Goal: Task Accomplishment & Management: Manage account settings

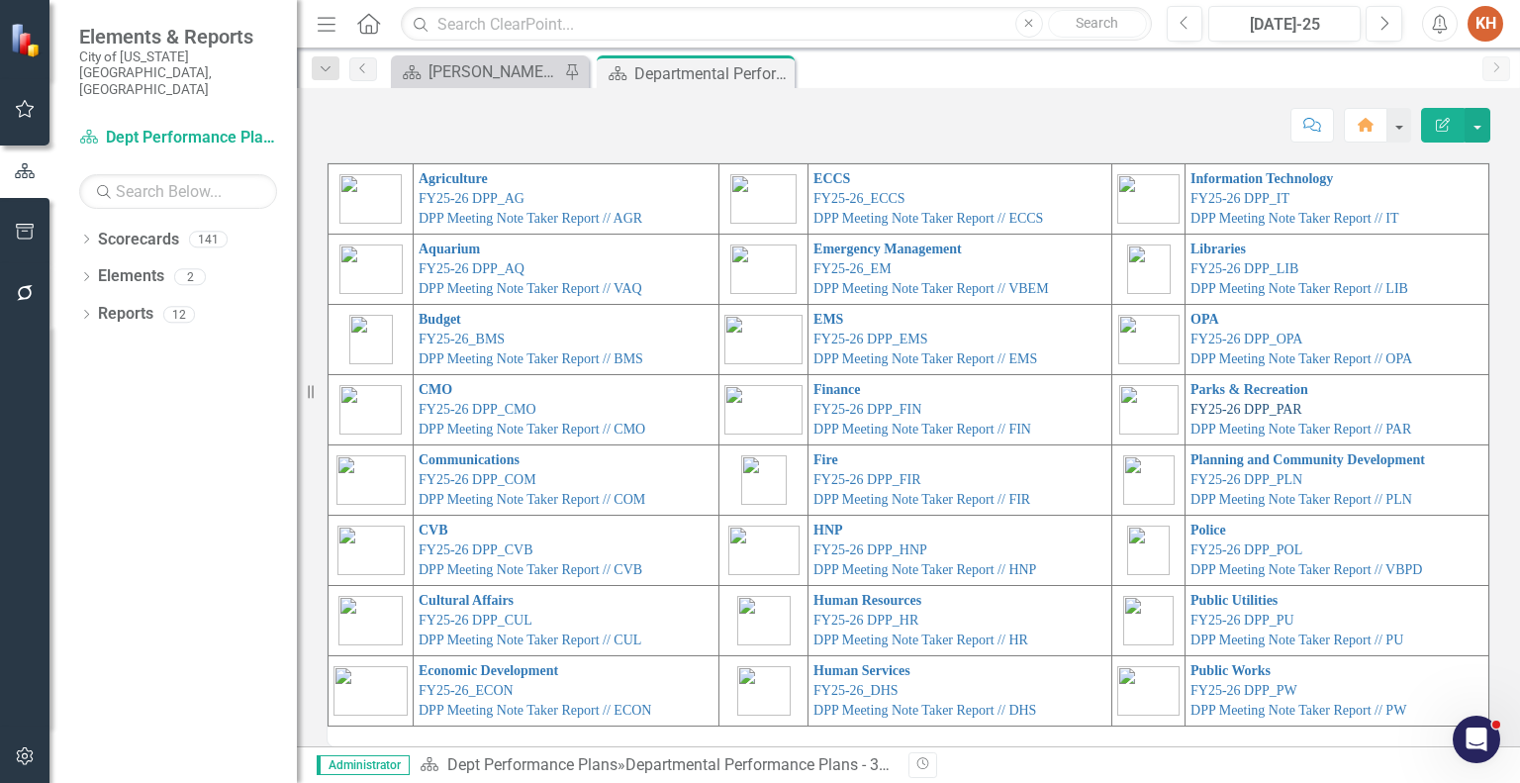
click at [1211, 406] on link "FY25-26 DPP_PAR" at bounding box center [1247, 409] width 112 height 15
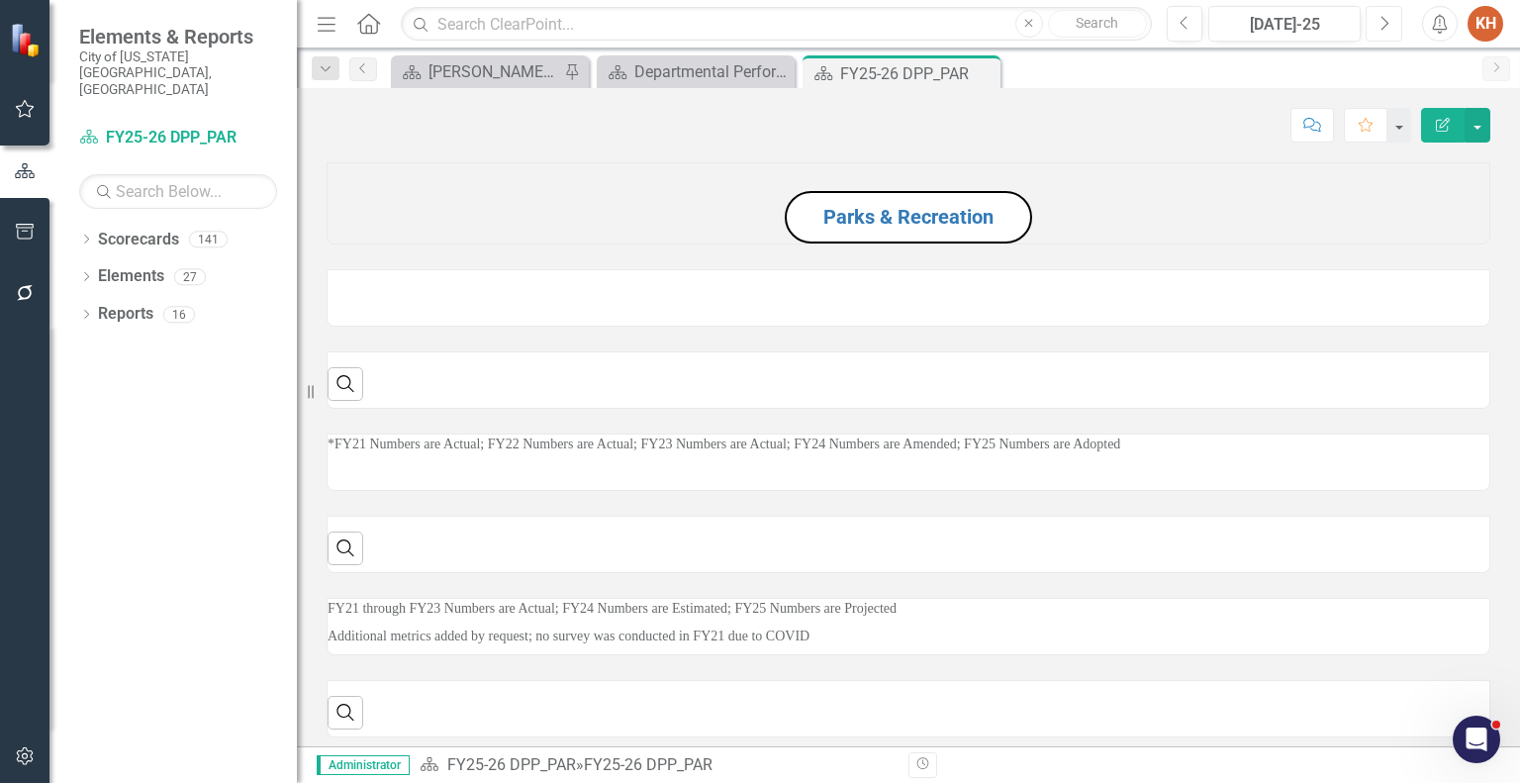
click at [1390, 26] on button "Next" at bounding box center [1384, 24] width 37 height 36
click at [1391, 26] on button "Next" at bounding box center [1384, 24] width 37 height 36
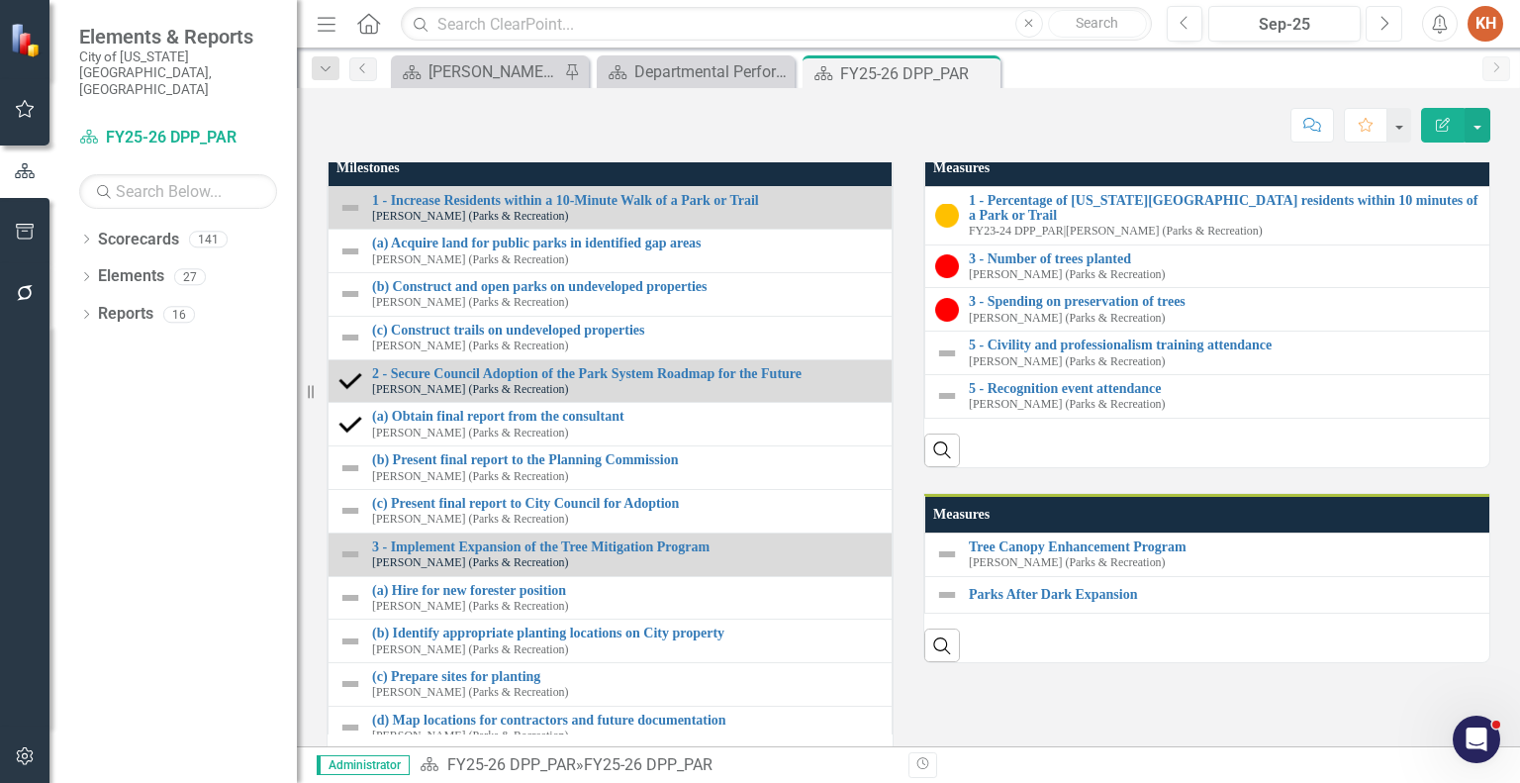
scroll to position [1868, 0]
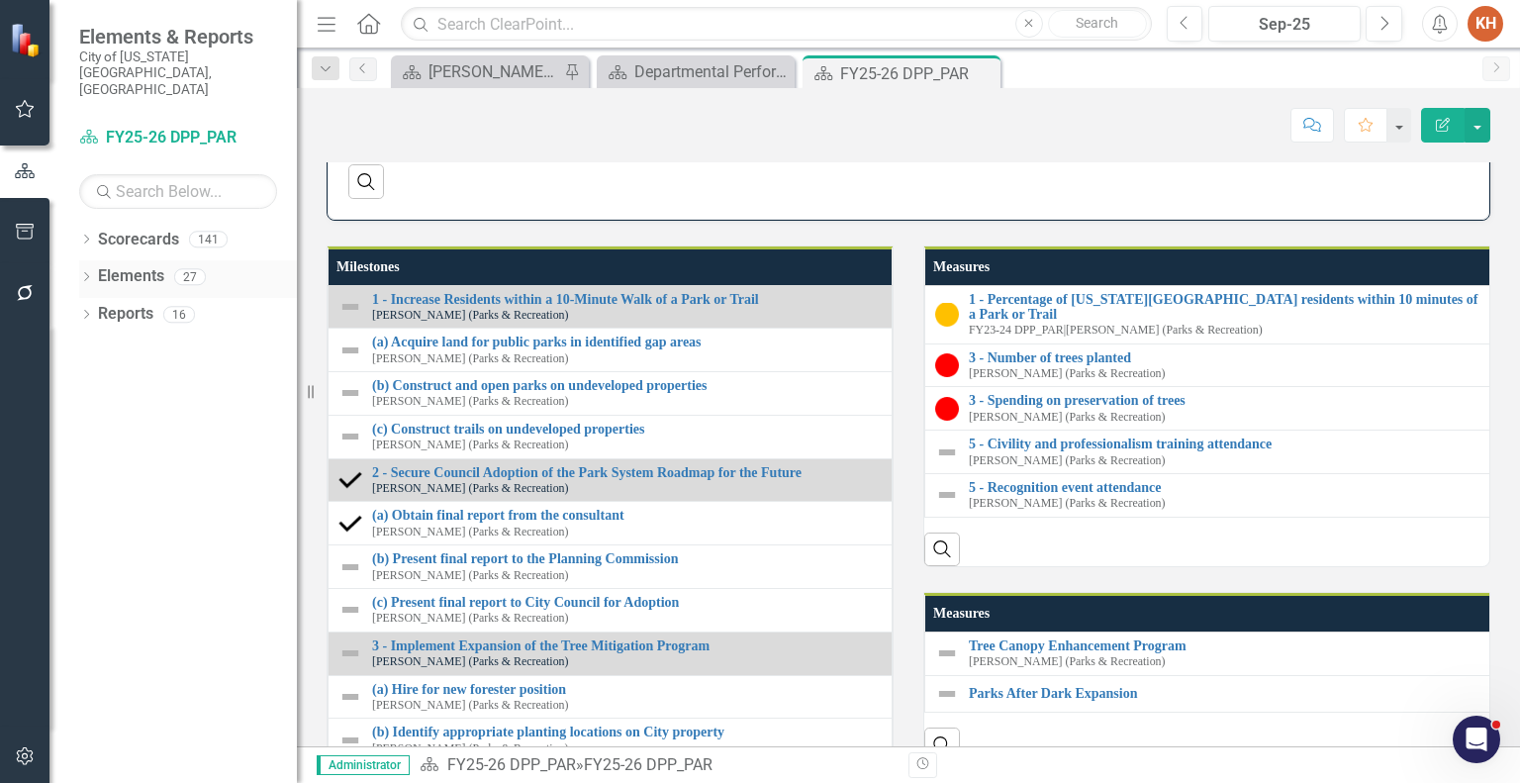
click at [128, 265] on link "Elements" at bounding box center [131, 276] width 66 height 23
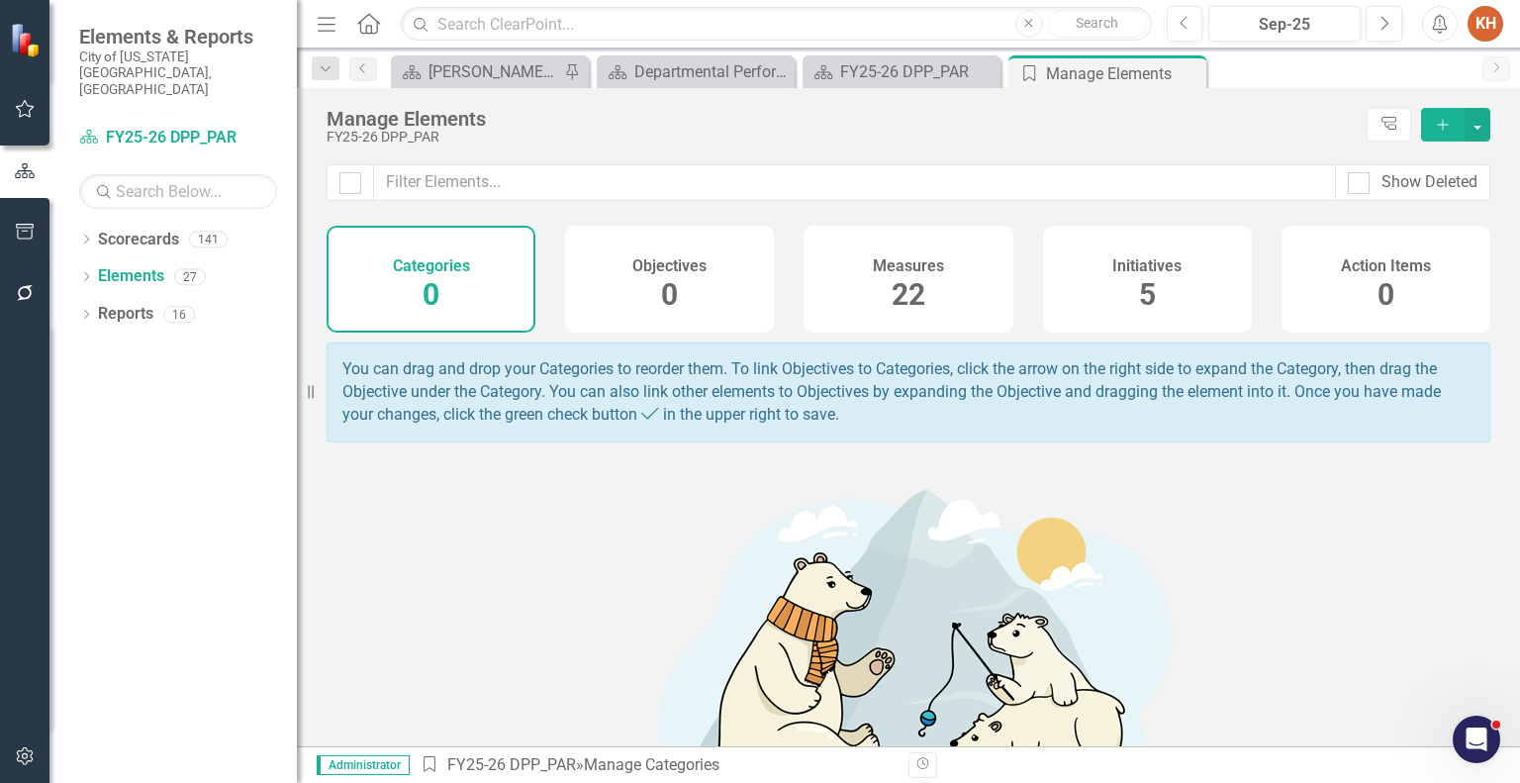
click at [1164, 269] on h4 "Initiatives" at bounding box center [1147, 266] width 69 height 18
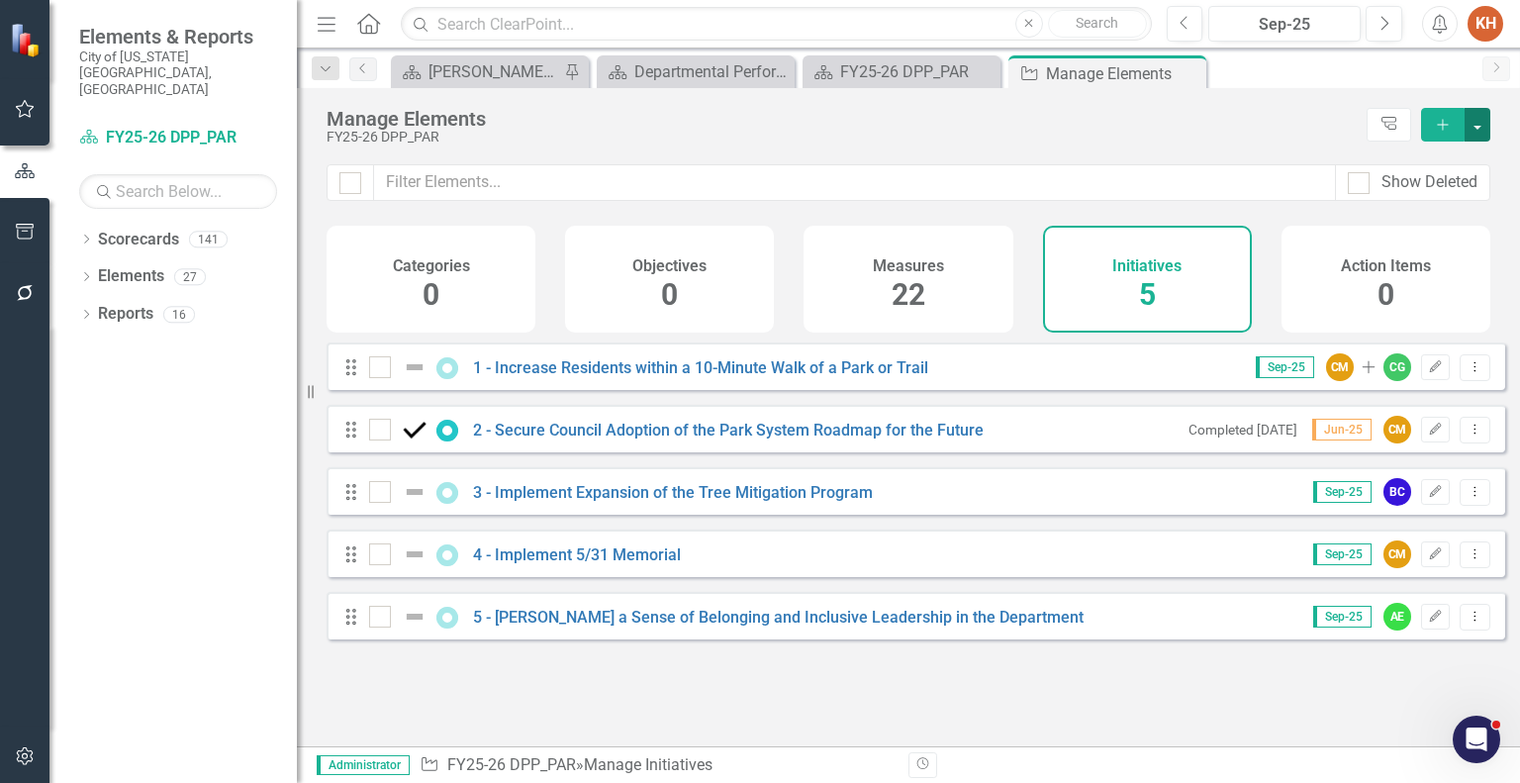
click at [1481, 120] on button "button" at bounding box center [1478, 125] width 26 height 34
click at [1434, 164] on link "Initiative Add Initiative" at bounding box center [1411, 161] width 156 height 37
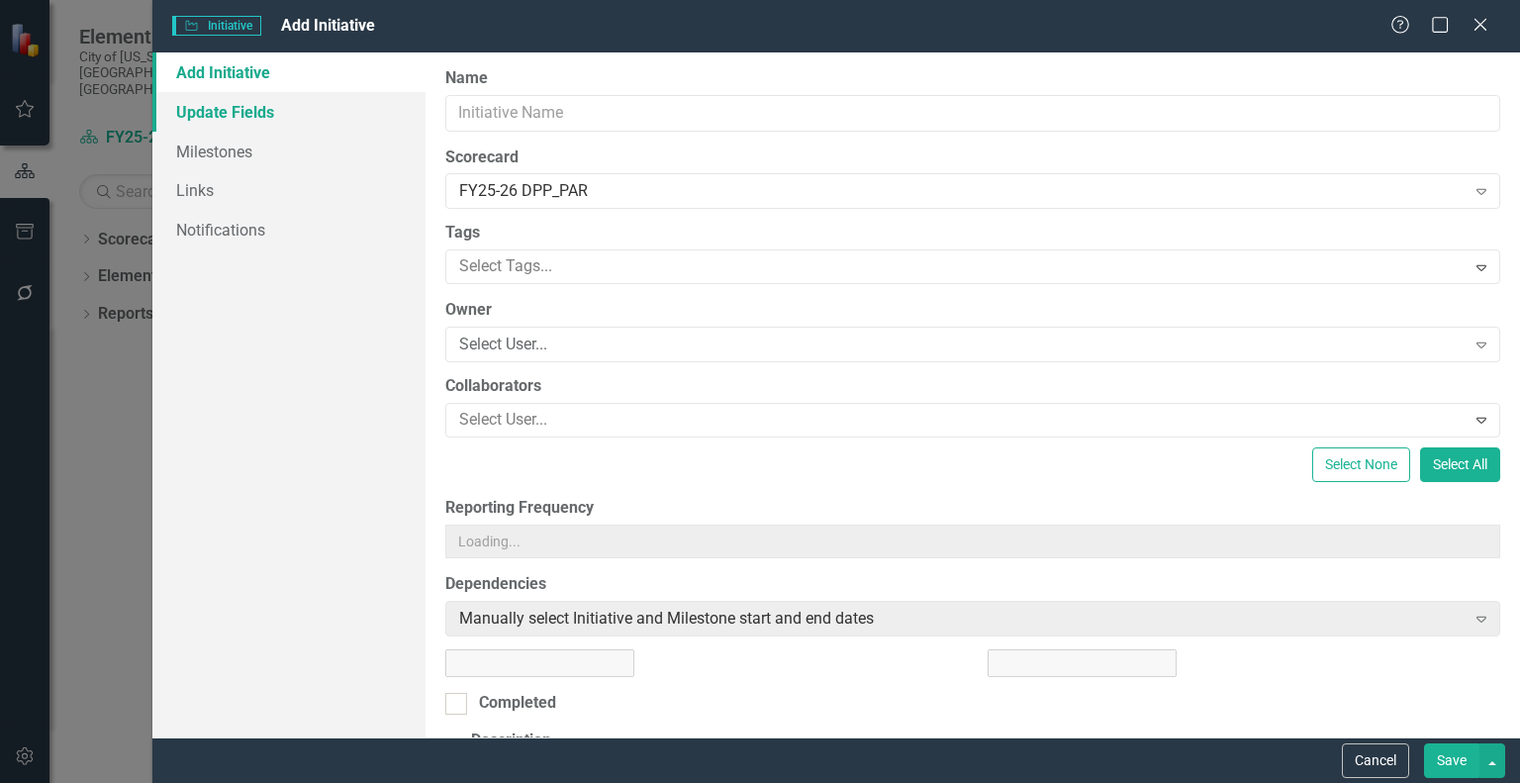
type input "0"
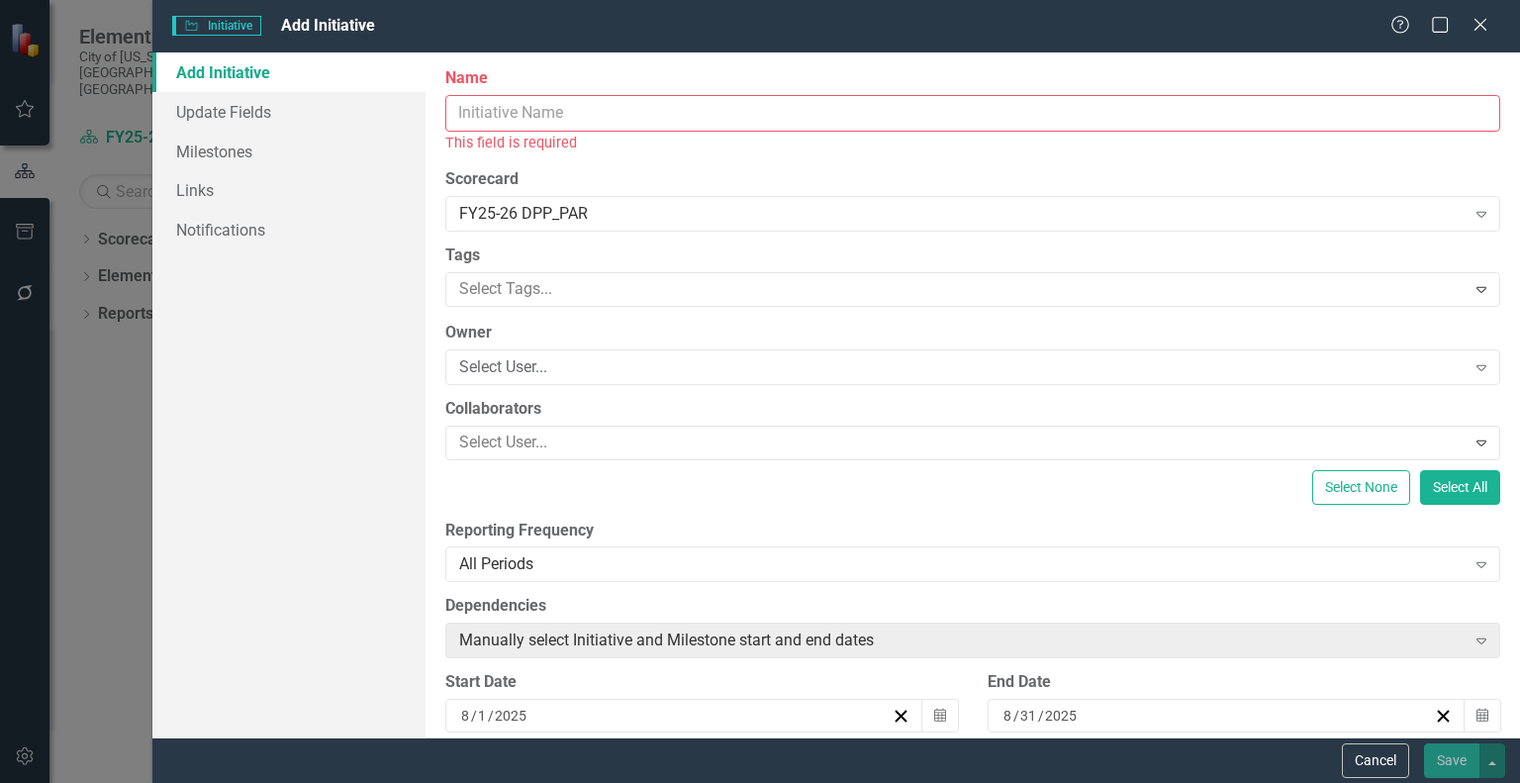
click at [844, 108] on input "Name" at bounding box center [972, 113] width 1055 height 37
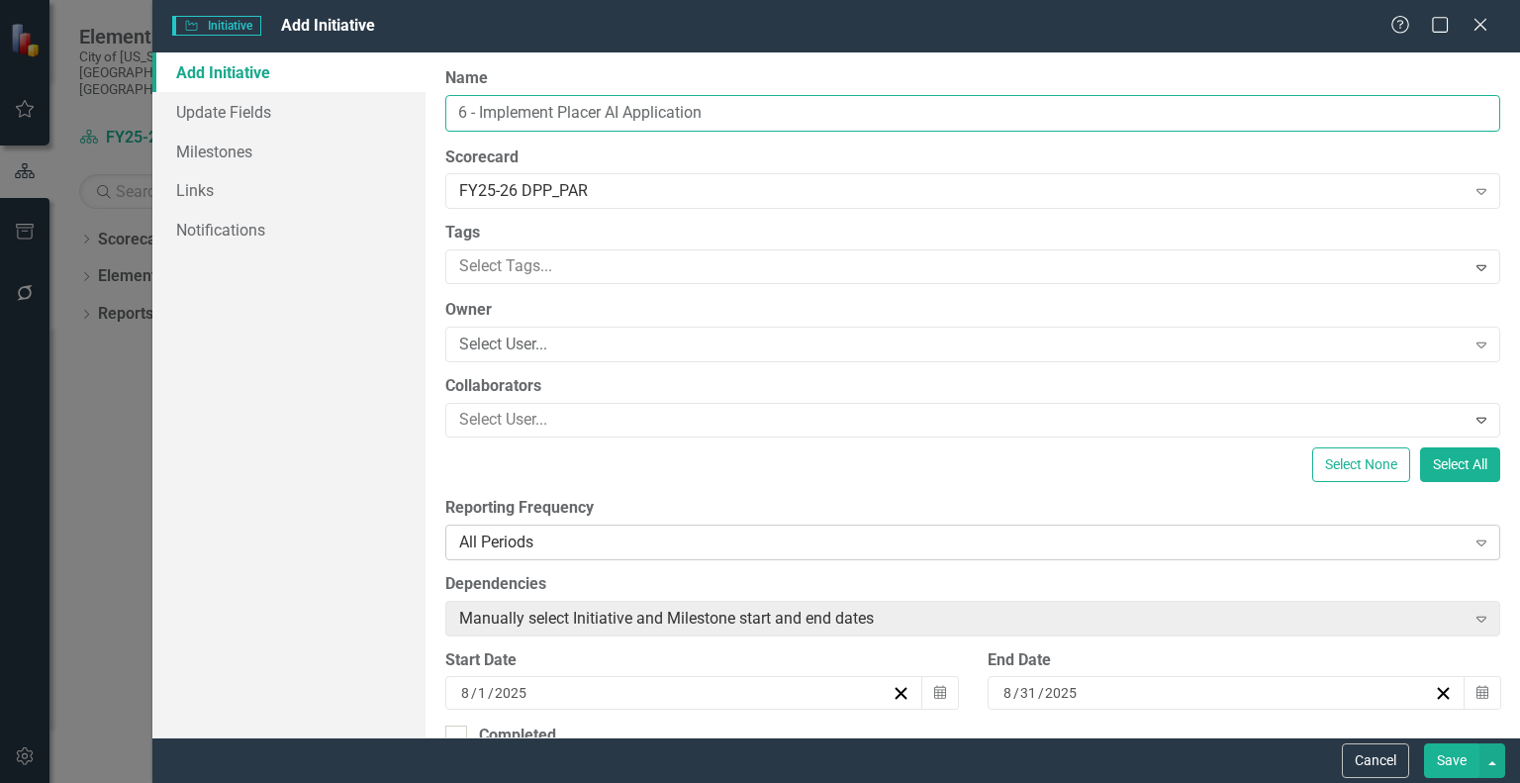
type input "6 - Implement Placer AI Application"
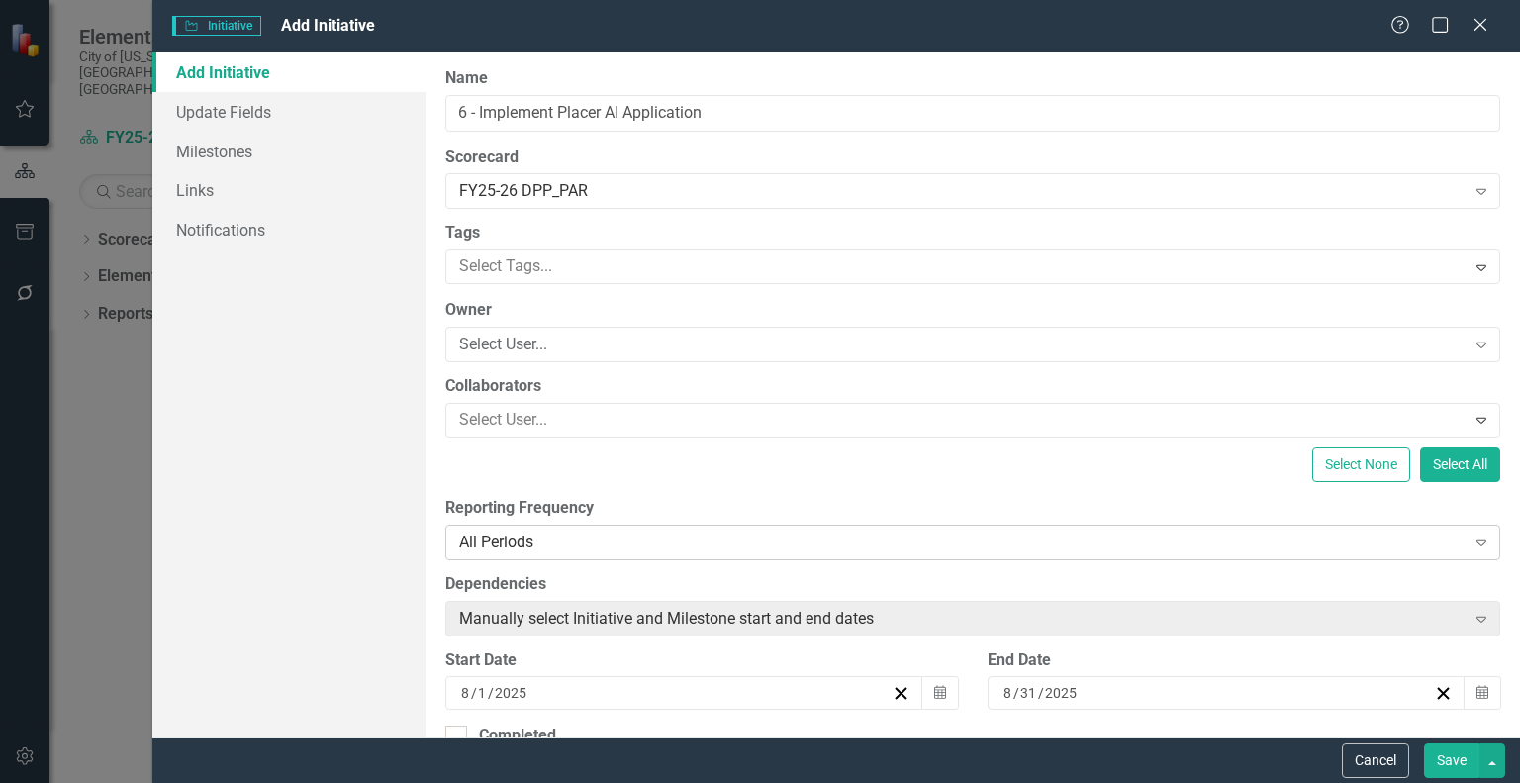
click at [581, 540] on div "All Periods" at bounding box center [962, 542] width 1006 height 23
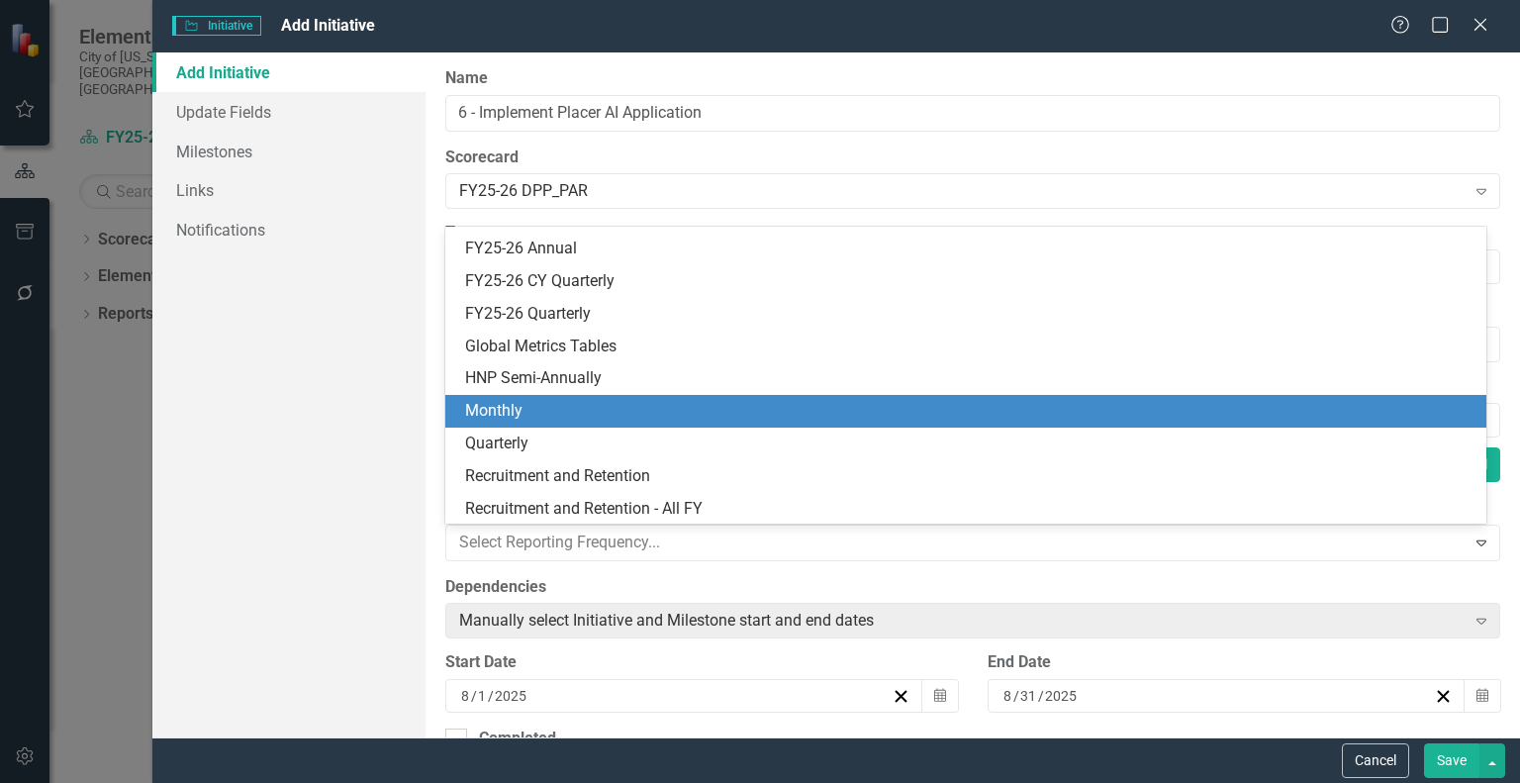
scroll to position [318, 0]
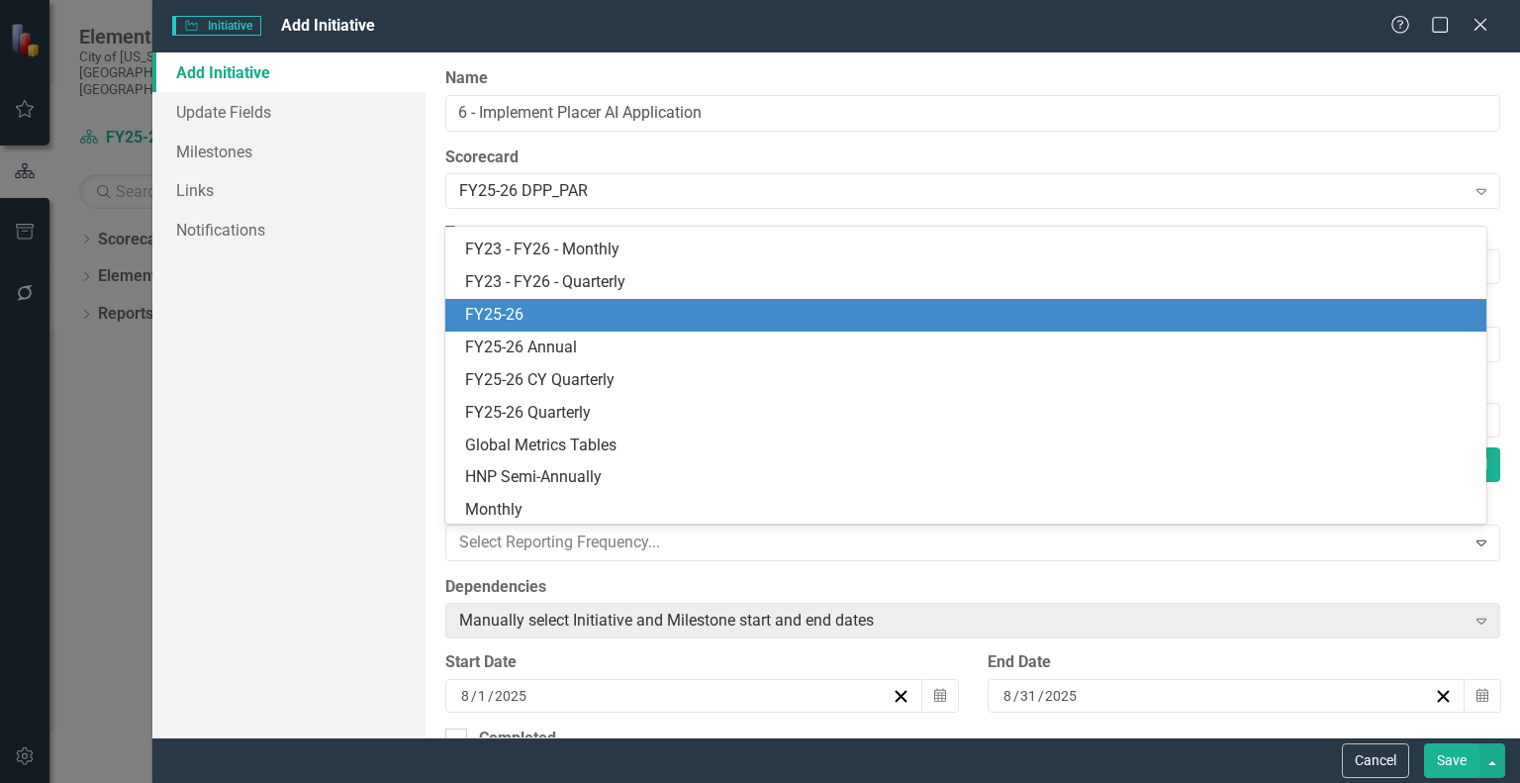
click at [651, 325] on div "FY25-26" at bounding box center [970, 315] width 1010 height 23
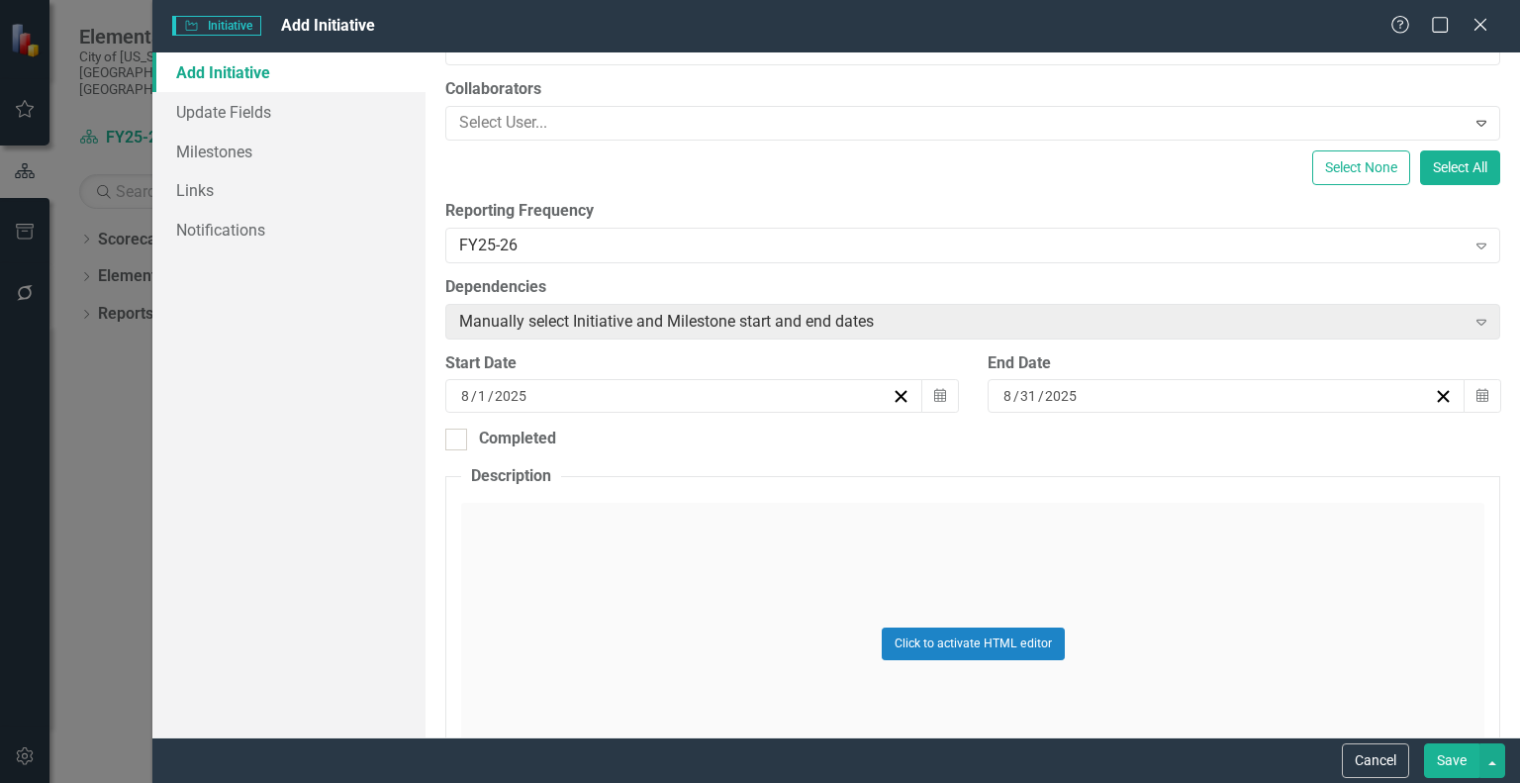
scroll to position [396, 0]
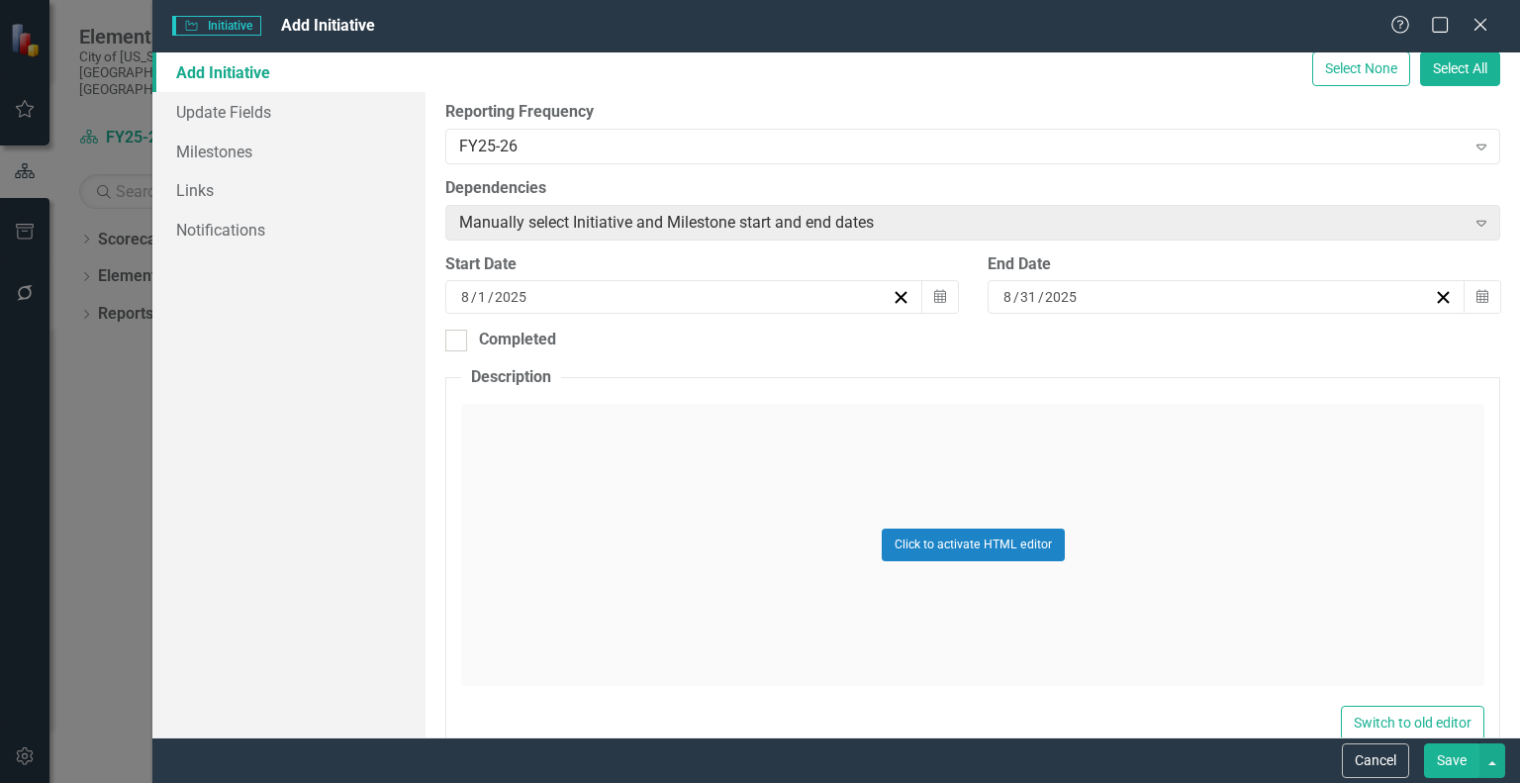
click at [653, 299] on div "[DATE]" at bounding box center [675, 297] width 434 height 20
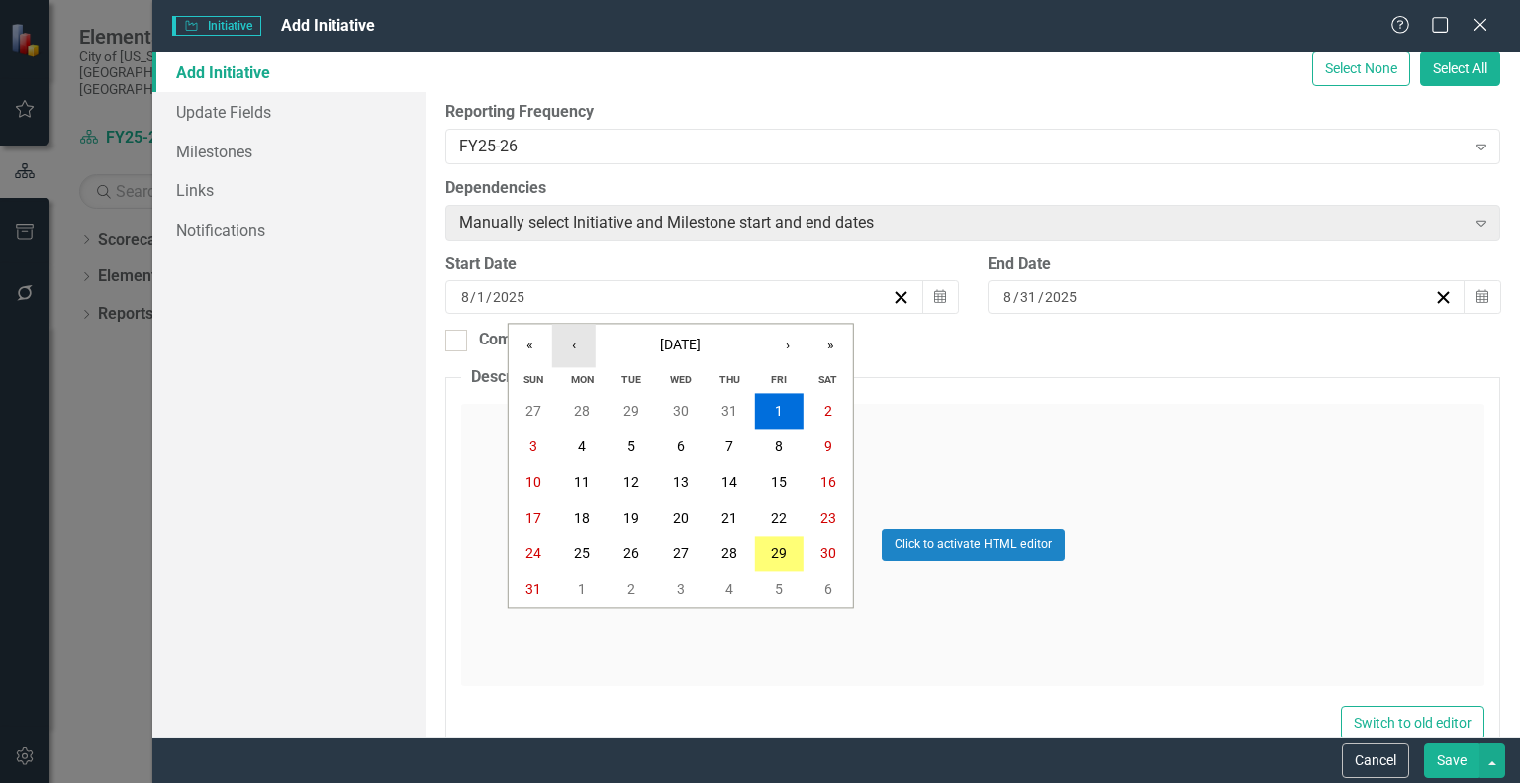
click at [570, 343] on button "‹" at bounding box center [574, 346] width 44 height 44
click at [628, 410] on abbr "1" at bounding box center [632, 412] width 8 height 16
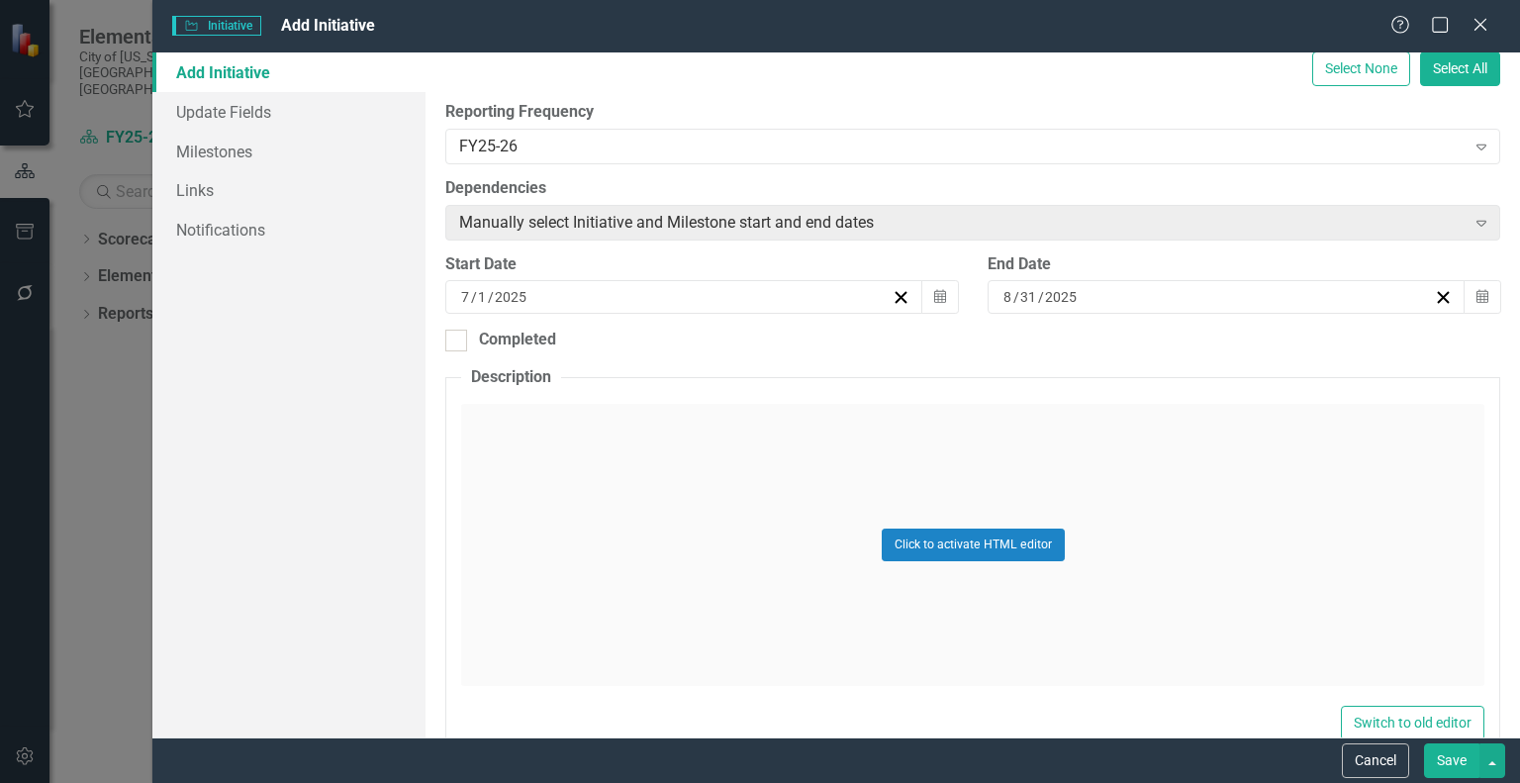
click at [1080, 299] on div "[DATE]" at bounding box center [1218, 297] width 434 height 20
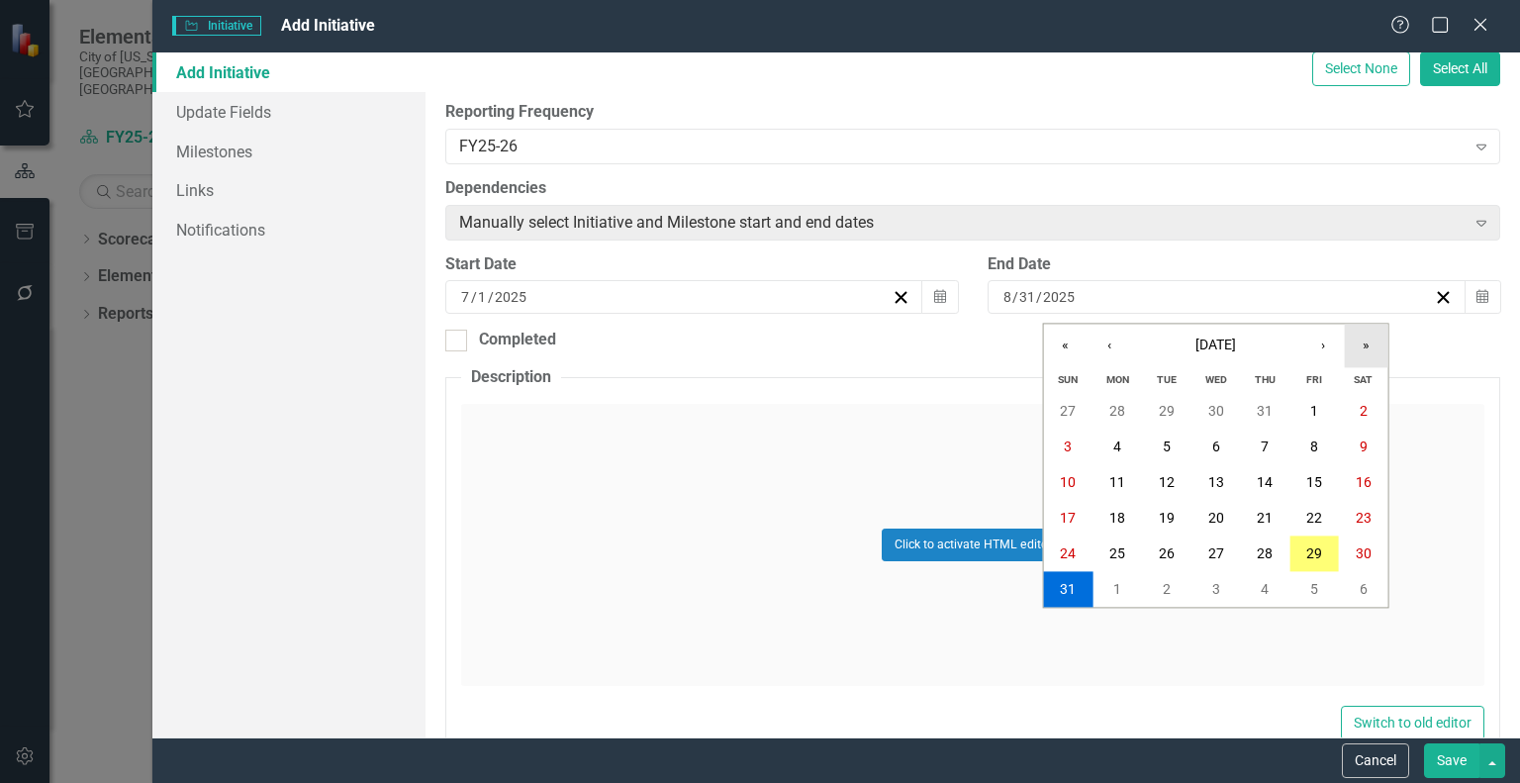
click at [1368, 347] on button "»" at bounding box center [1367, 346] width 44 height 44
click at [1098, 344] on button "‹" at bounding box center [1110, 346] width 44 height 44
click at [1099, 344] on button "‹" at bounding box center [1110, 346] width 44 height 44
click at [1163, 557] on abbr "30" at bounding box center [1167, 554] width 16 height 16
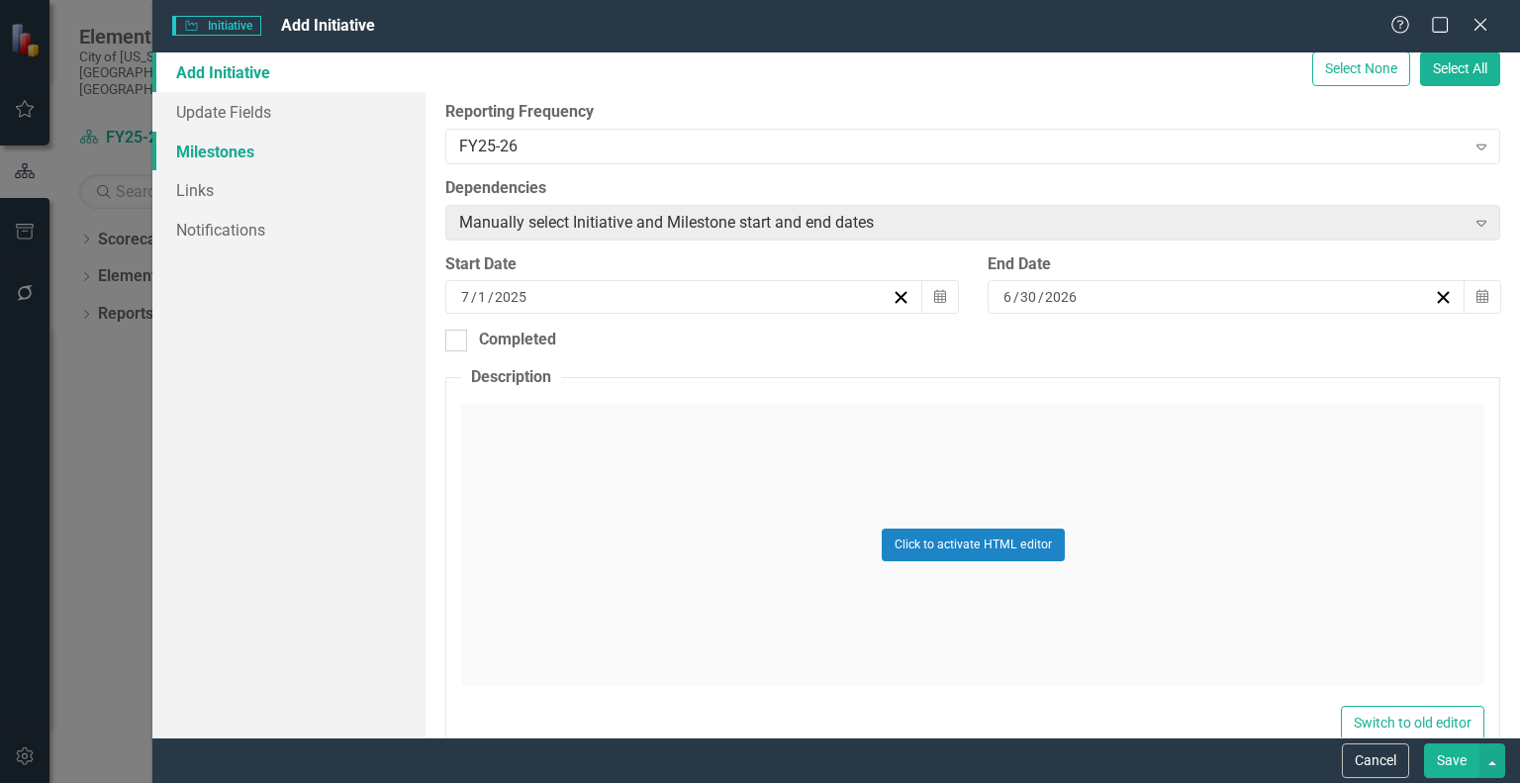
click at [215, 151] on link "Milestones" at bounding box center [288, 152] width 273 height 40
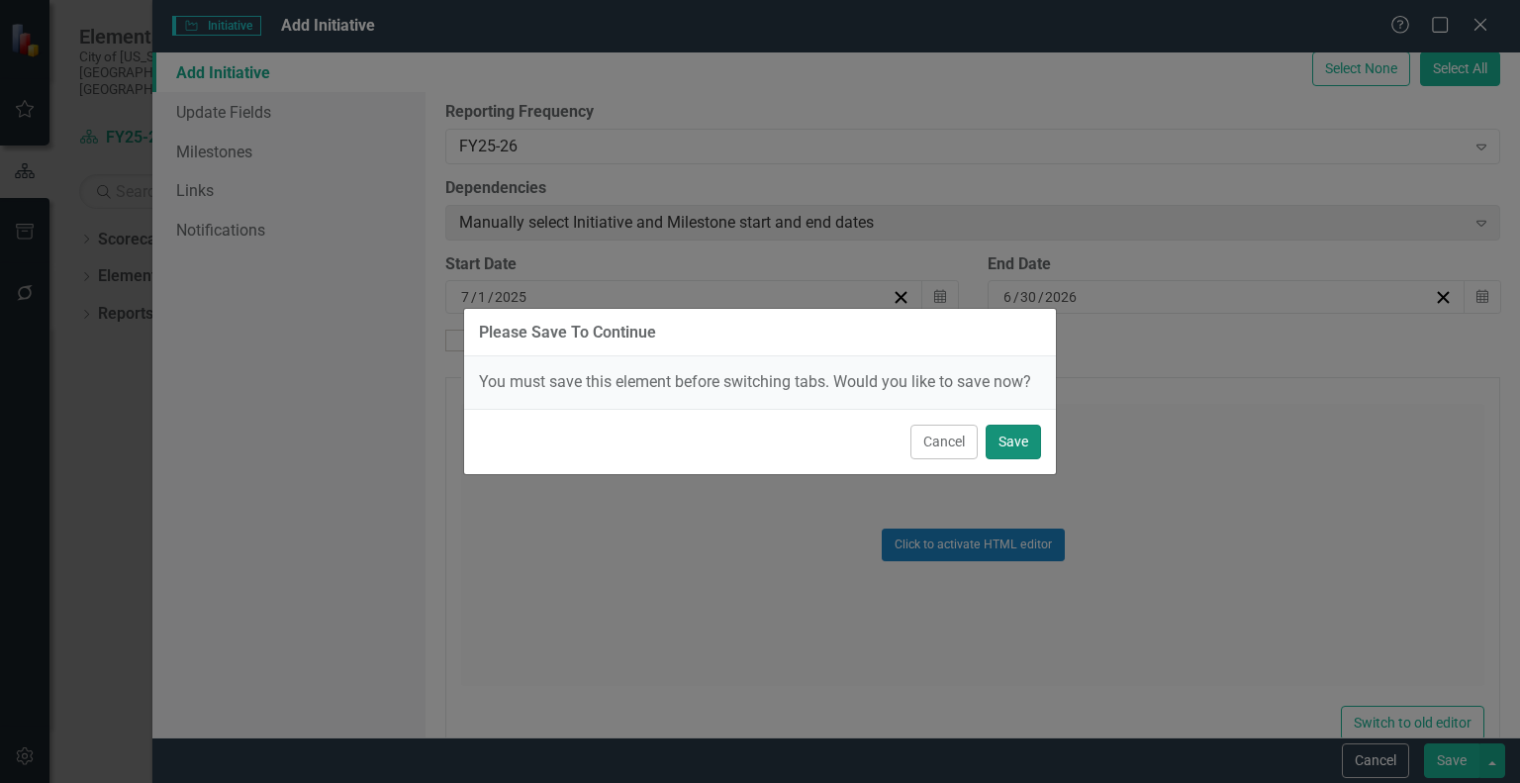
click at [1018, 437] on button "Save" at bounding box center [1013, 442] width 55 height 35
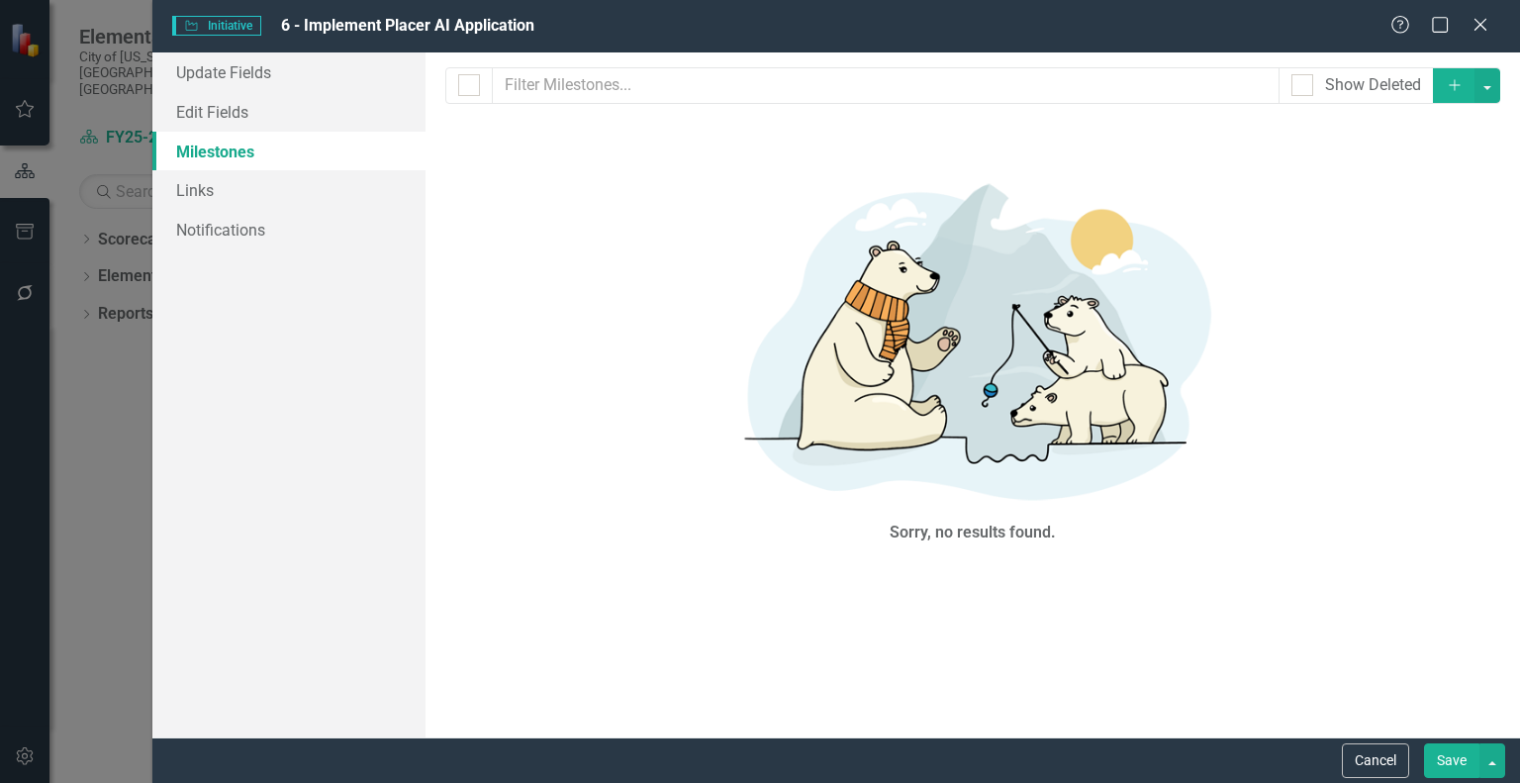
click at [1465, 83] on div "Please Save To Continue You must save this element before switching tabs. Would…" at bounding box center [760, 391] width 1520 height 783
click at [1446, 84] on icon "Add" at bounding box center [1455, 85] width 18 height 14
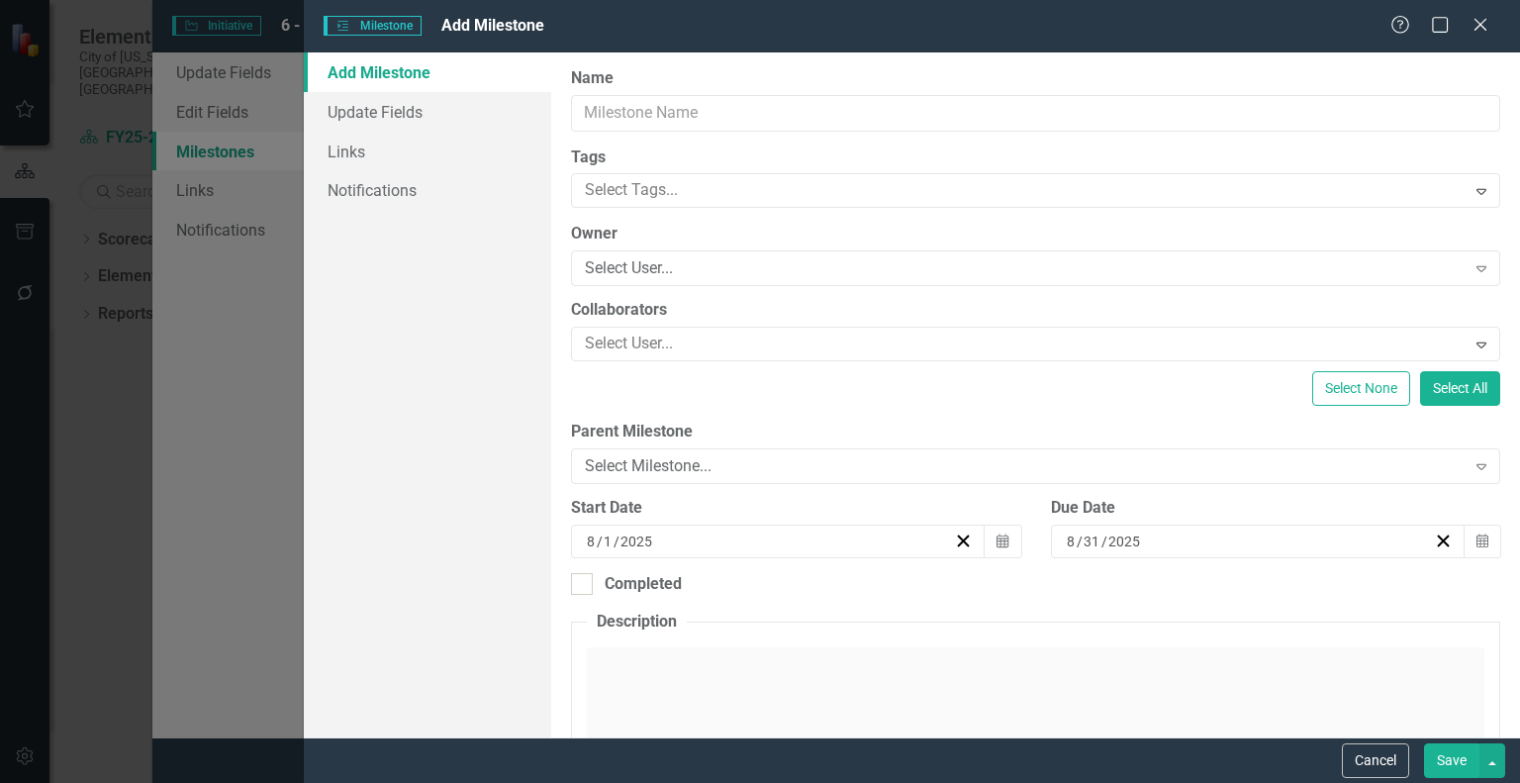
type input "0"
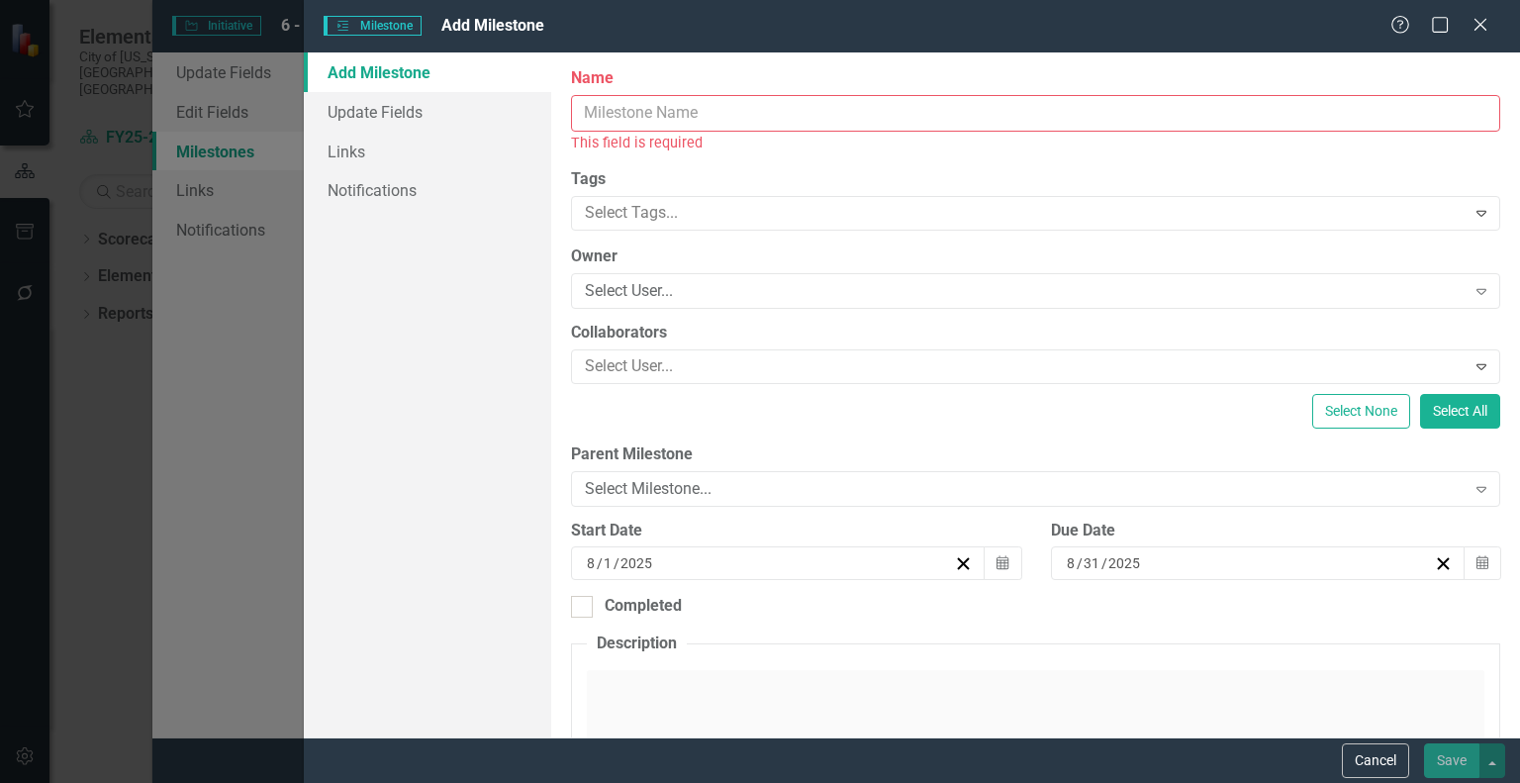
click at [736, 110] on input "Name" at bounding box center [1036, 113] width 930 height 37
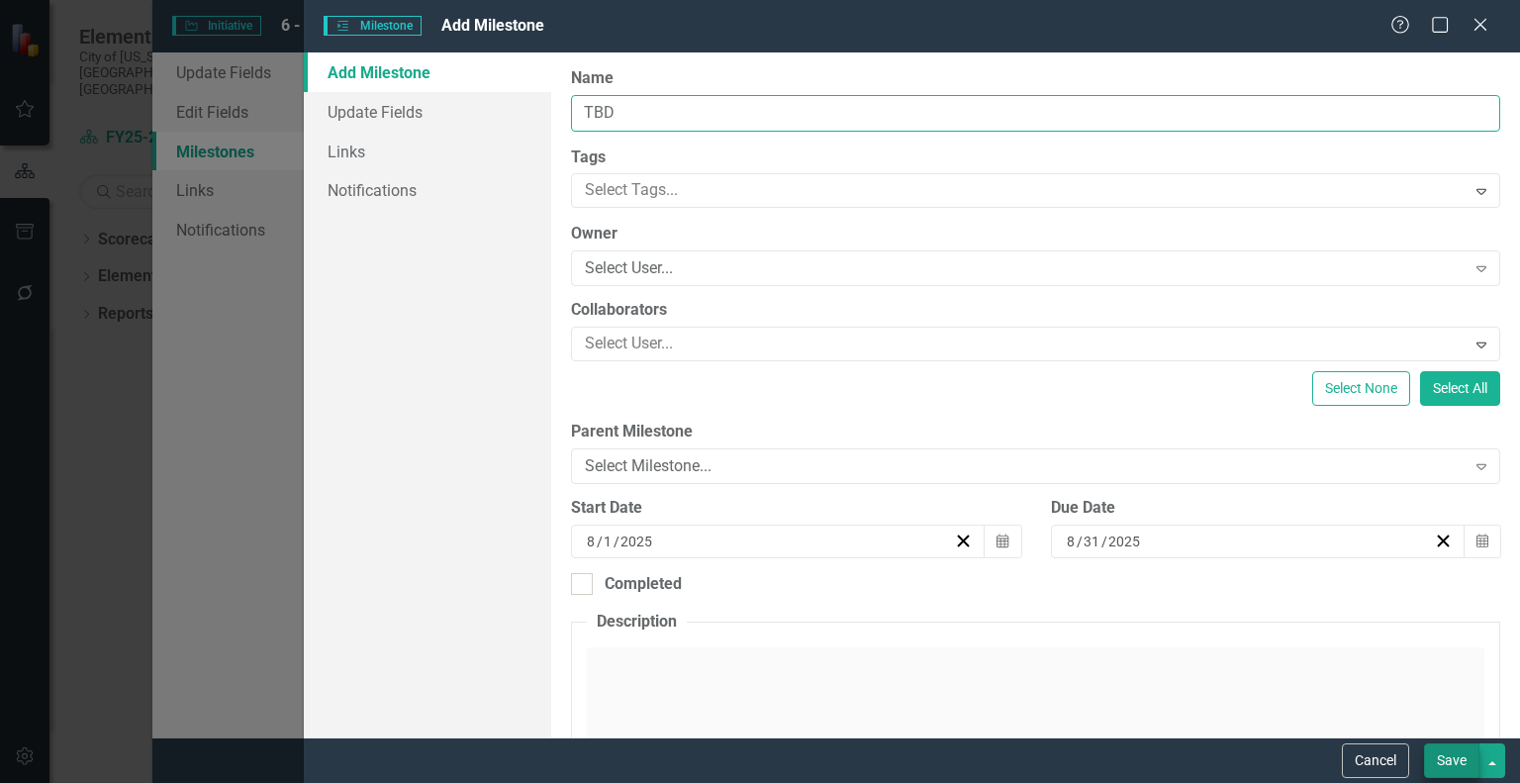
type input "TBD"
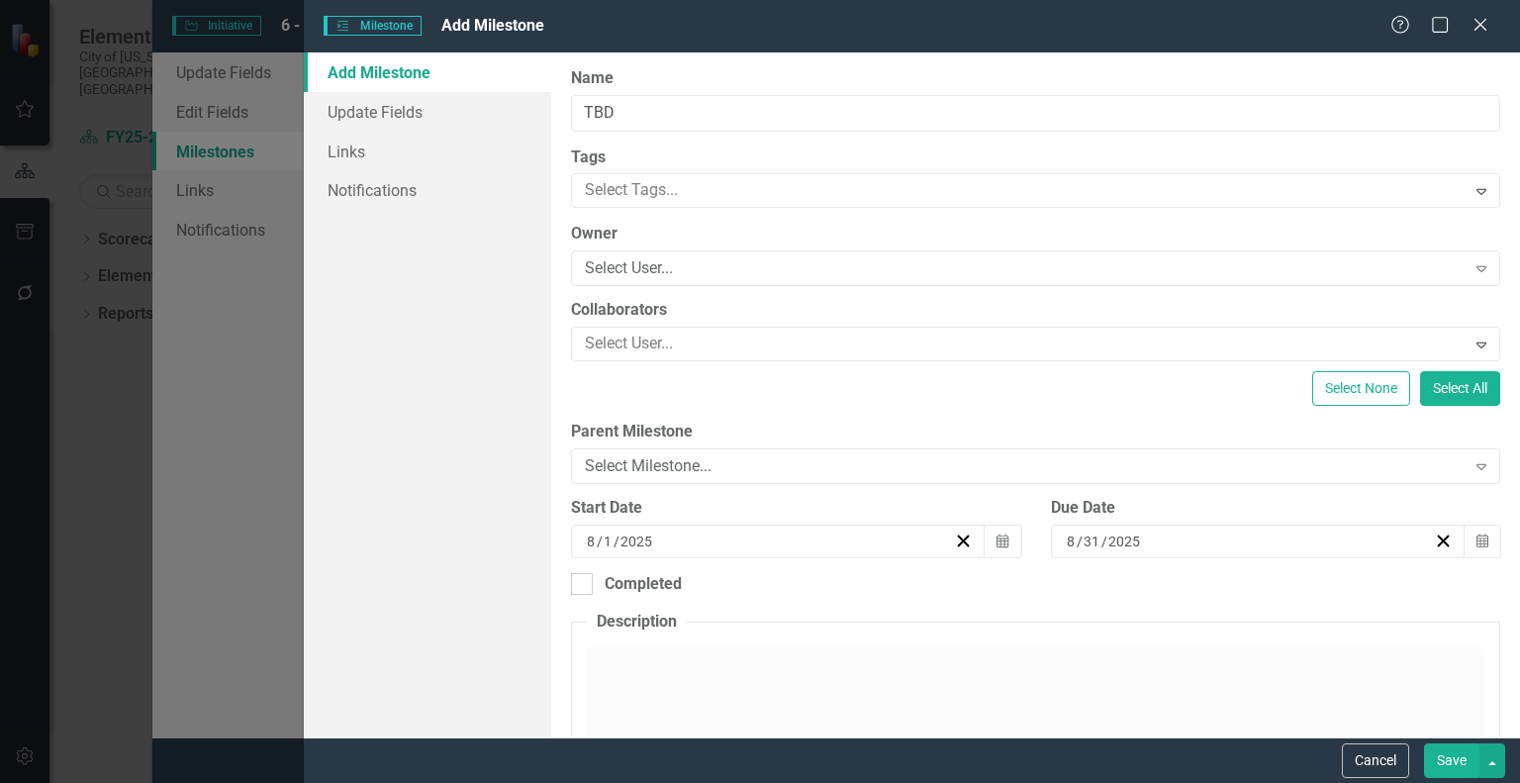
click at [1444, 754] on button "Save" at bounding box center [1451, 760] width 55 height 35
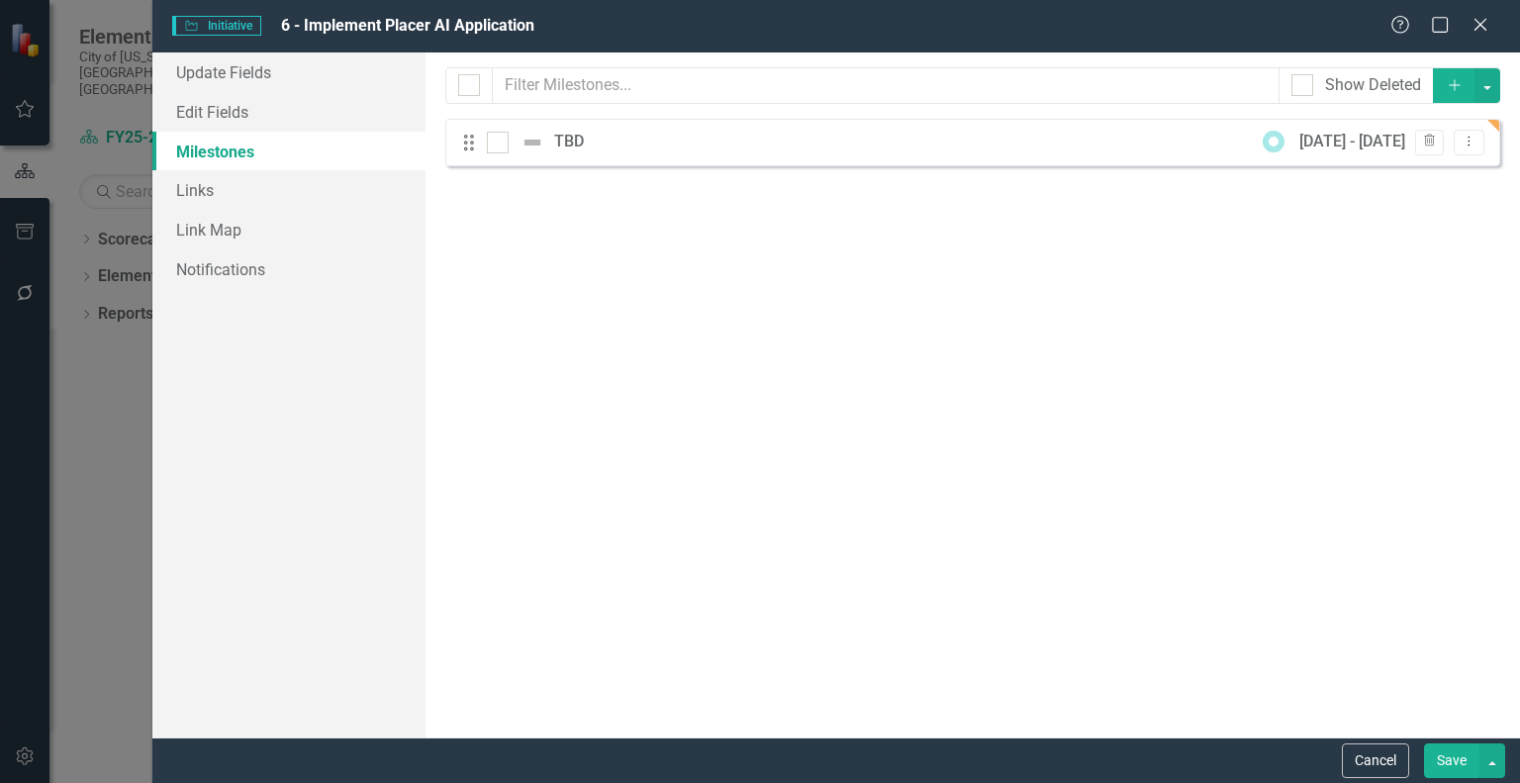
click at [1443, 755] on button "Save" at bounding box center [1451, 760] width 55 height 35
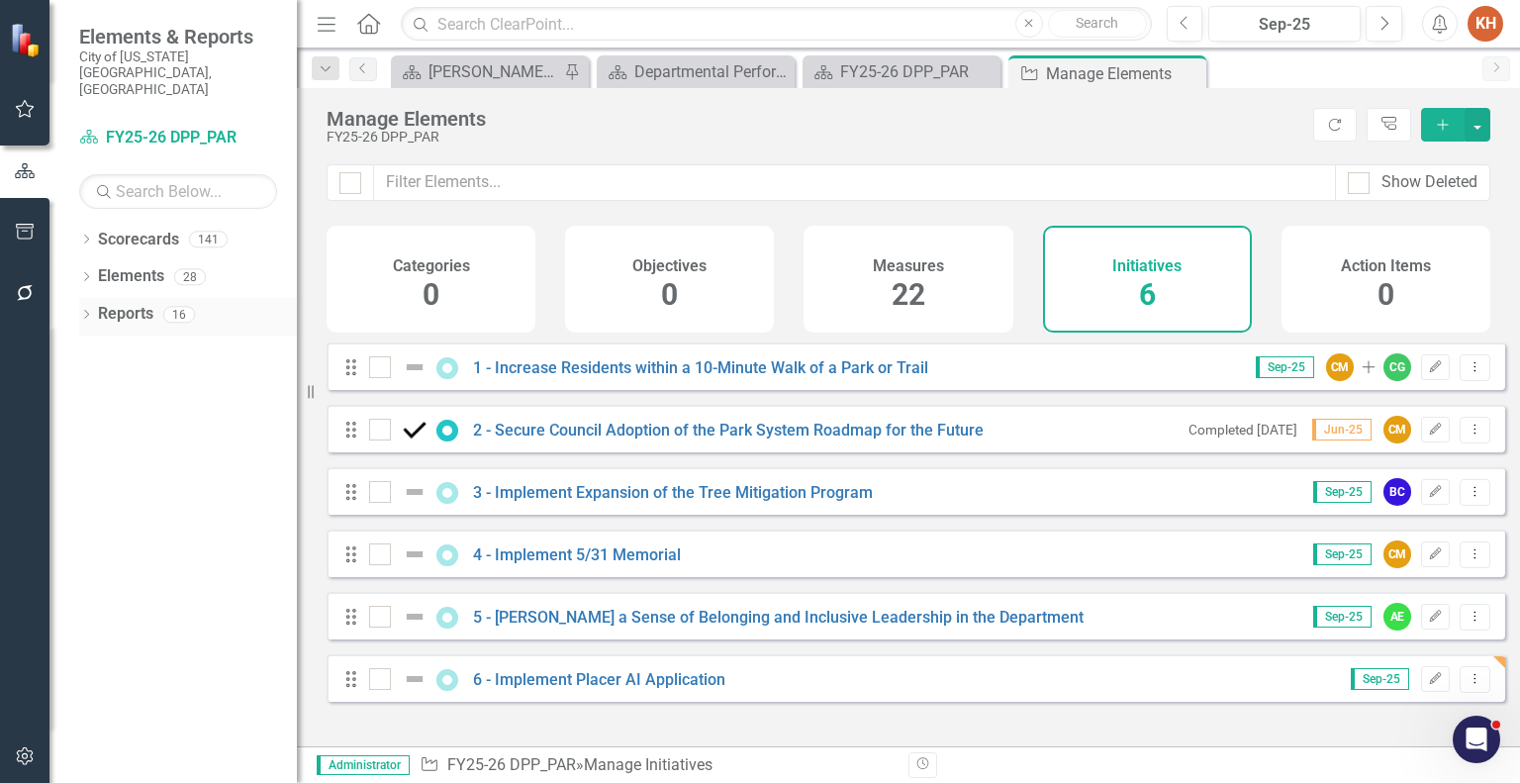
click at [138, 303] on link "Reports" at bounding box center [125, 314] width 55 height 23
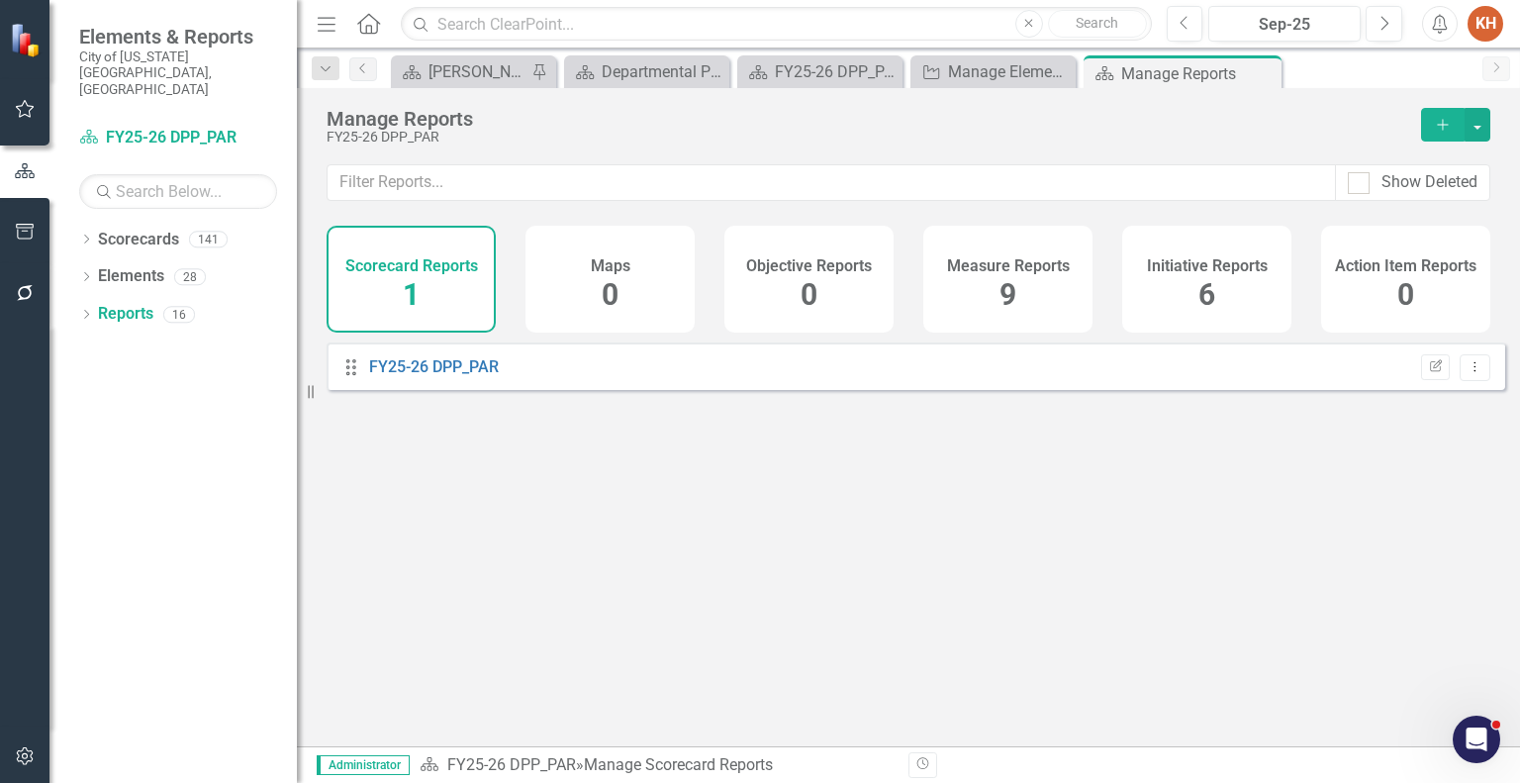
click at [1192, 288] on div "Initiative Reports 6" at bounding box center [1207, 279] width 169 height 107
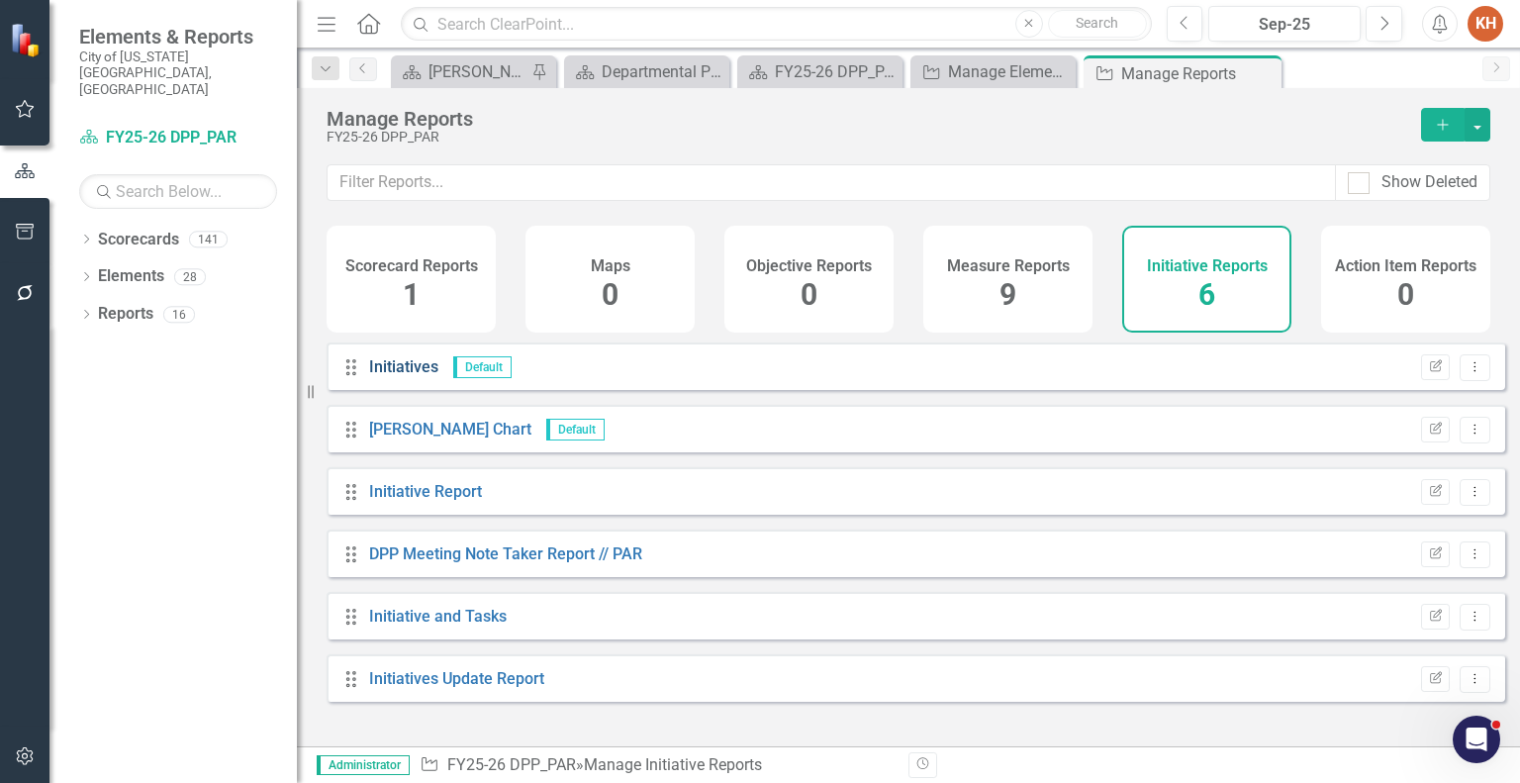
click at [393, 376] on link "Initiatives" at bounding box center [403, 366] width 69 height 19
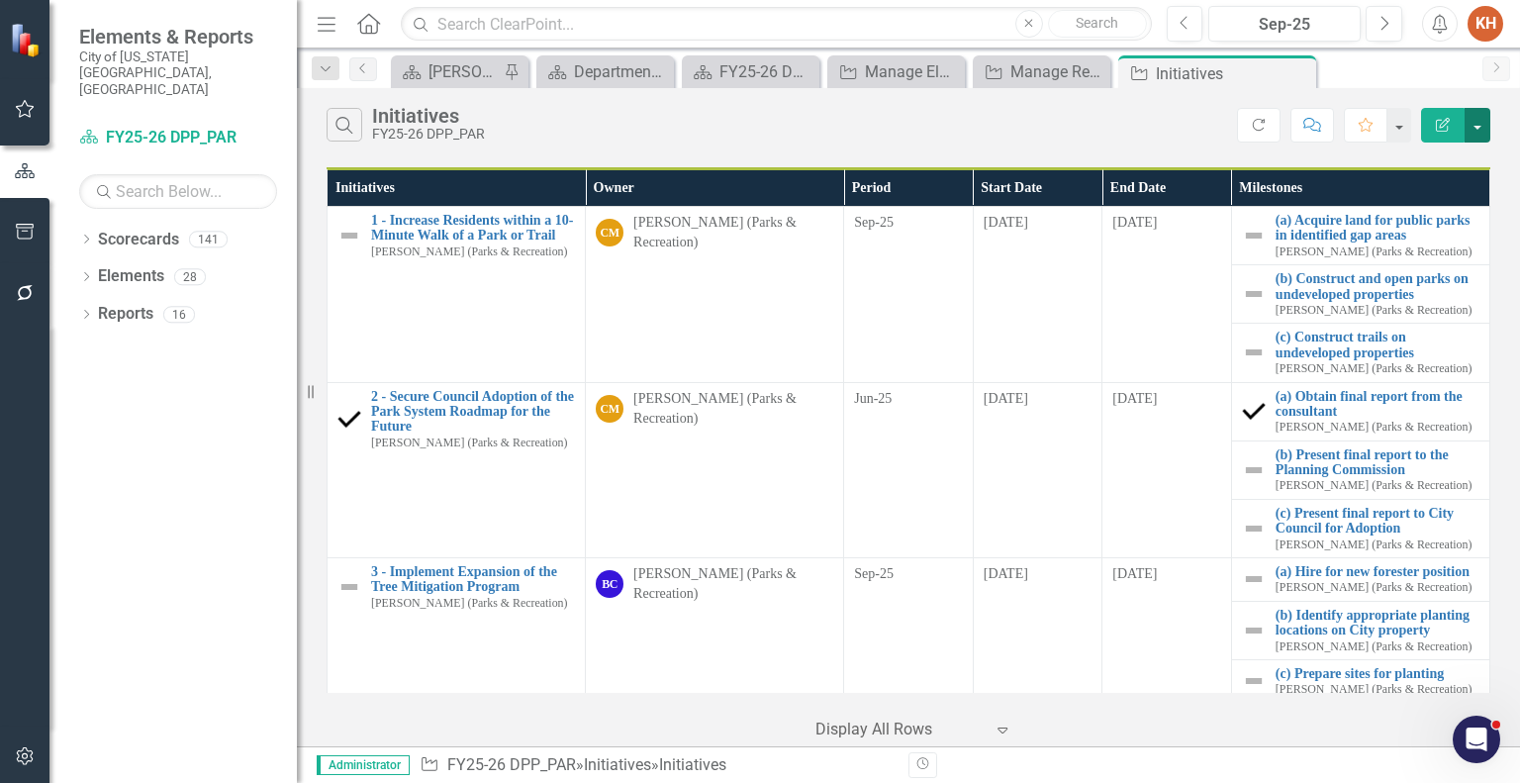
click at [1479, 131] on button "button" at bounding box center [1478, 125] width 26 height 35
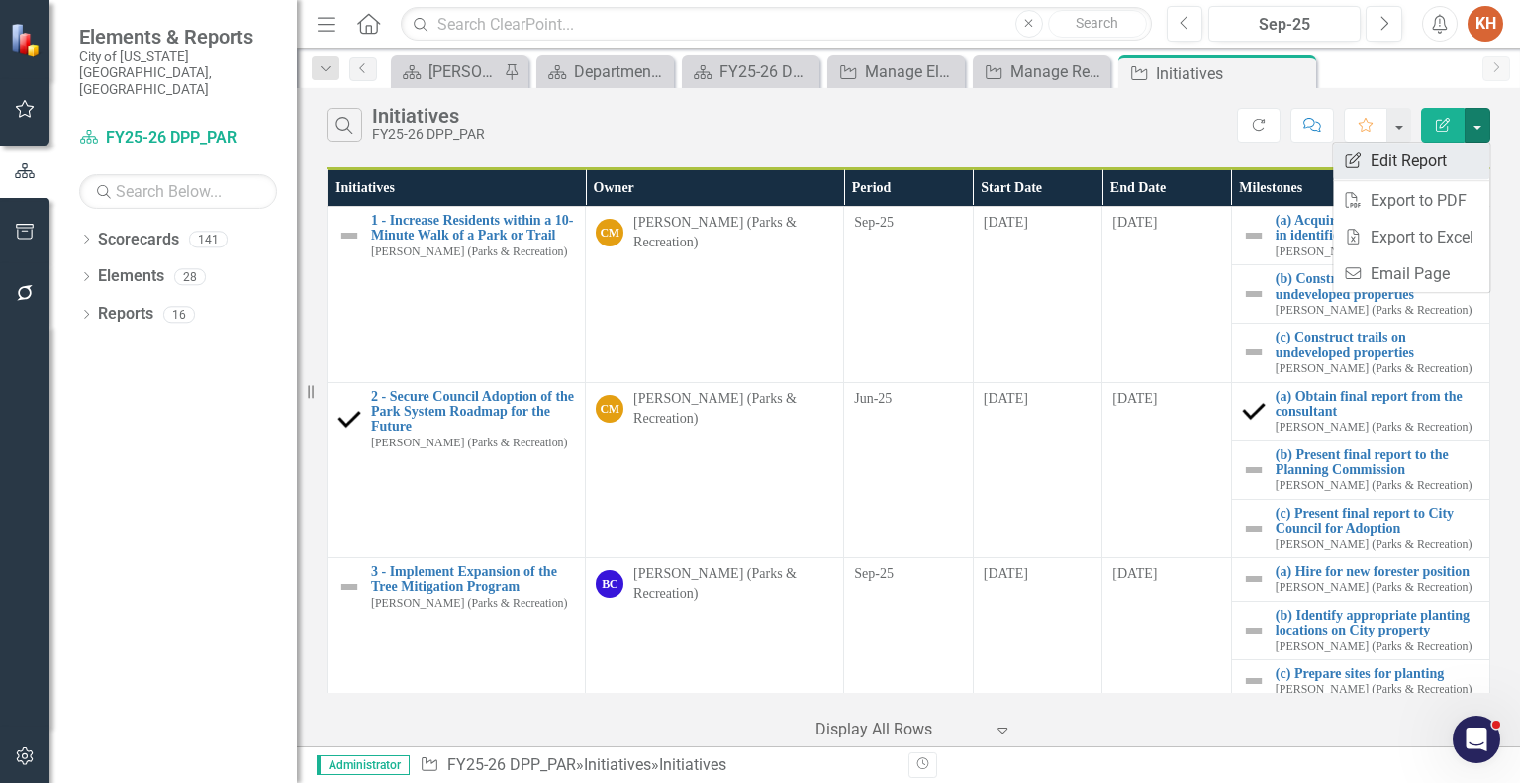
click at [1435, 159] on link "Edit Report Edit Report" at bounding box center [1411, 161] width 156 height 37
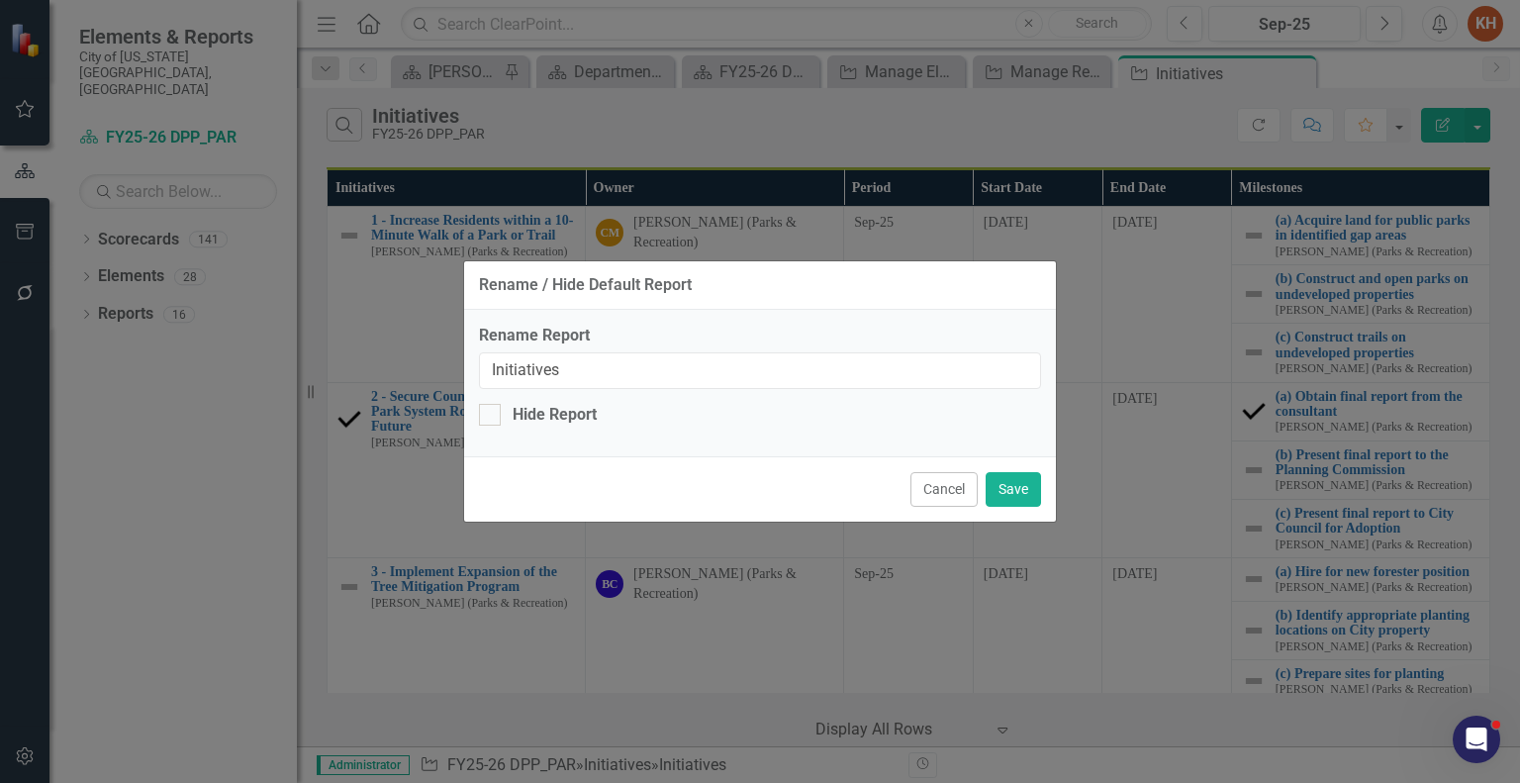
click at [933, 486] on button "Cancel" at bounding box center [944, 489] width 67 height 35
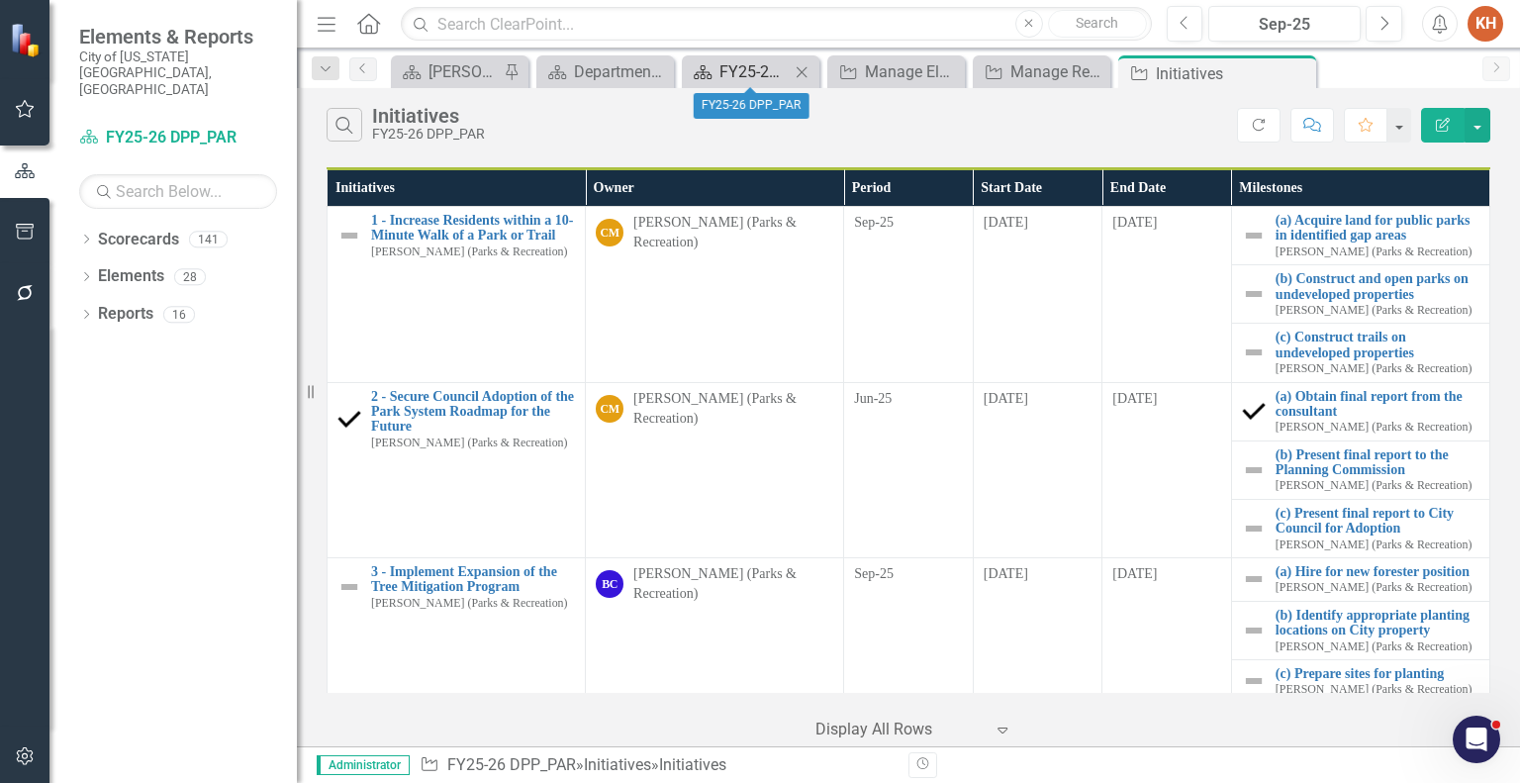
click at [748, 65] on div "FY25-26 DPP_PAR" at bounding box center [755, 71] width 70 height 25
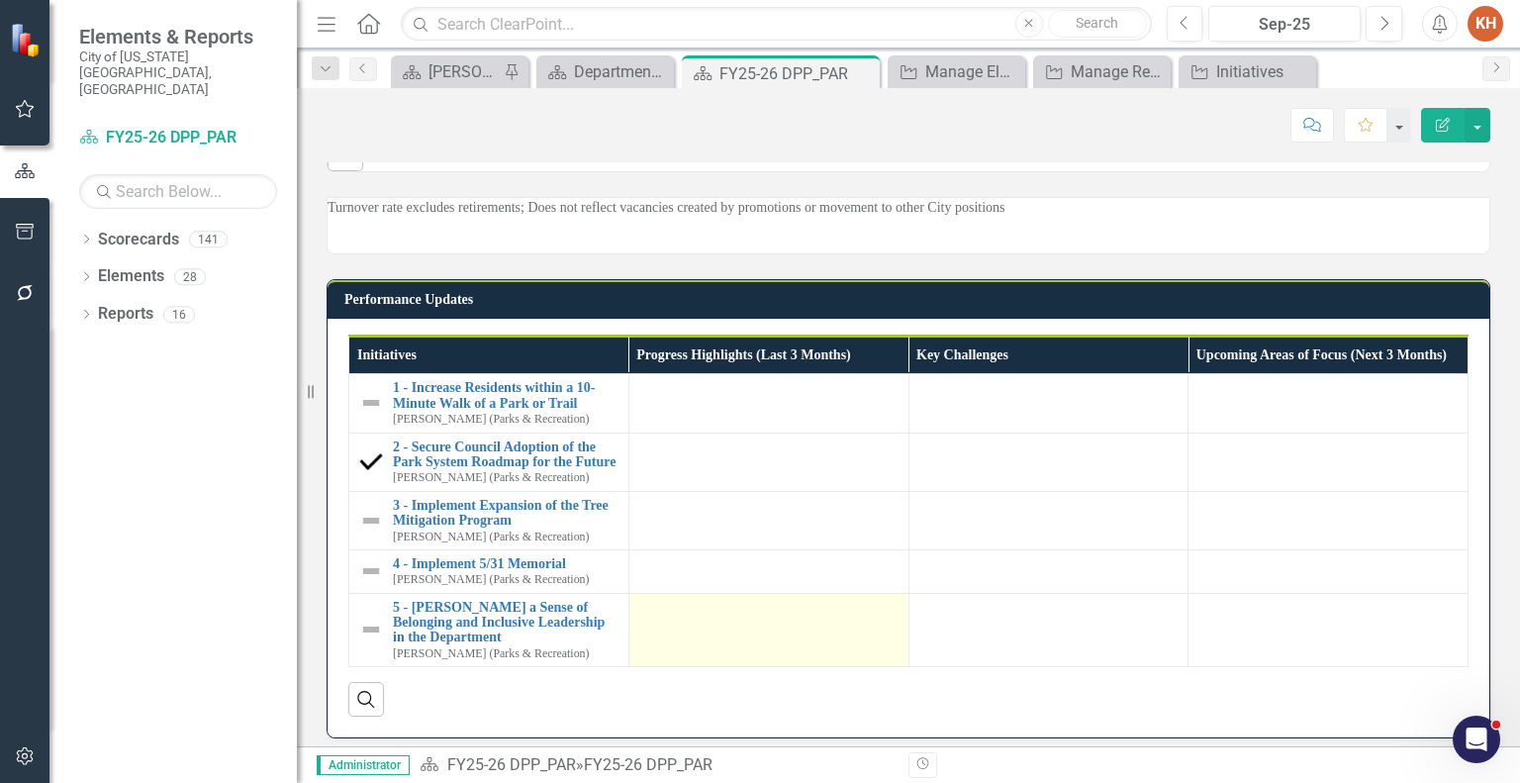
scroll to position [1746, 0]
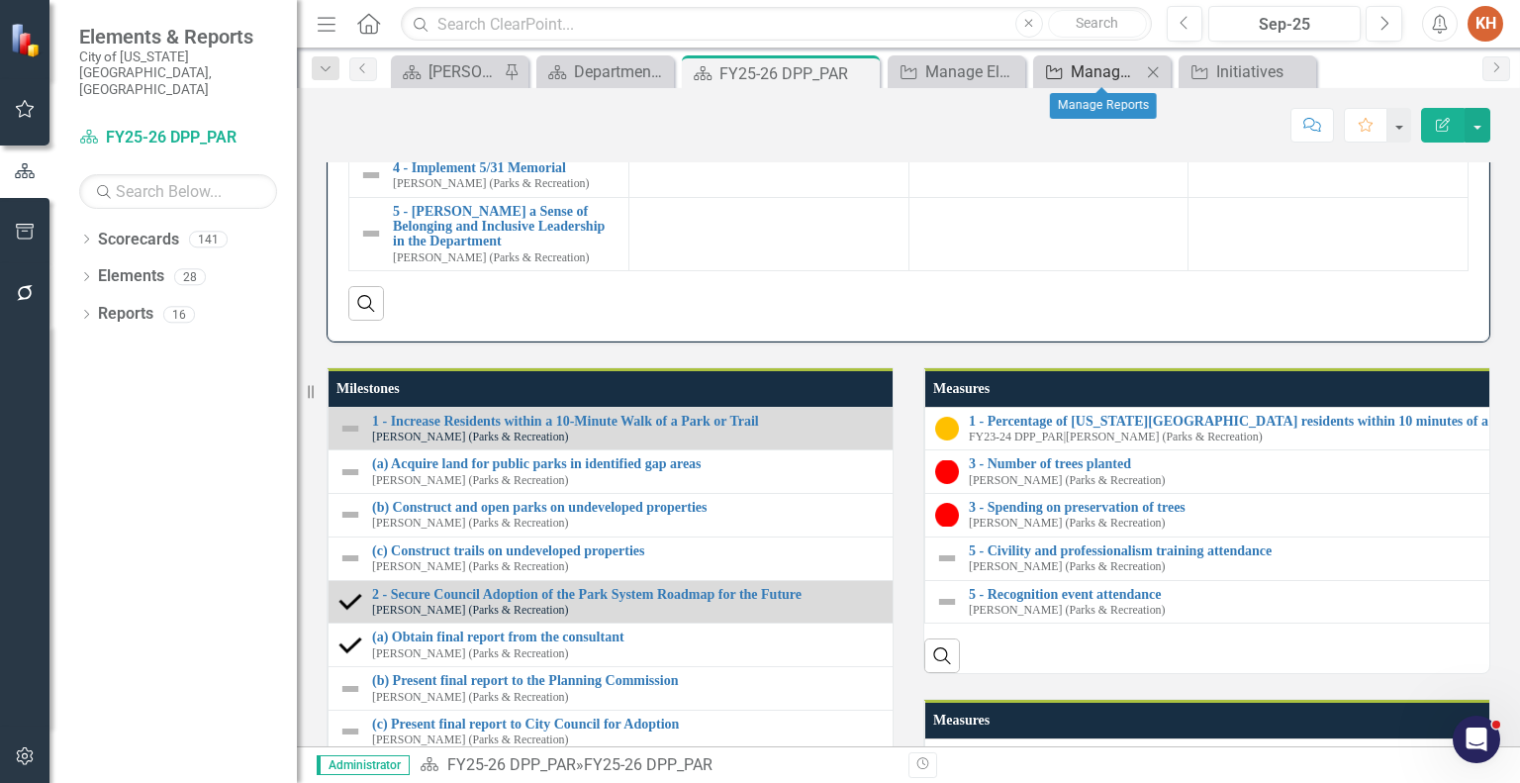
click at [1100, 71] on div "Manage Reports" at bounding box center [1106, 71] width 70 height 25
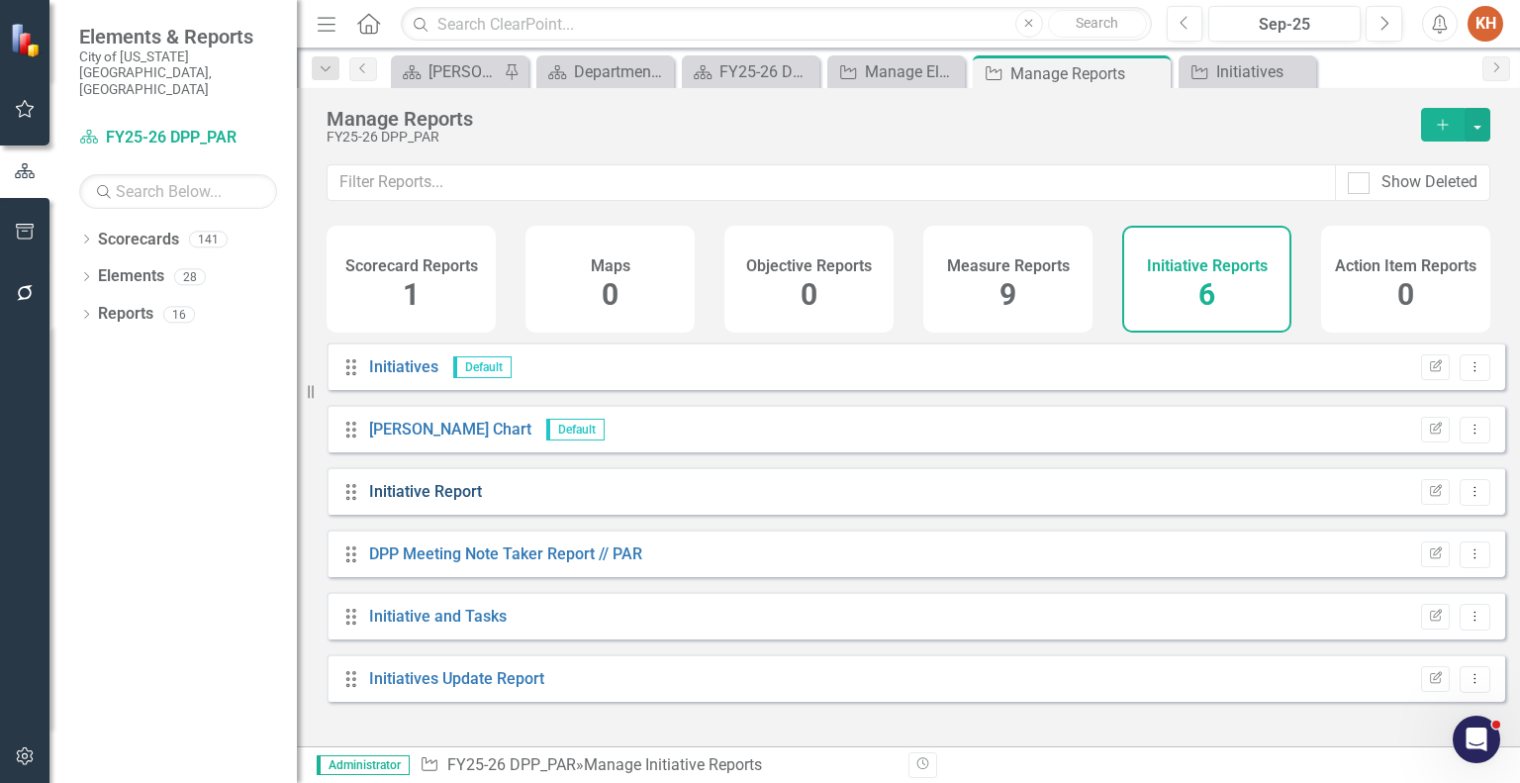
click at [452, 500] on link "Initiative Report" at bounding box center [425, 491] width 113 height 19
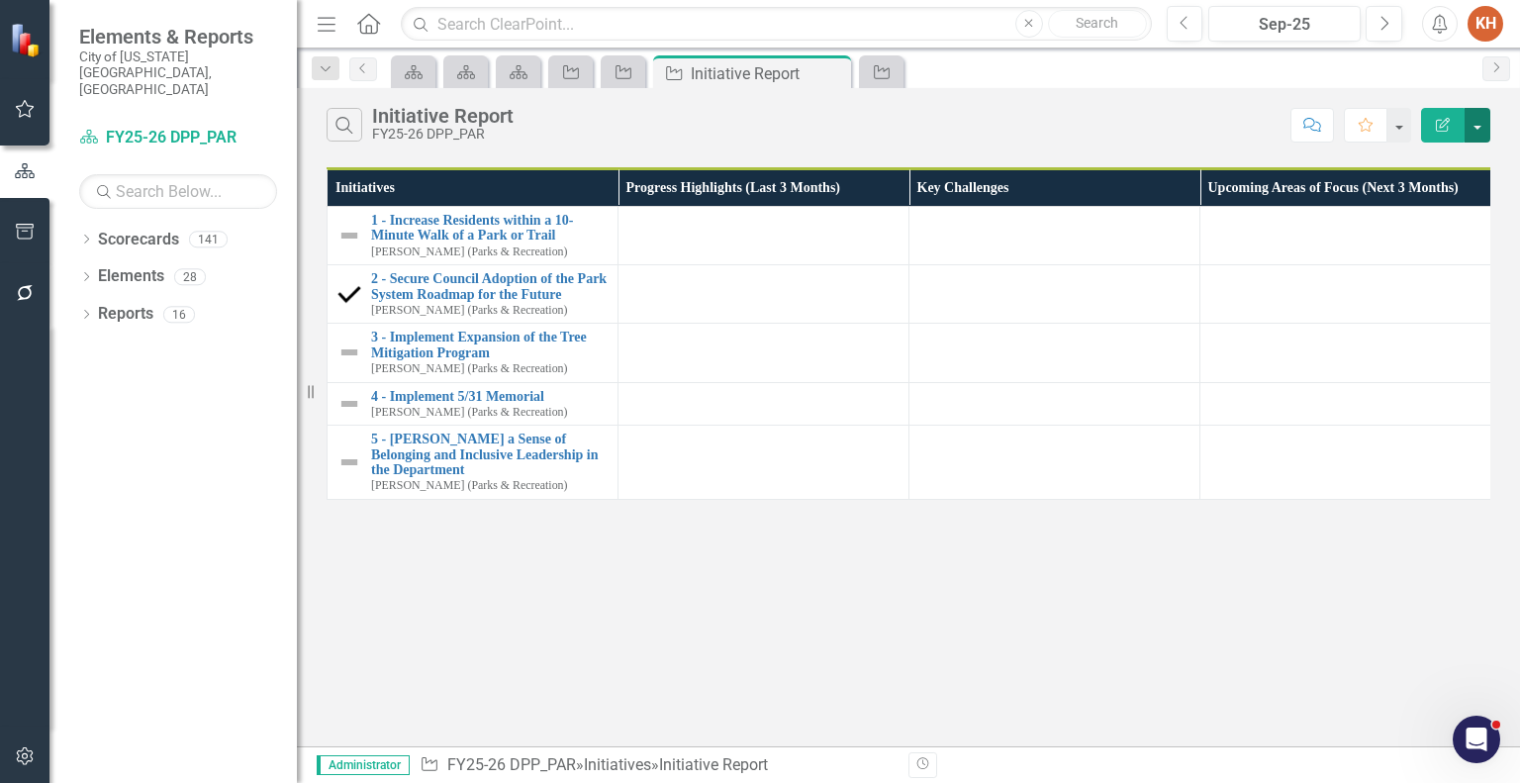
click at [1485, 126] on button "button" at bounding box center [1478, 125] width 26 height 35
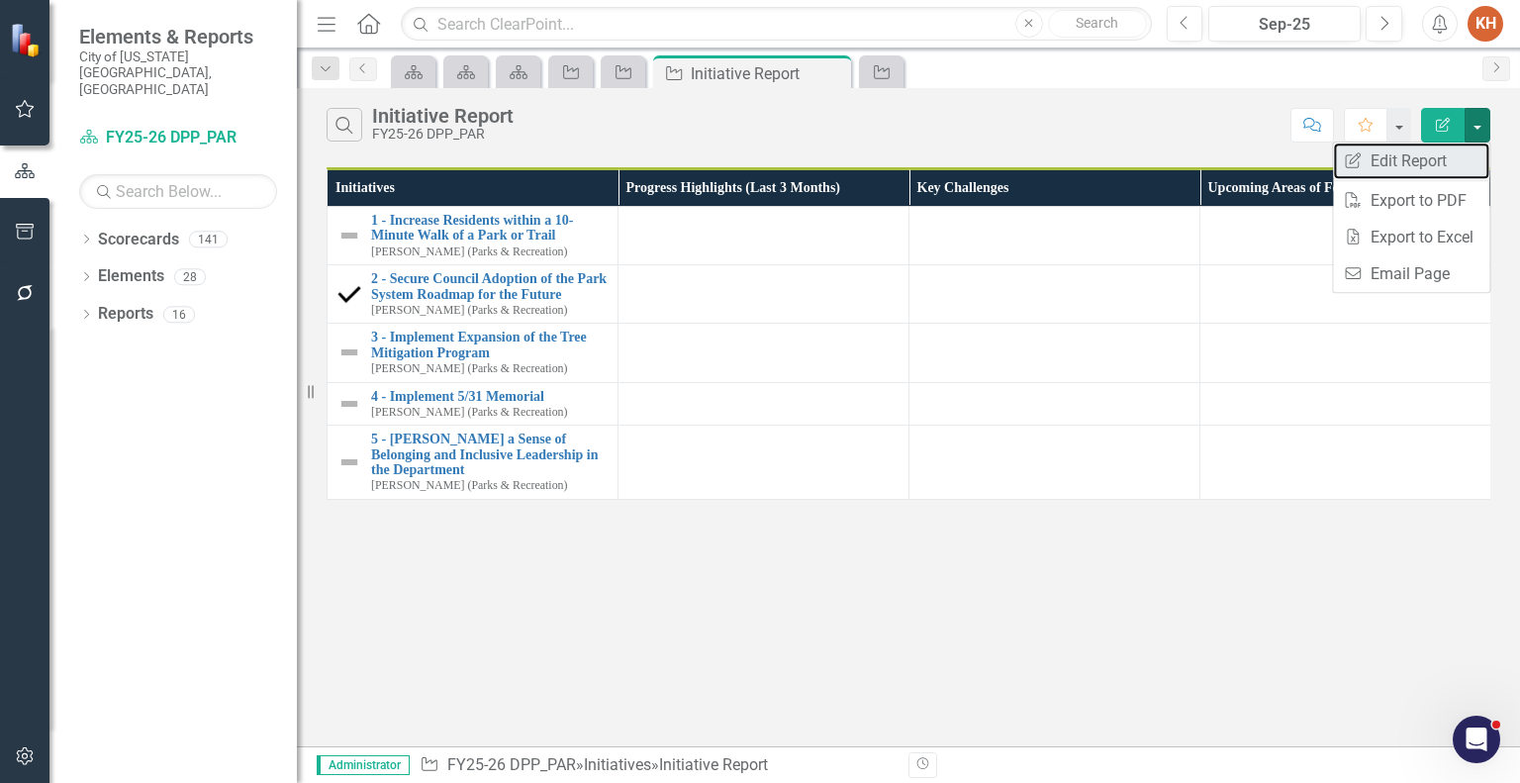
click at [1437, 166] on link "Edit Report Edit Report" at bounding box center [1411, 161] width 156 height 37
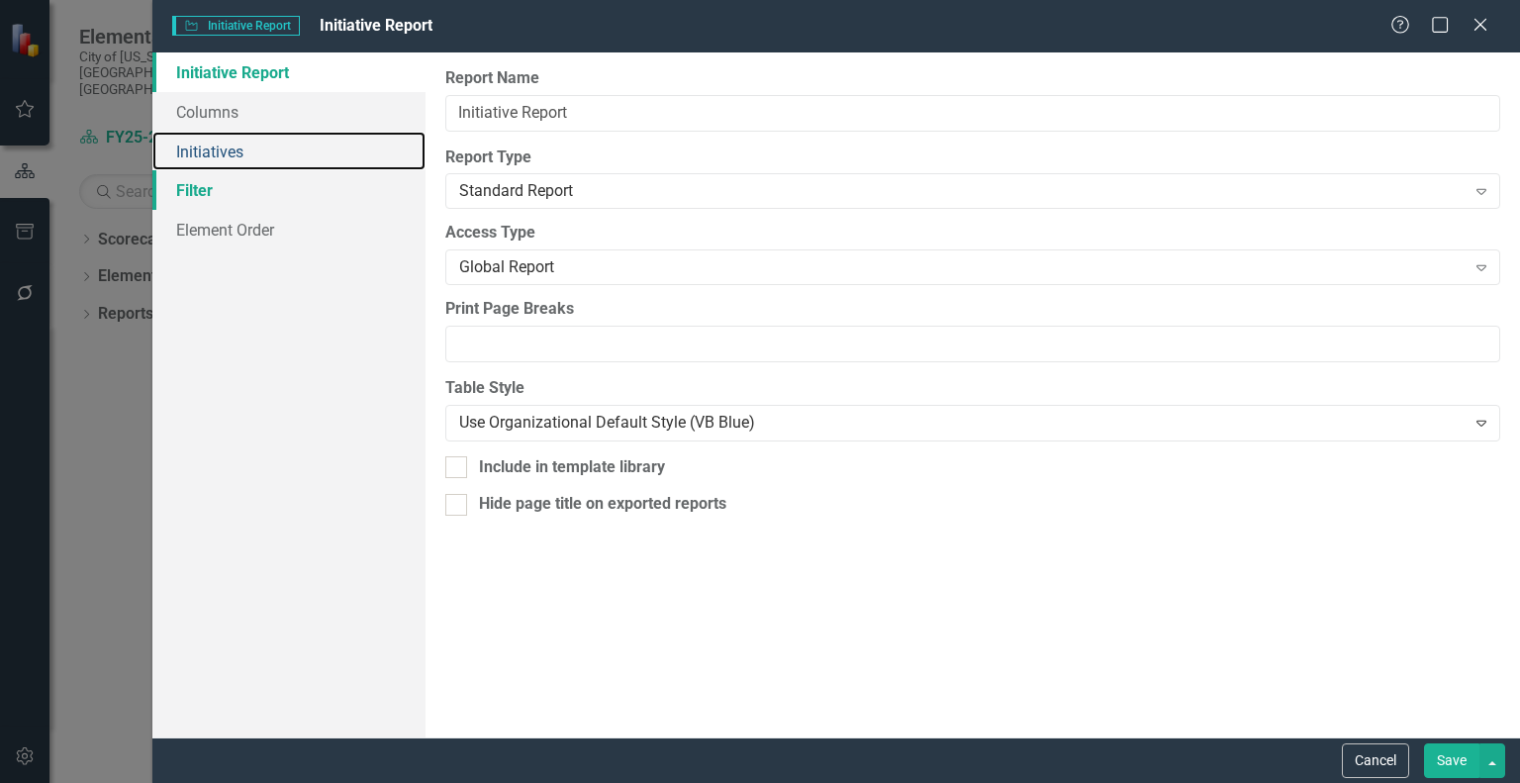
drag, startPoint x: 226, startPoint y: 155, endPoint x: 276, endPoint y: 194, distance: 63.6
click at [228, 153] on link "Initiatives" at bounding box center [288, 152] width 273 height 40
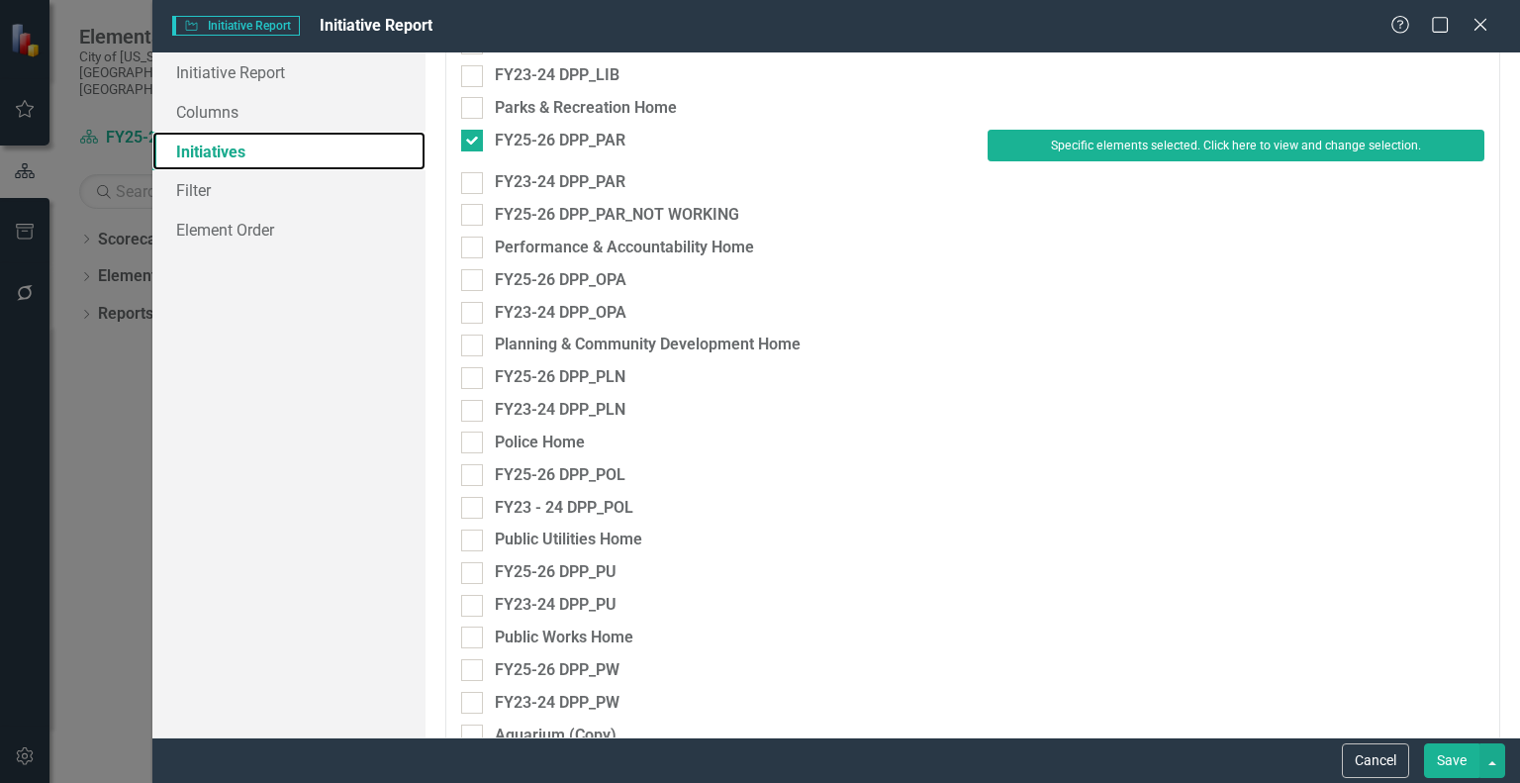
scroll to position [2277, 0]
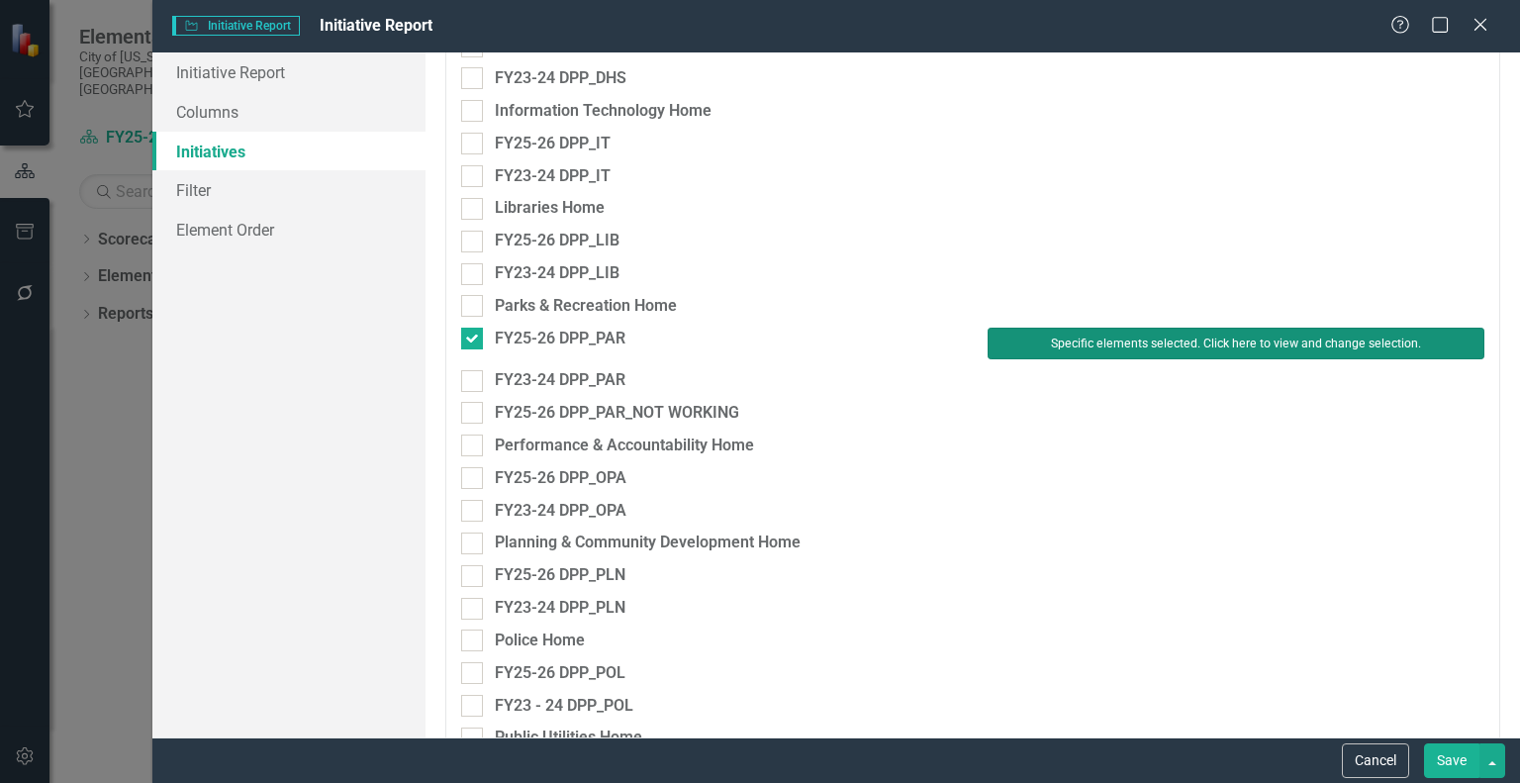
click at [1158, 346] on button "Specific elements selected. Click here to view and change selection." at bounding box center [1236, 344] width 497 height 32
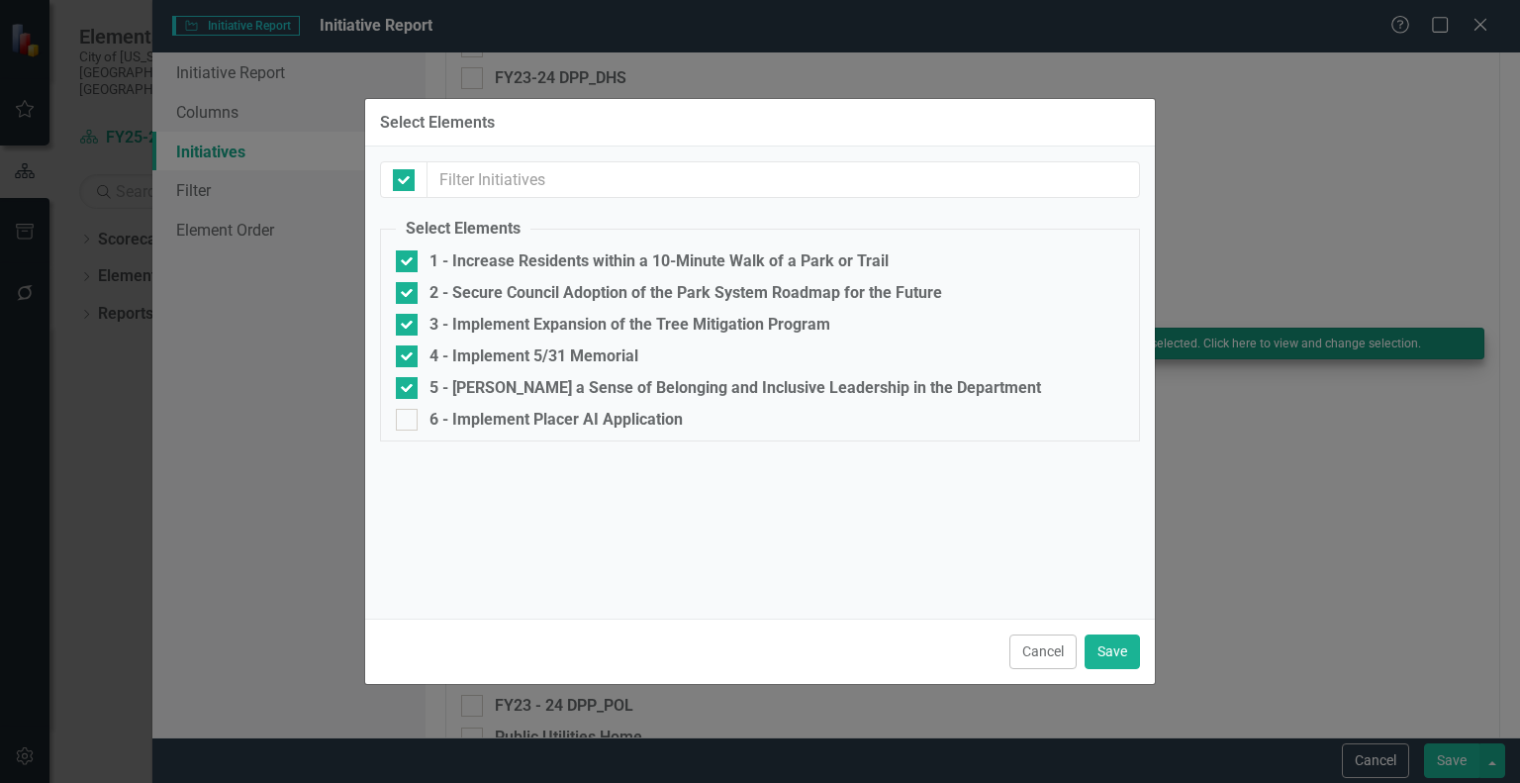
checkbox input "false"
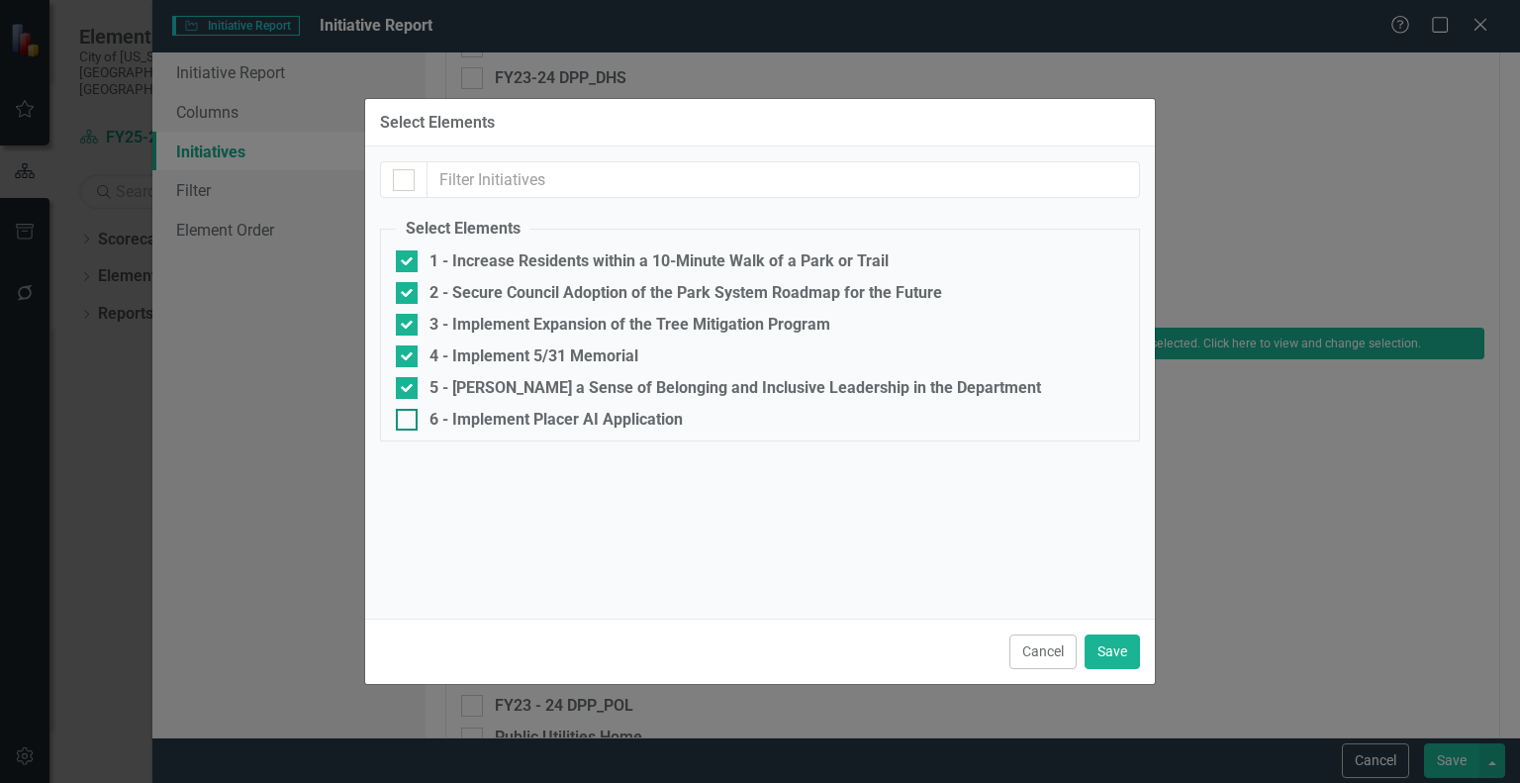
click at [405, 418] on input "6 - Implement Placer AI Application" at bounding box center [402, 415] width 13 height 13
checkbox input "true"
click at [1117, 660] on button "Save" at bounding box center [1112, 652] width 55 height 35
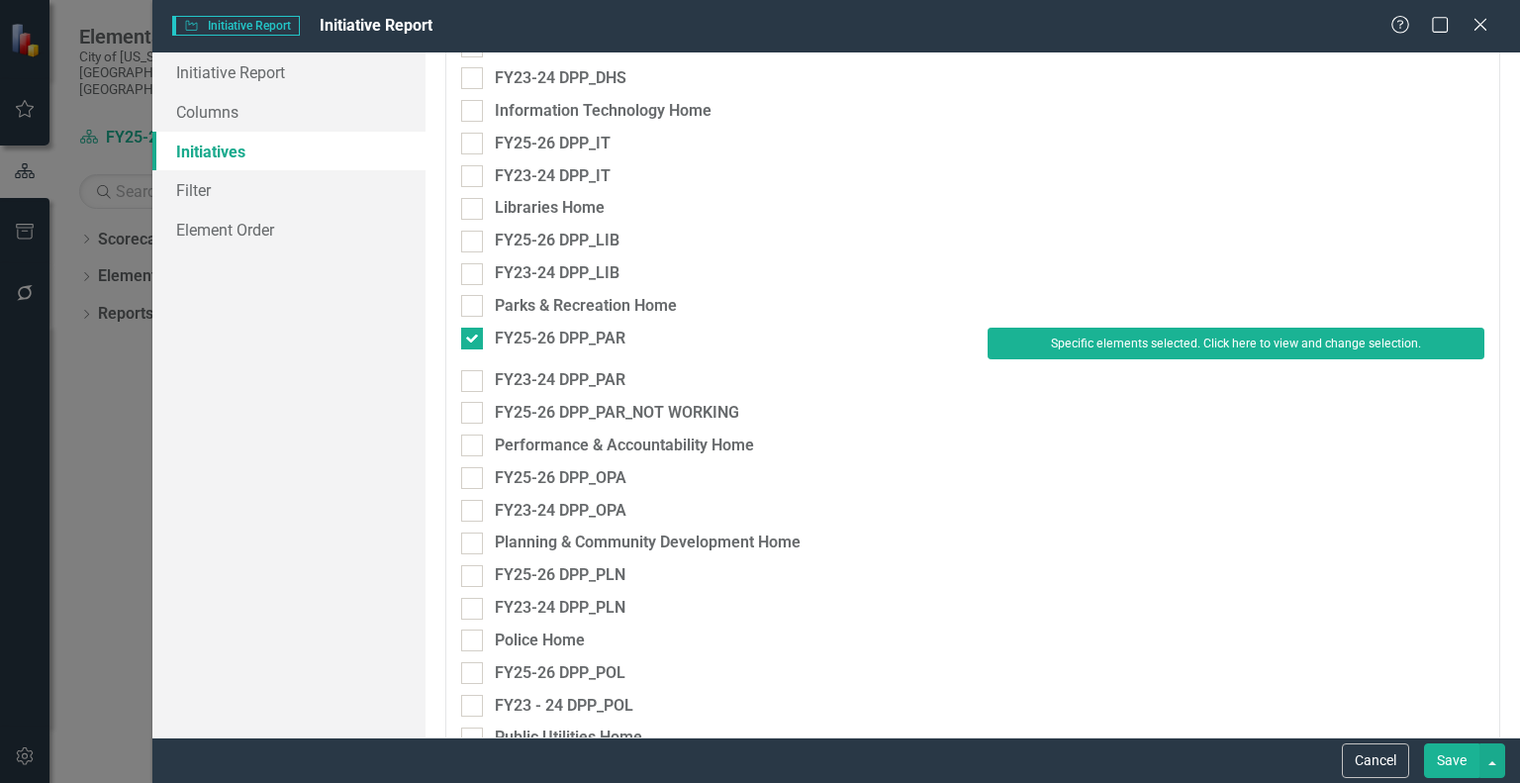
click at [1441, 763] on button "Save" at bounding box center [1451, 760] width 55 height 35
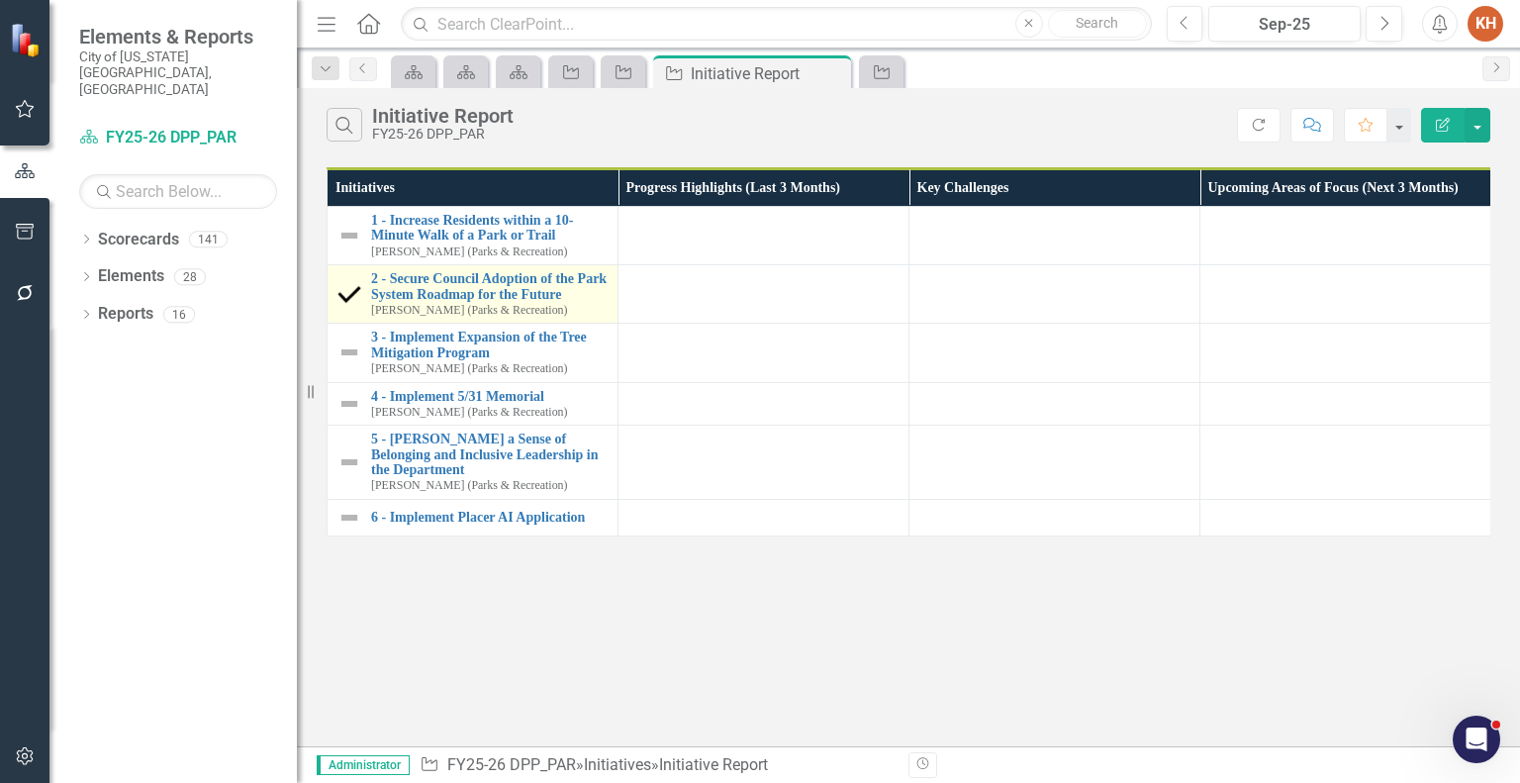
click at [467, 268] on td "2 - Secure Council Adoption of the Park System Roadmap for the Future [PERSON_N…" at bounding box center [473, 294] width 291 height 58
click at [466, 280] on link "2 - Secure Council Adoption of the Park System Roadmap for the Future" at bounding box center [489, 286] width 237 height 31
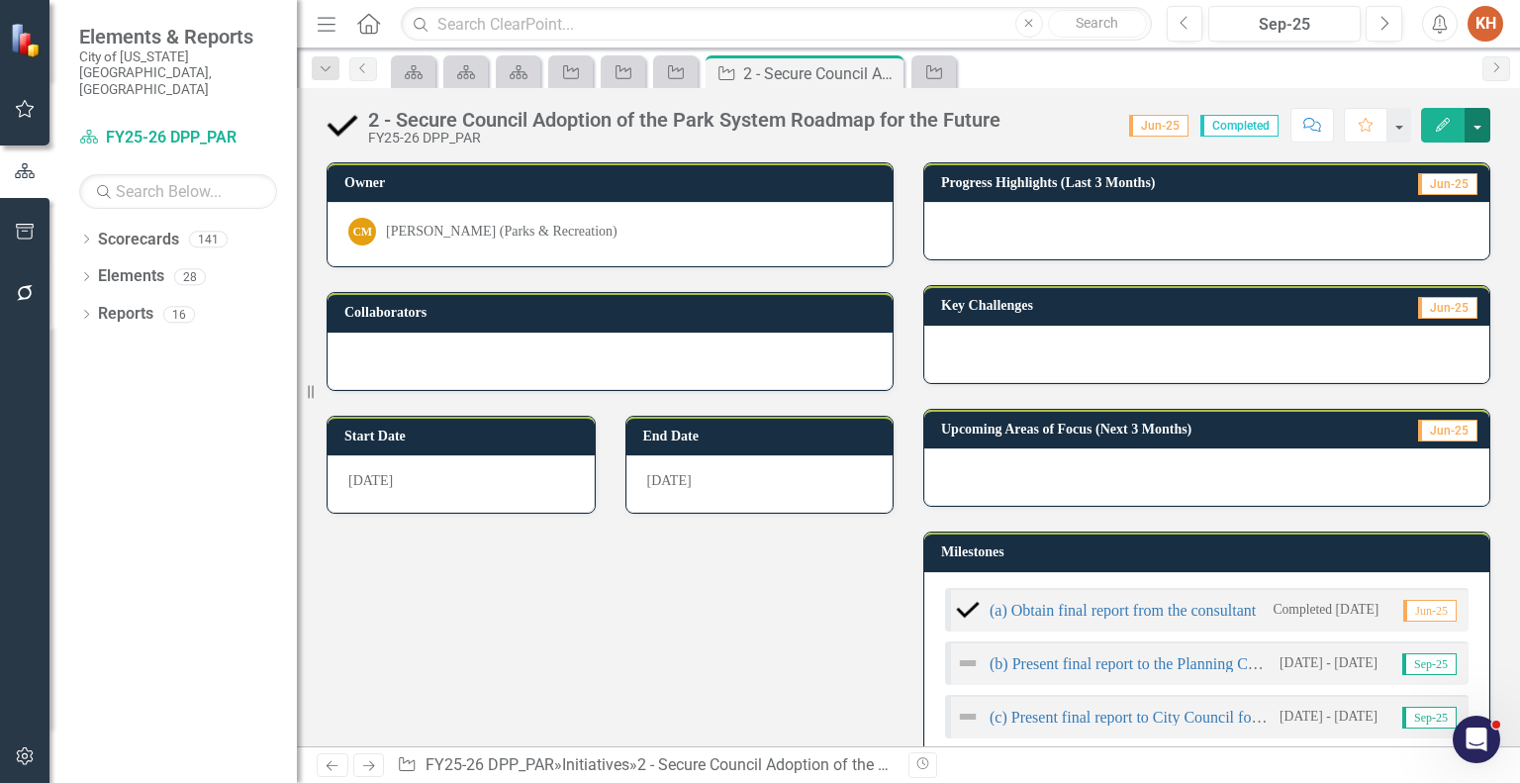
click at [1466, 122] on button "button" at bounding box center [1478, 125] width 26 height 35
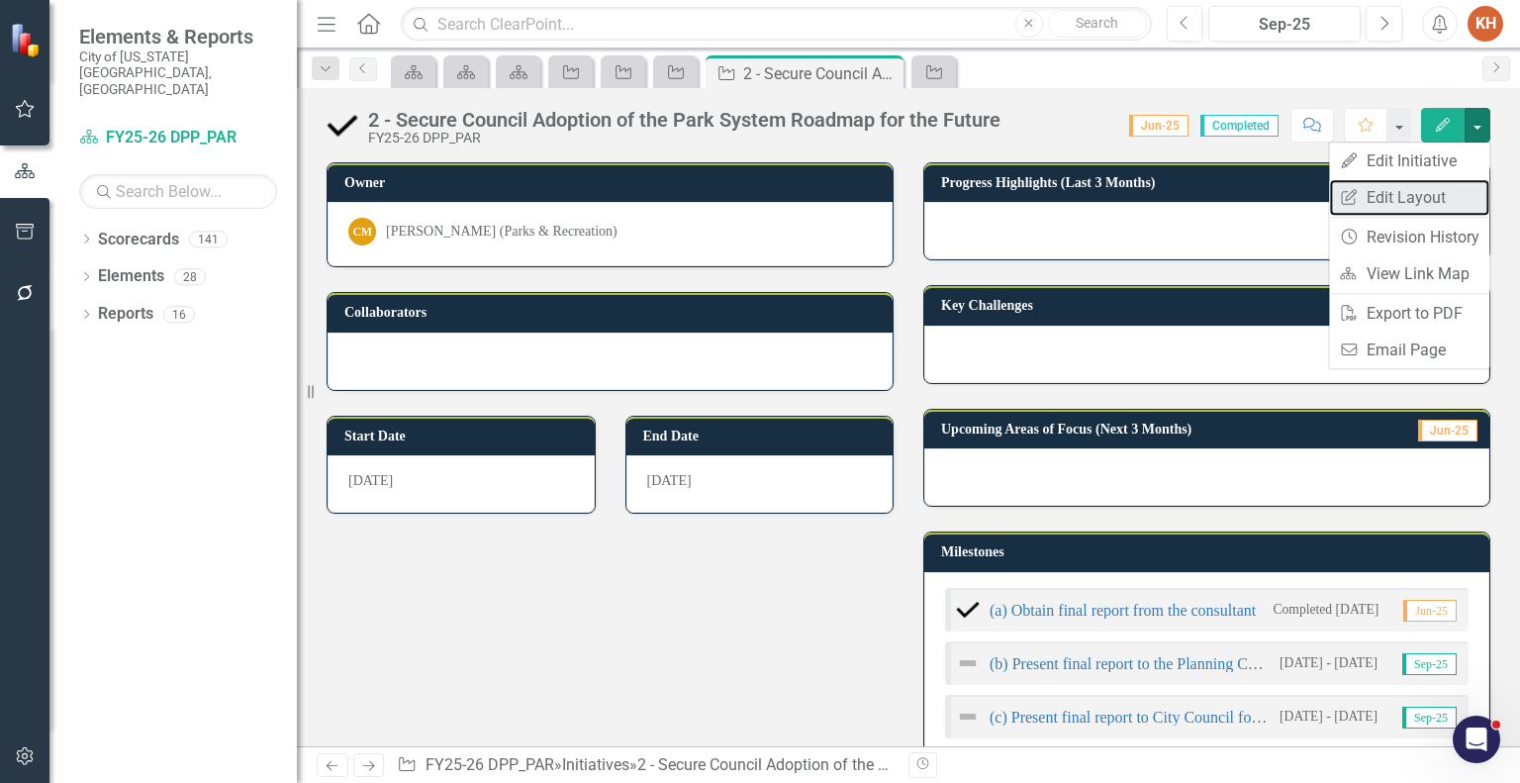
click at [1421, 199] on link "Edit Report Edit Layout" at bounding box center [1409, 197] width 160 height 37
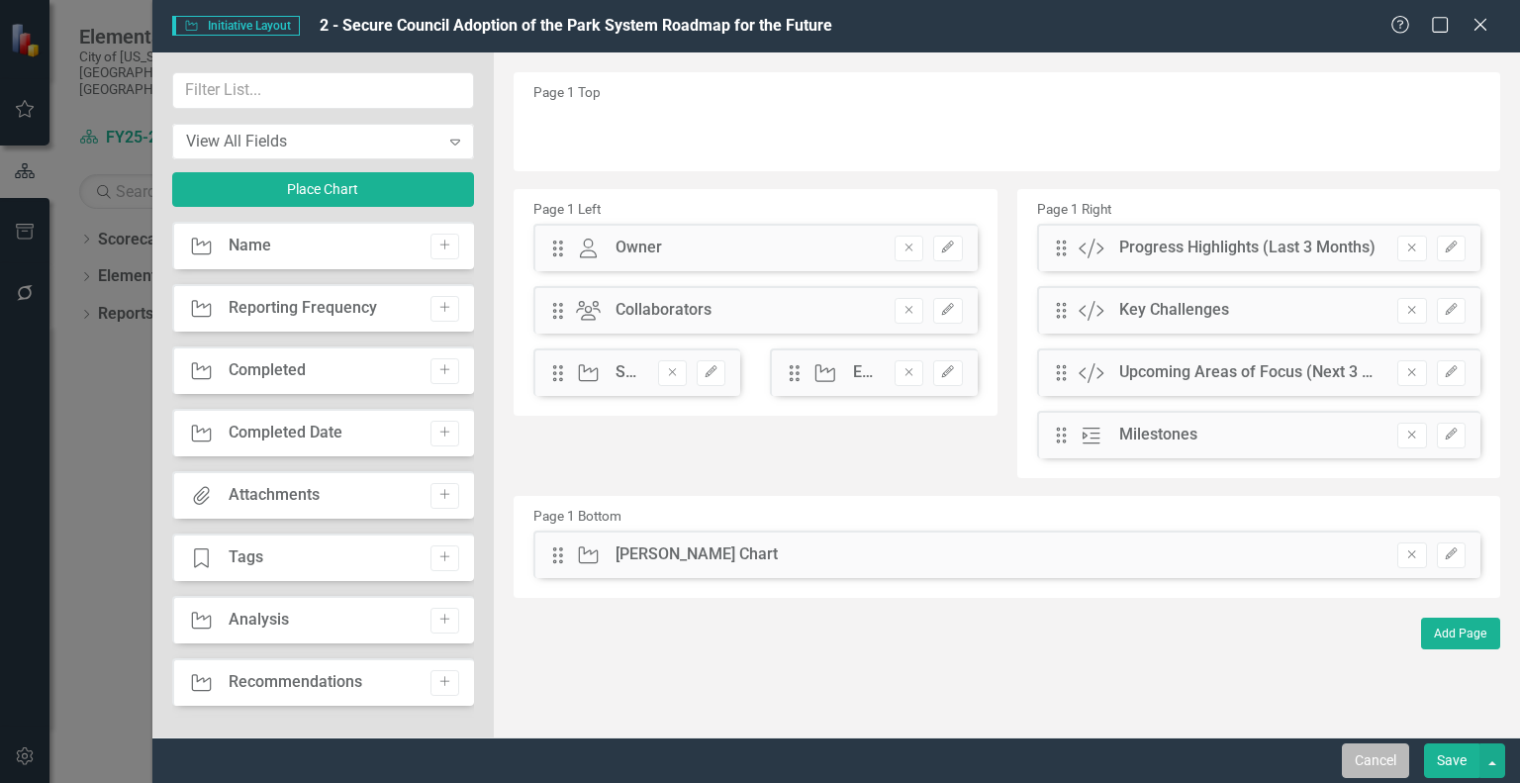
click at [1377, 763] on button "Cancel" at bounding box center [1375, 760] width 67 height 35
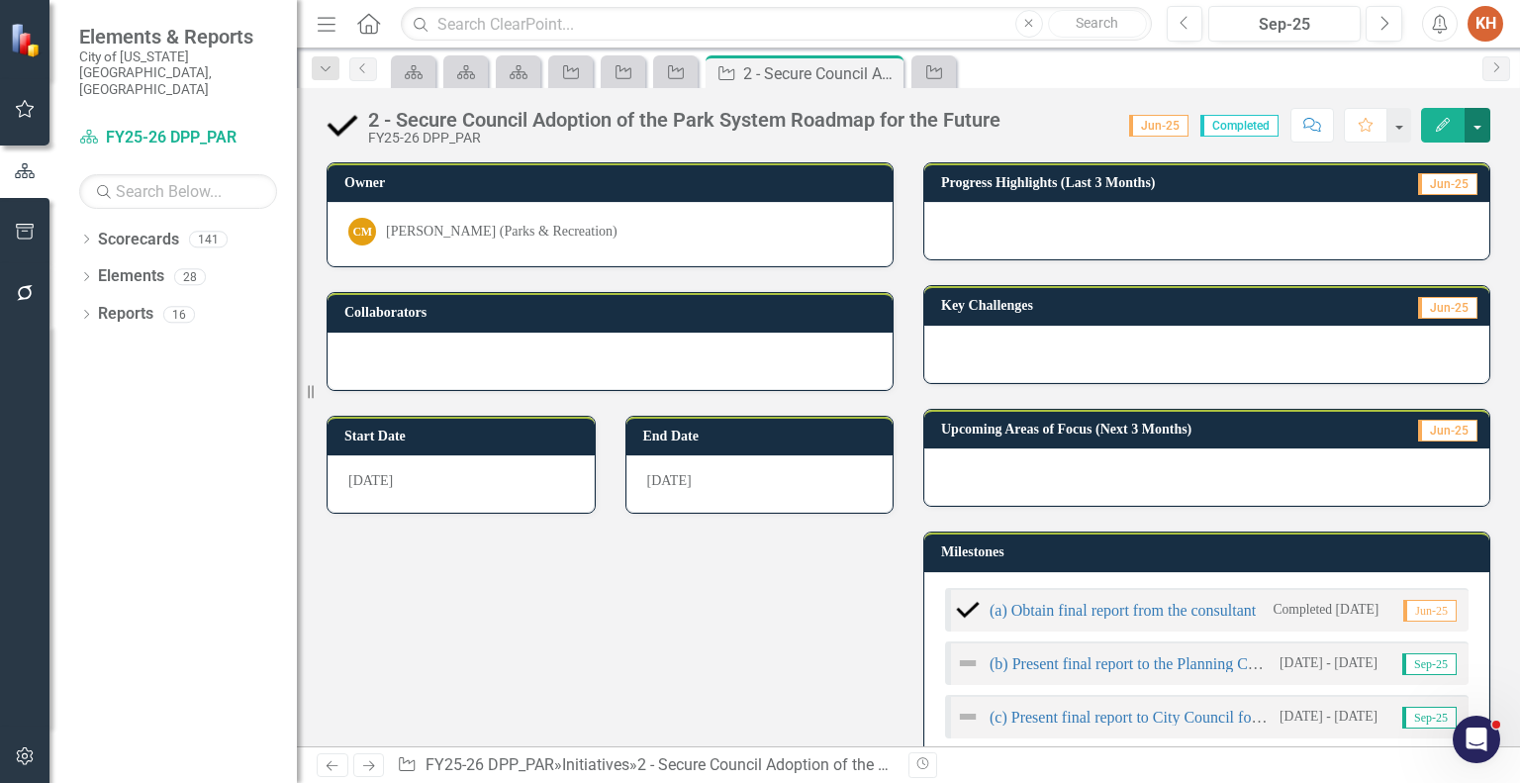
click at [1474, 128] on button "button" at bounding box center [1478, 125] width 26 height 35
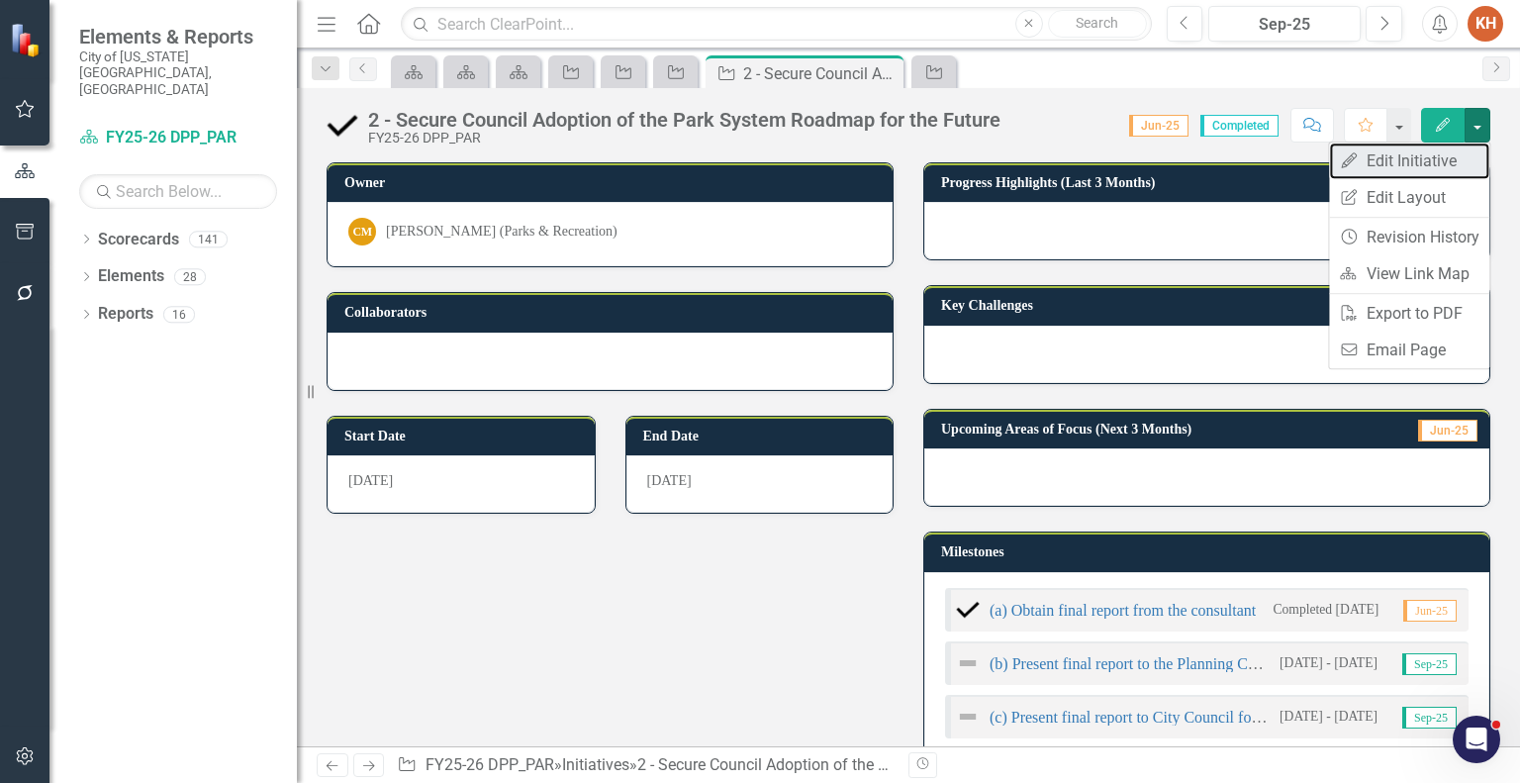
click at [1432, 164] on link "Edit Edit Initiative" at bounding box center [1409, 161] width 160 height 37
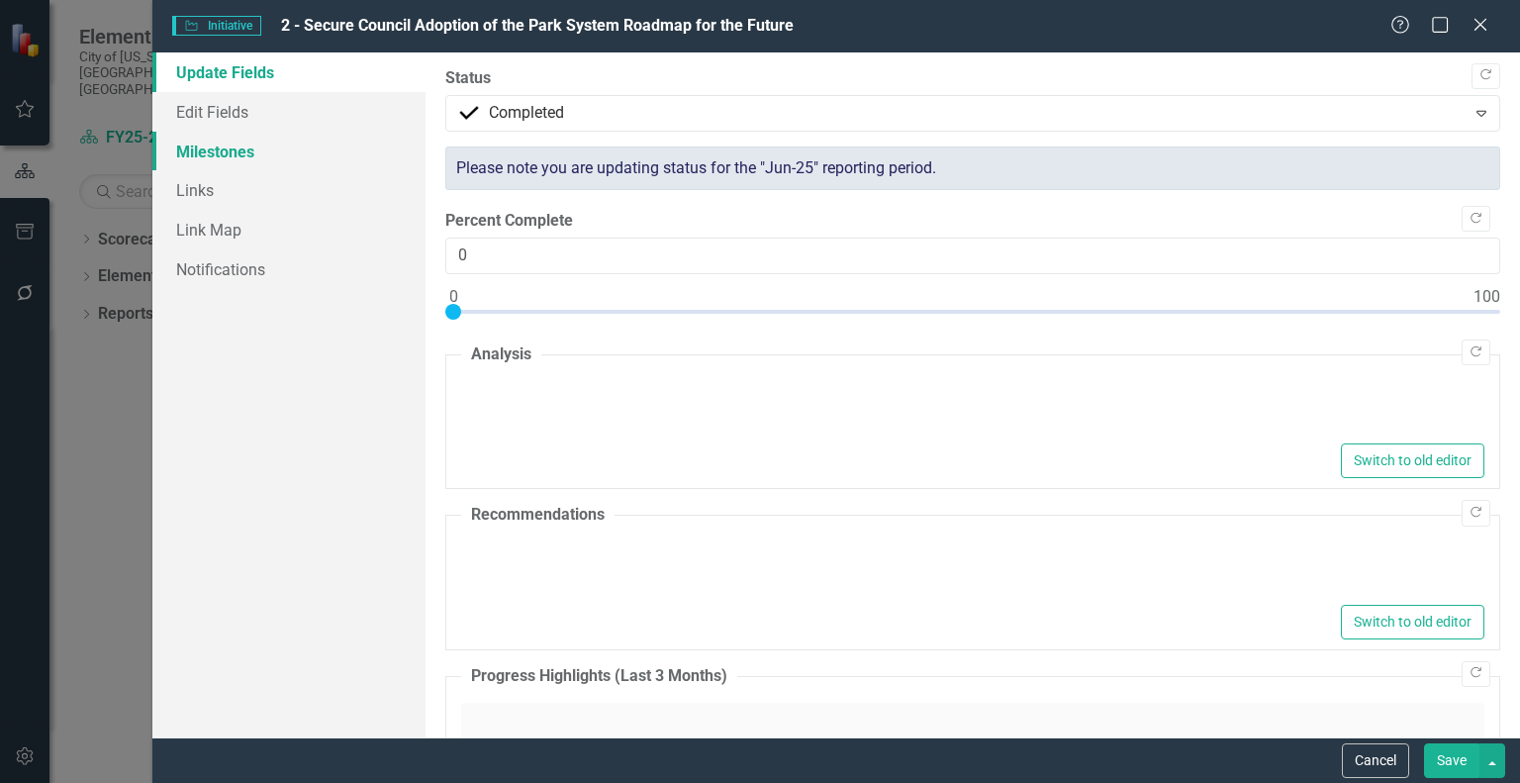
click at [245, 149] on link "Milestones" at bounding box center [288, 152] width 273 height 40
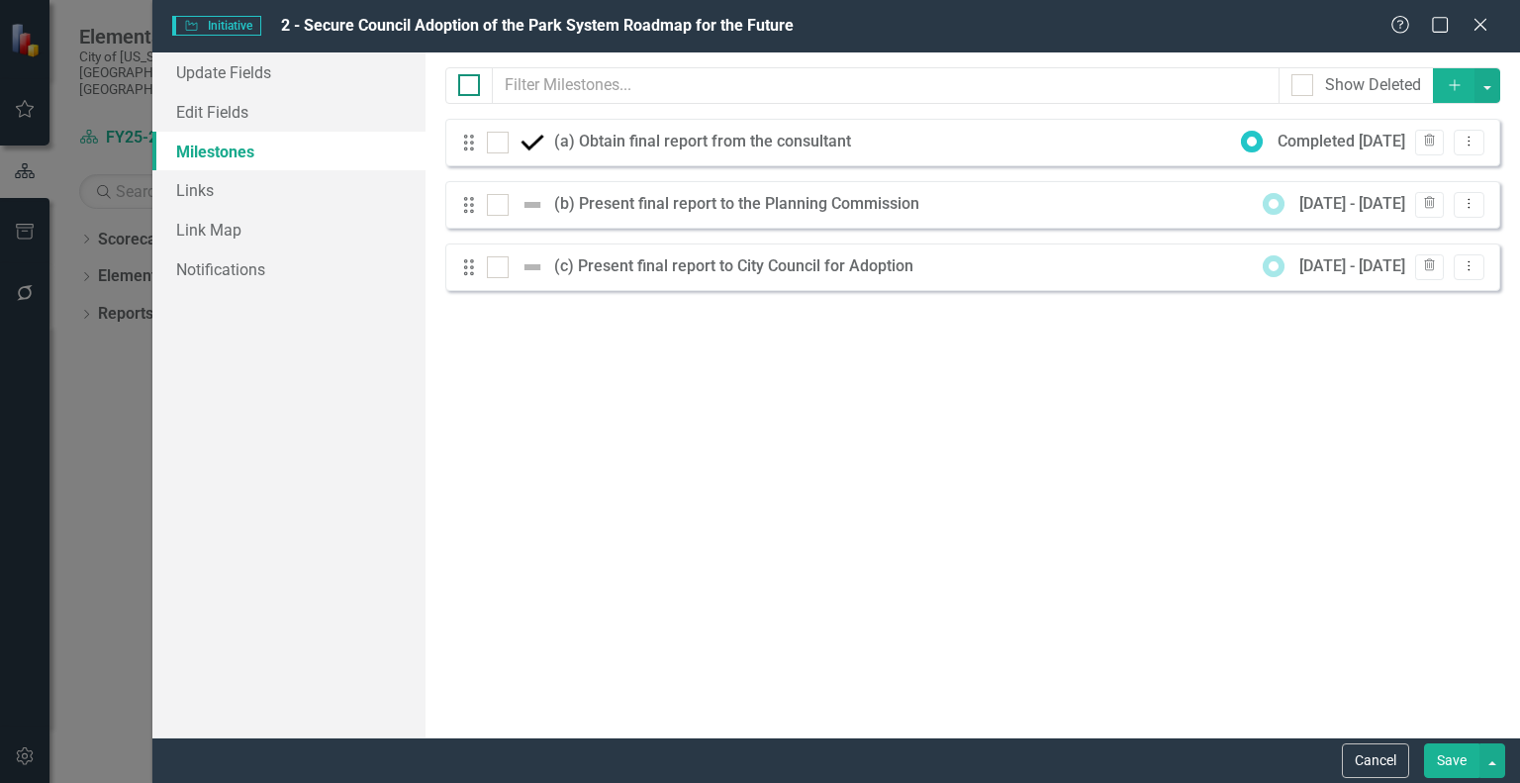
click at [468, 86] on input "checkbox" at bounding box center [464, 80] width 13 height 13
checkbox input "true"
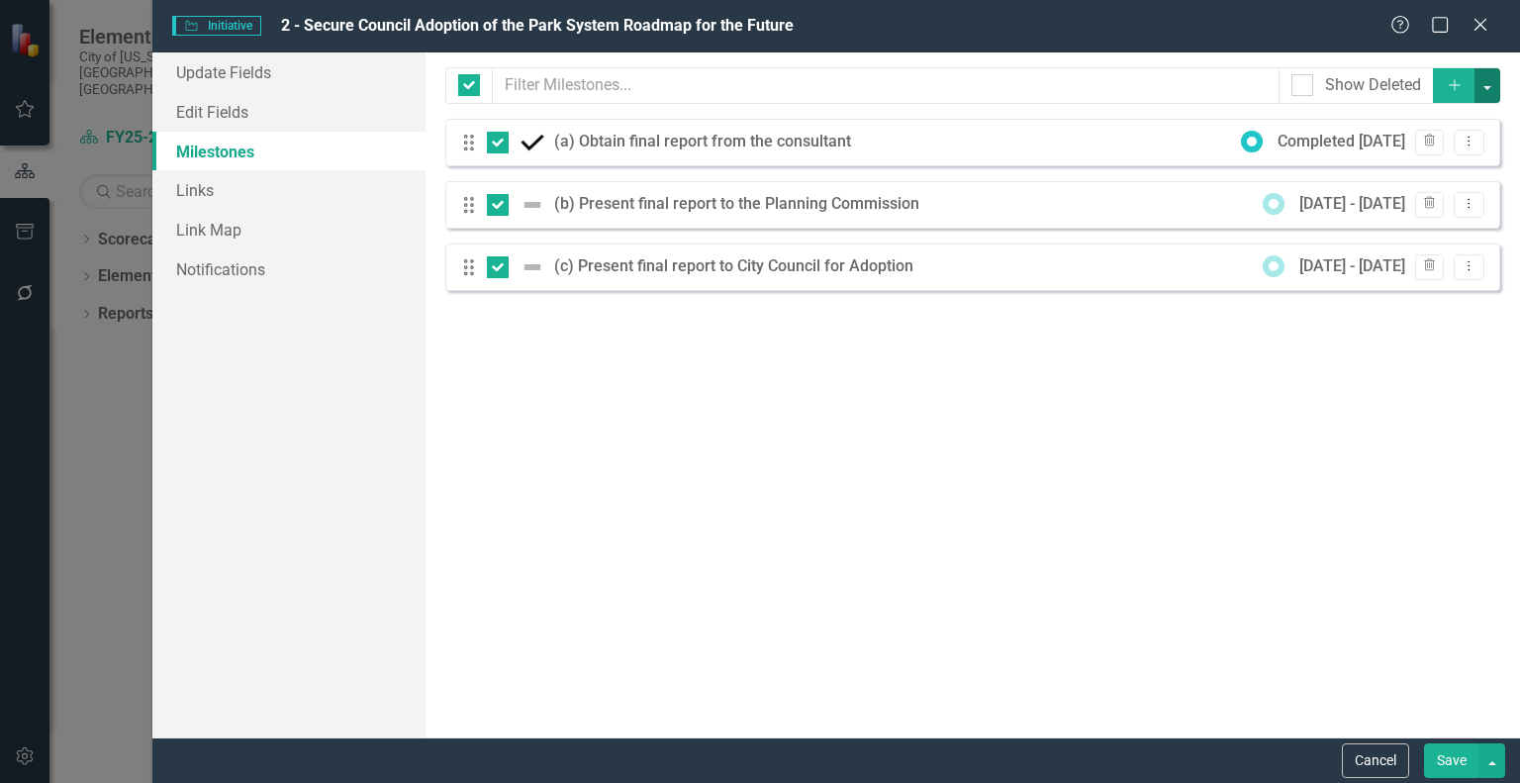
click at [1490, 85] on button "button" at bounding box center [1488, 85] width 26 height 35
click at [1451, 196] on link "Edit Multiple Edit Multiple" at bounding box center [1421, 195] width 156 height 37
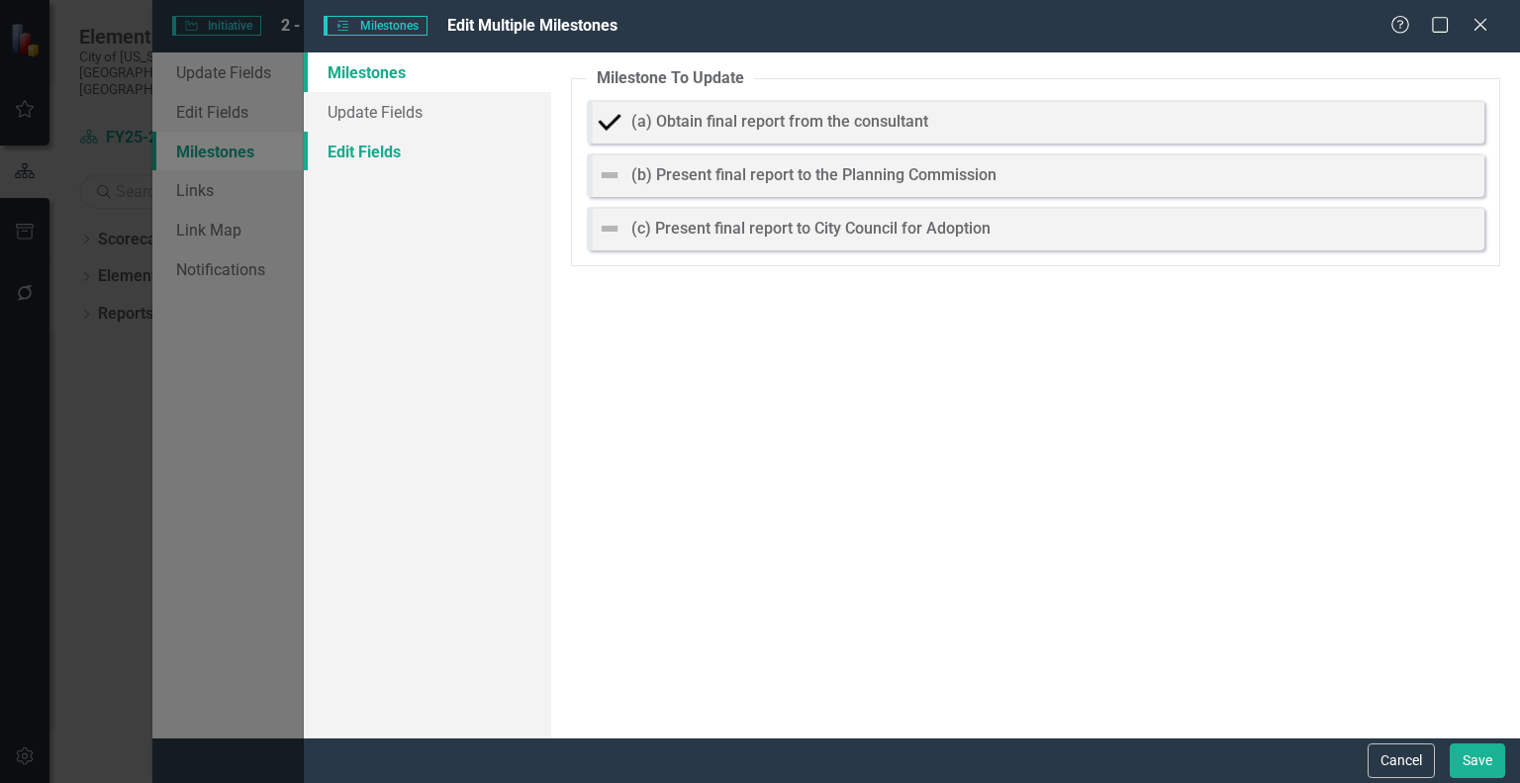
click at [392, 143] on link "Edit Fields" at bounding box center [427, 152] width 247 height 40
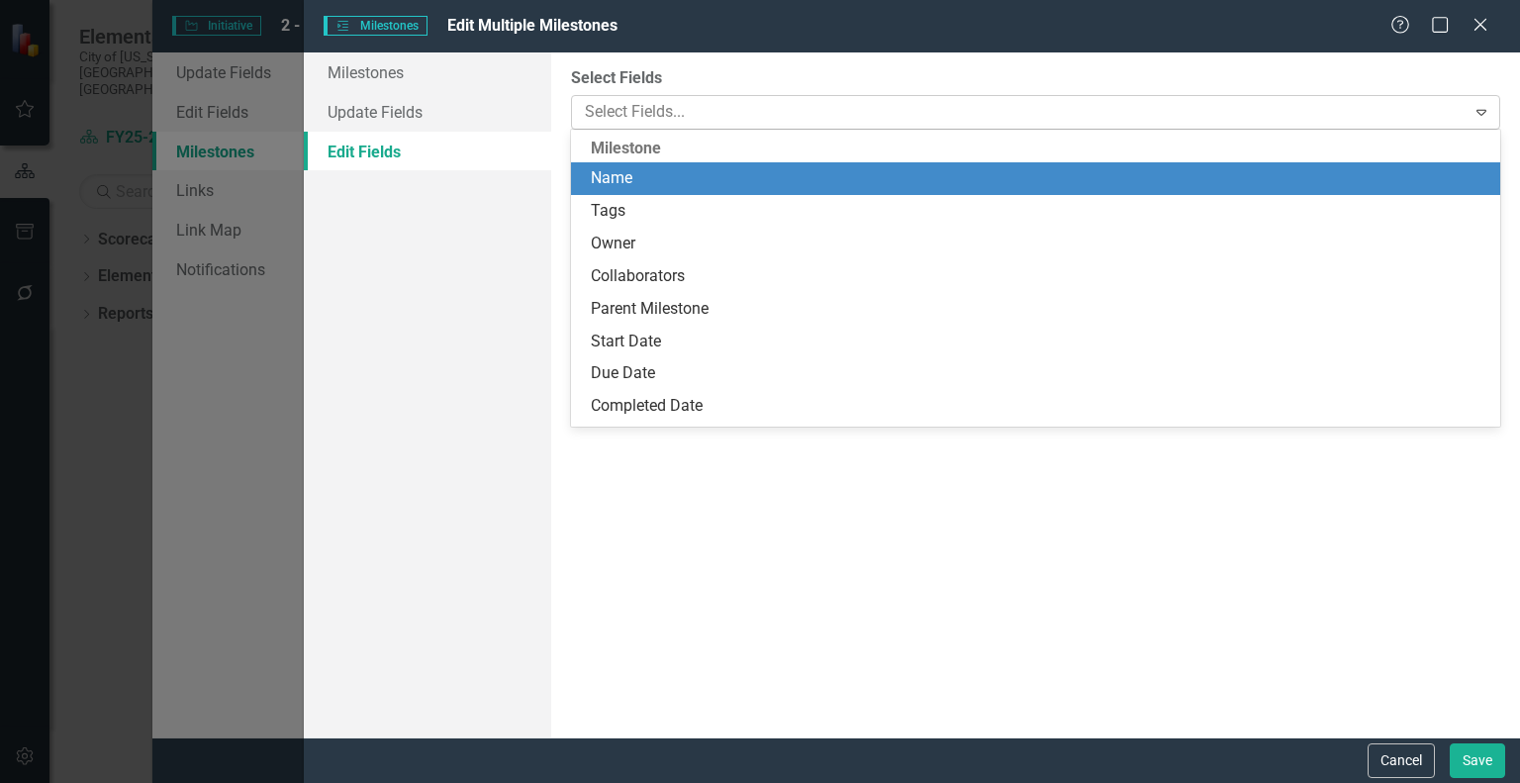
click at [740, 108] on div at bounding box center [1021, 112] width 888 height 27
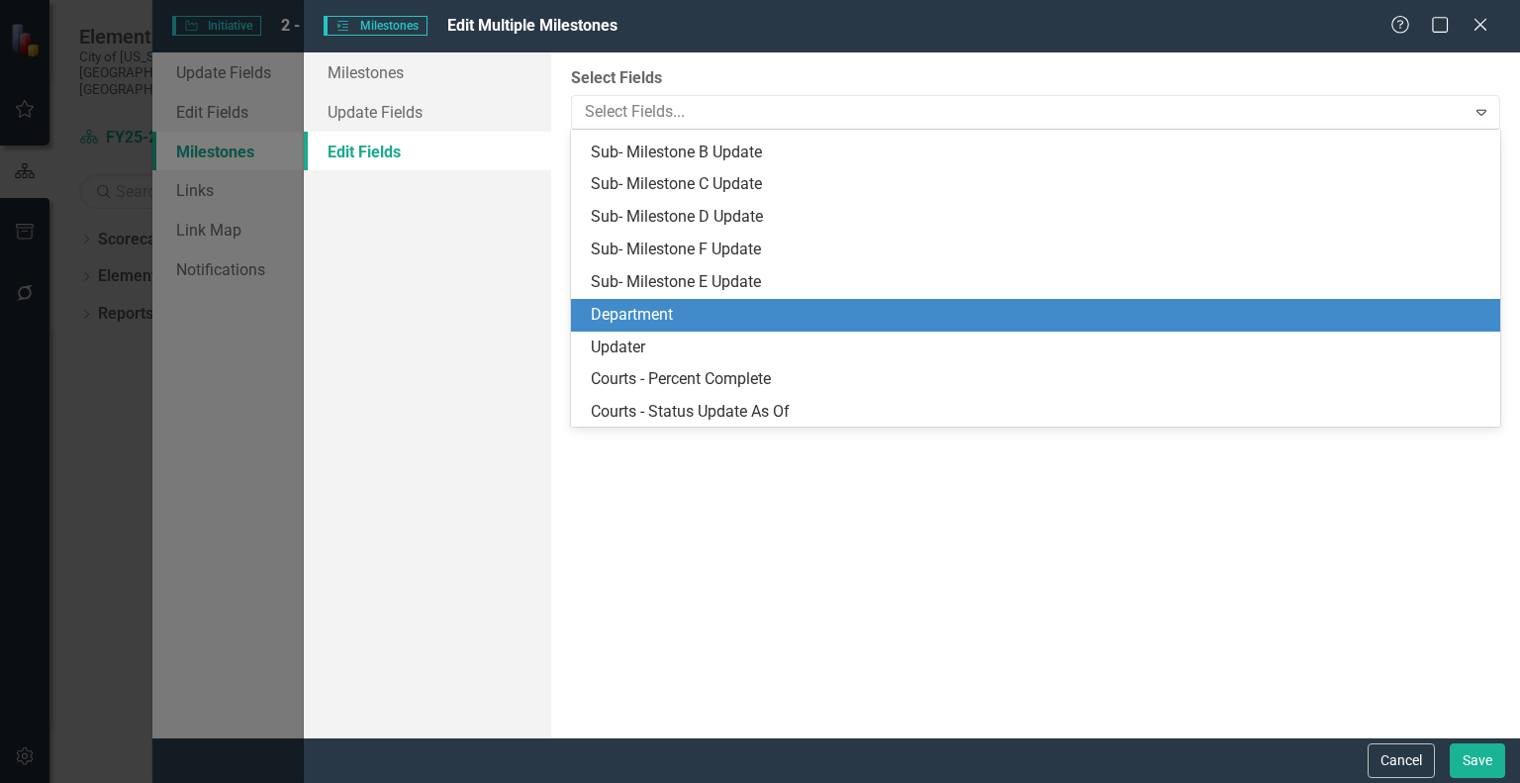
scroll to position [431, 0]
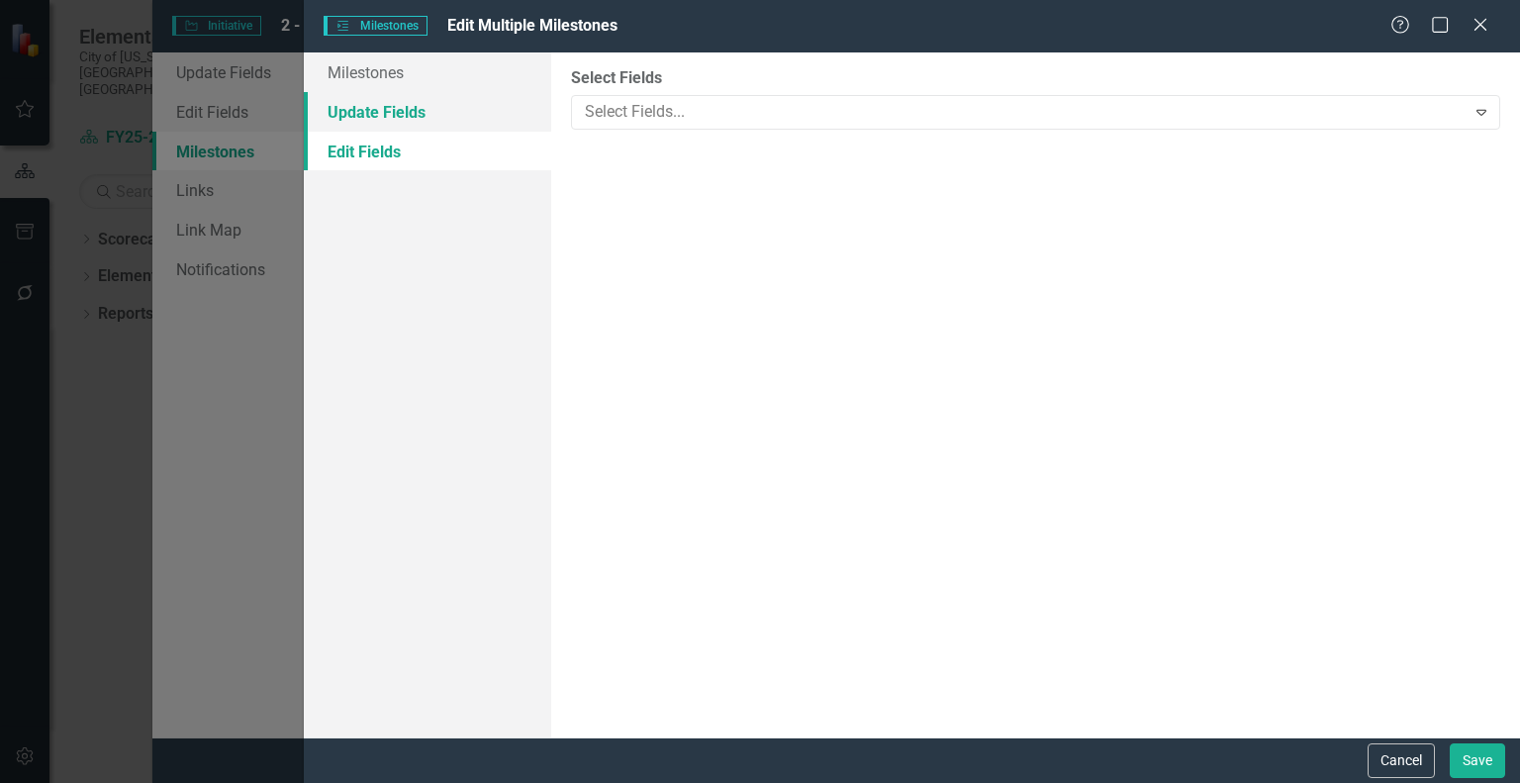
click at [429, 114] on link "Update Fields" at bounding box center [427, 112] width 247 height 40
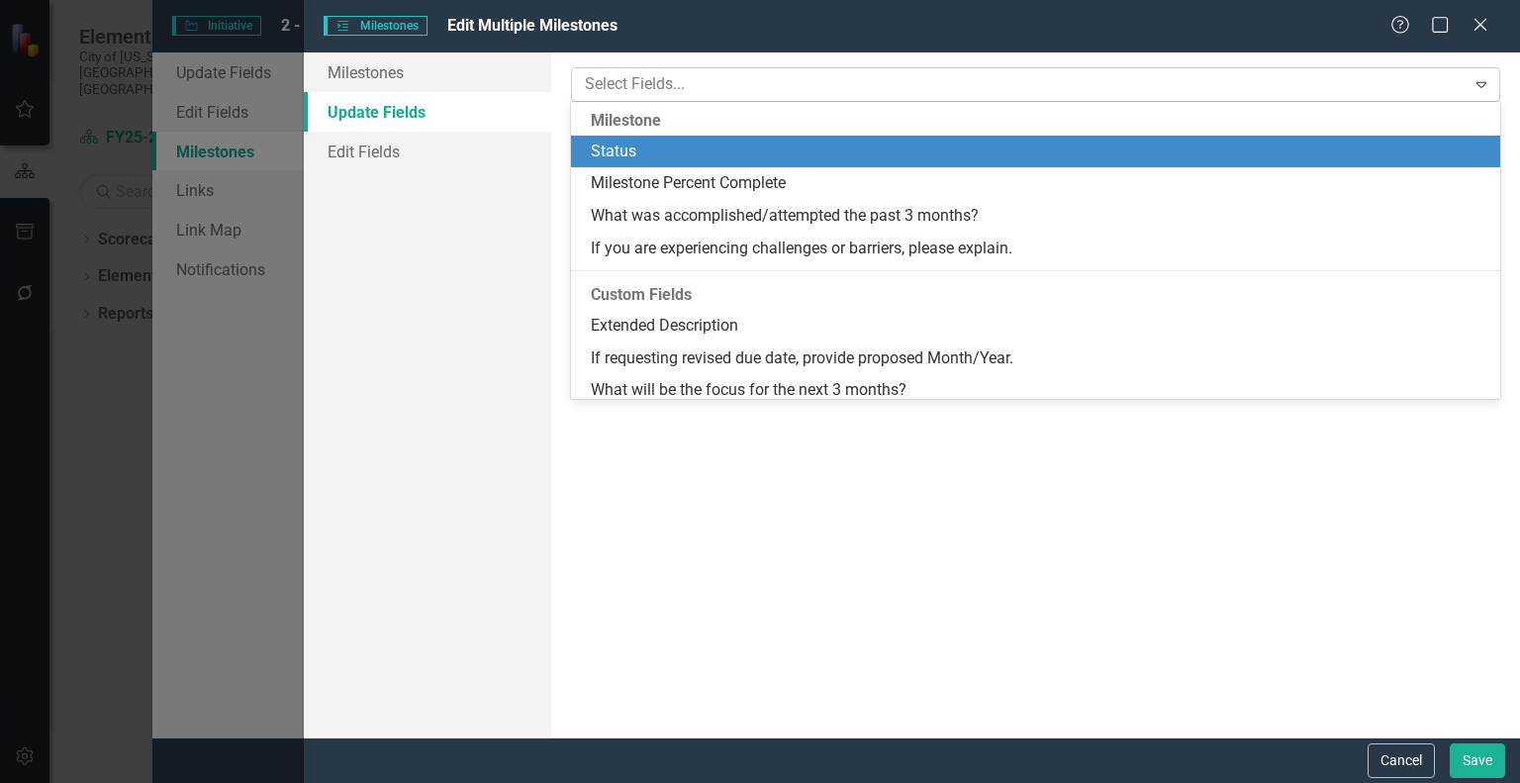
click at [640, 73] on div at bounding box center [1021, 84] width 888 height 27
click at [649, 150] on div "Status" at bounding box center [1040, 152] width 898 height 23
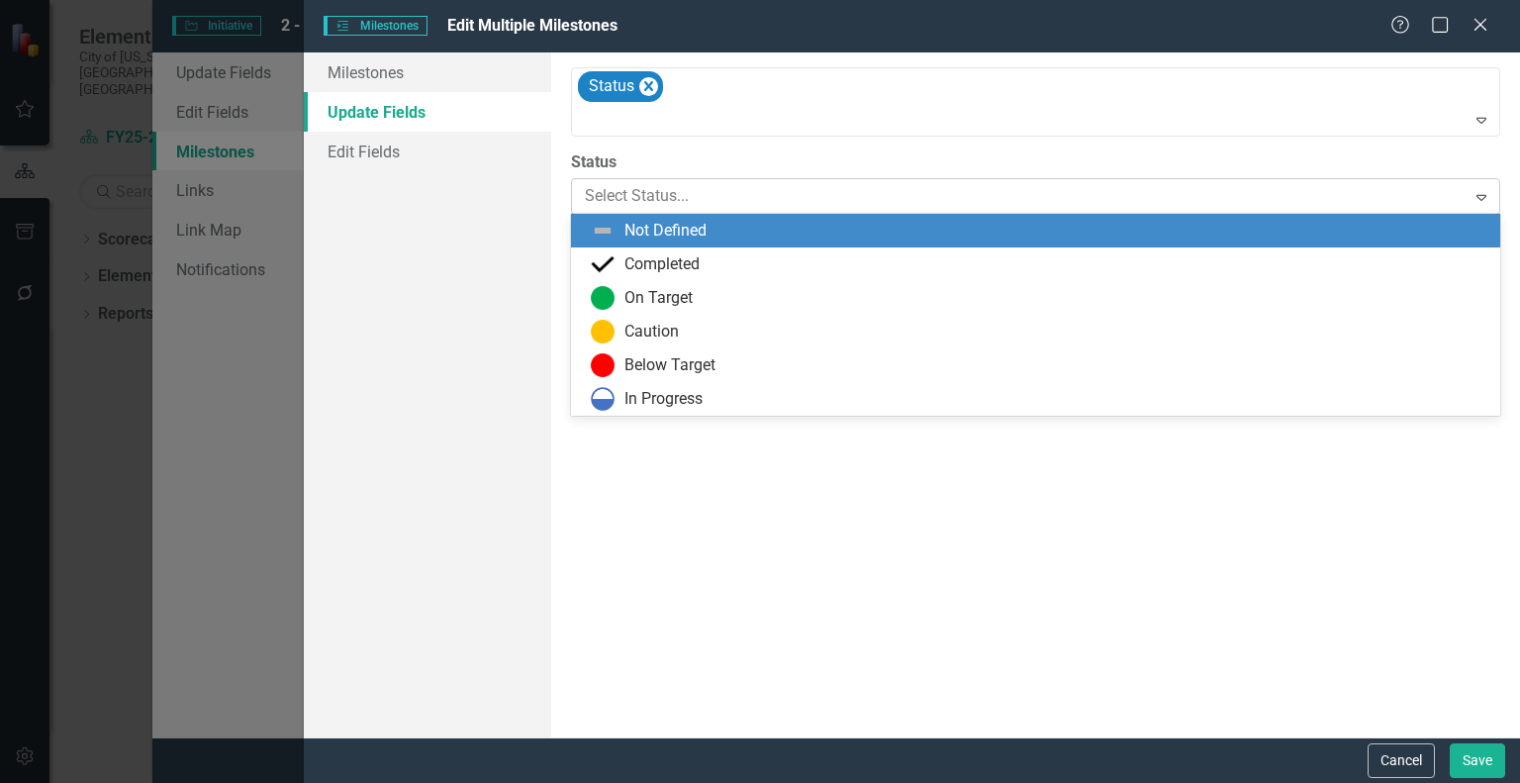
click at [614, 203] on div at bounding box center [1019, 196] width 868 height 27
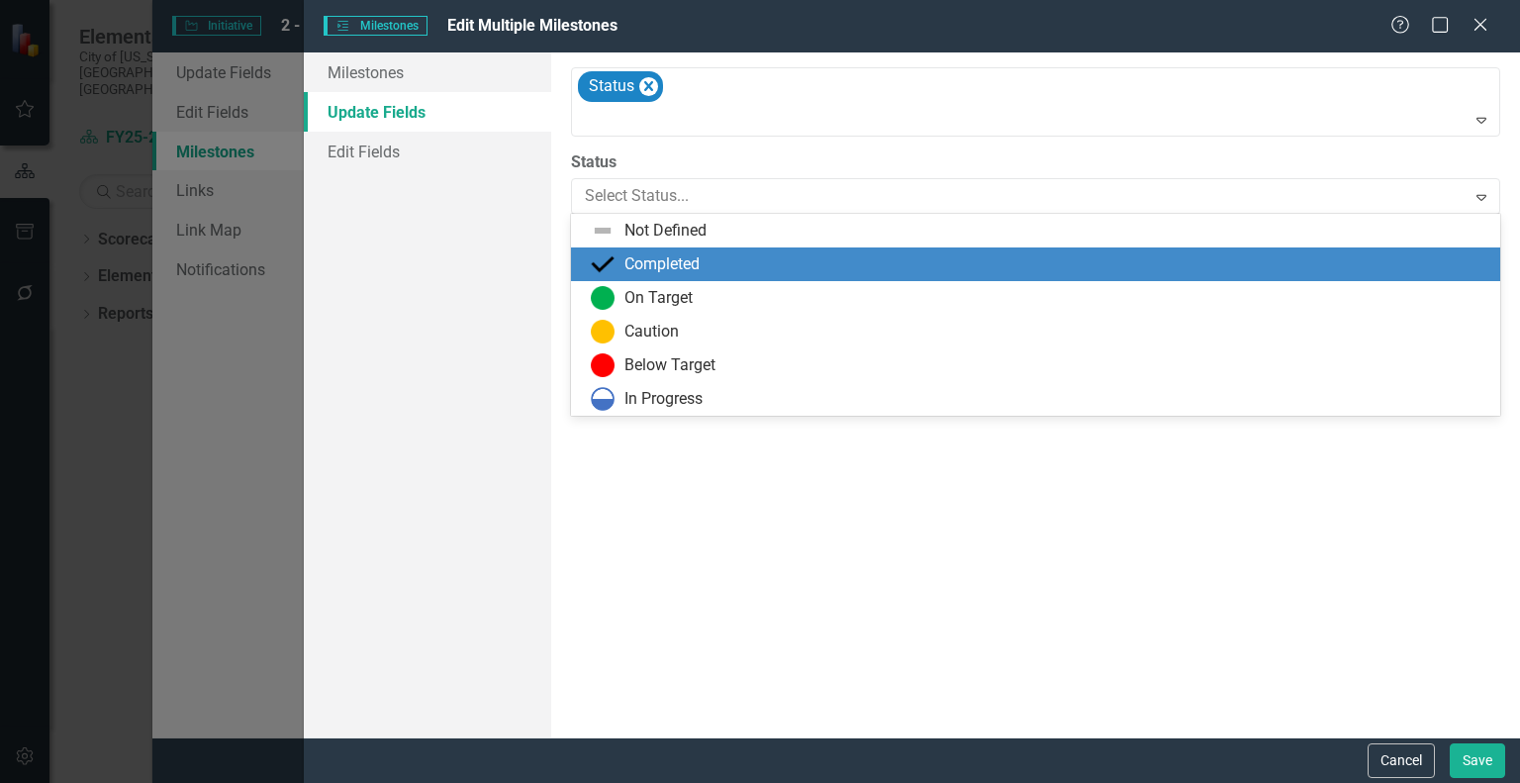
click at [606, 254] on img at bounding box center [603, 264] width 24 height 24
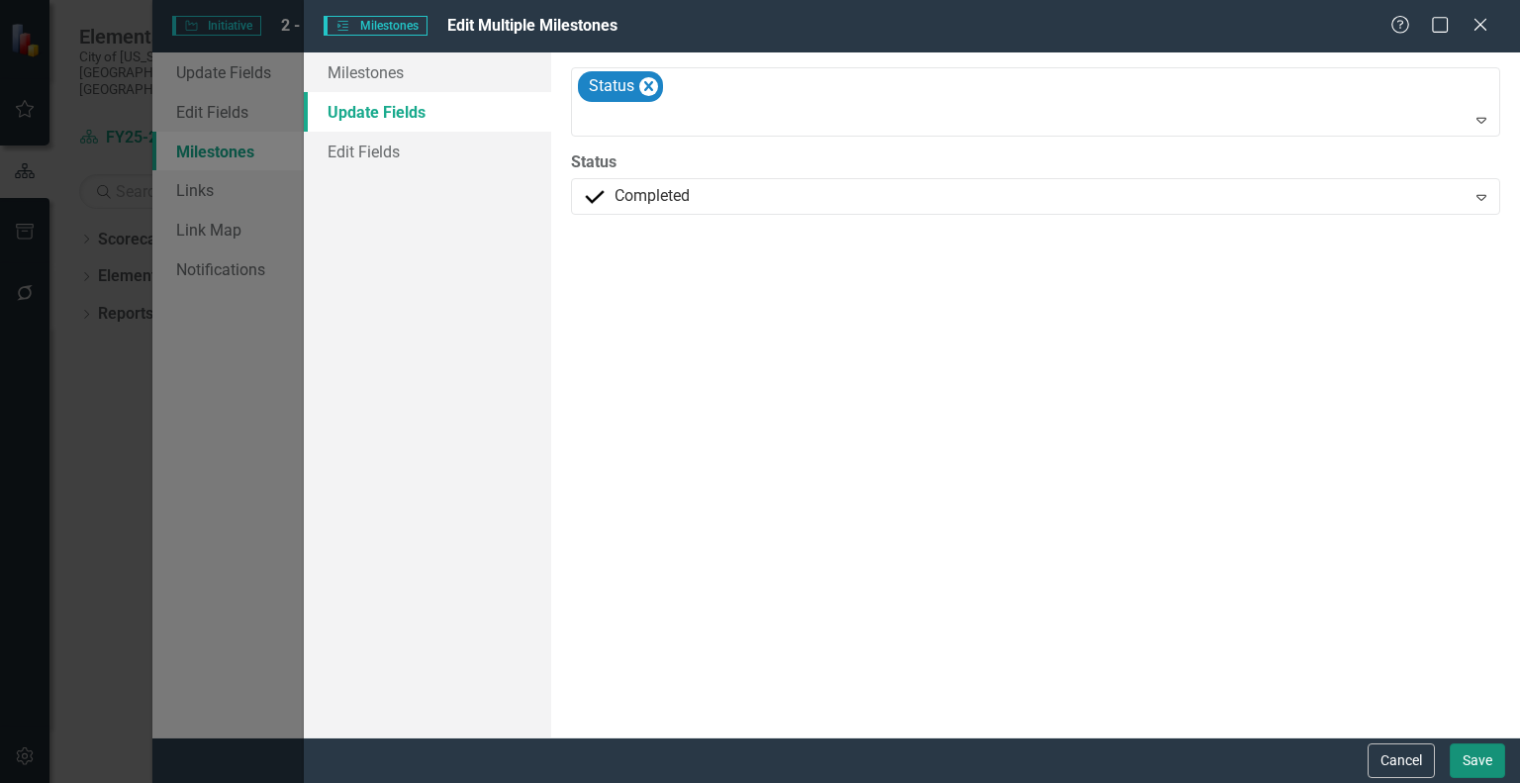
click at [1466, 766] on button "Save" at bounding box center [1477, 760] width 55 height 35
checkbox input "false"
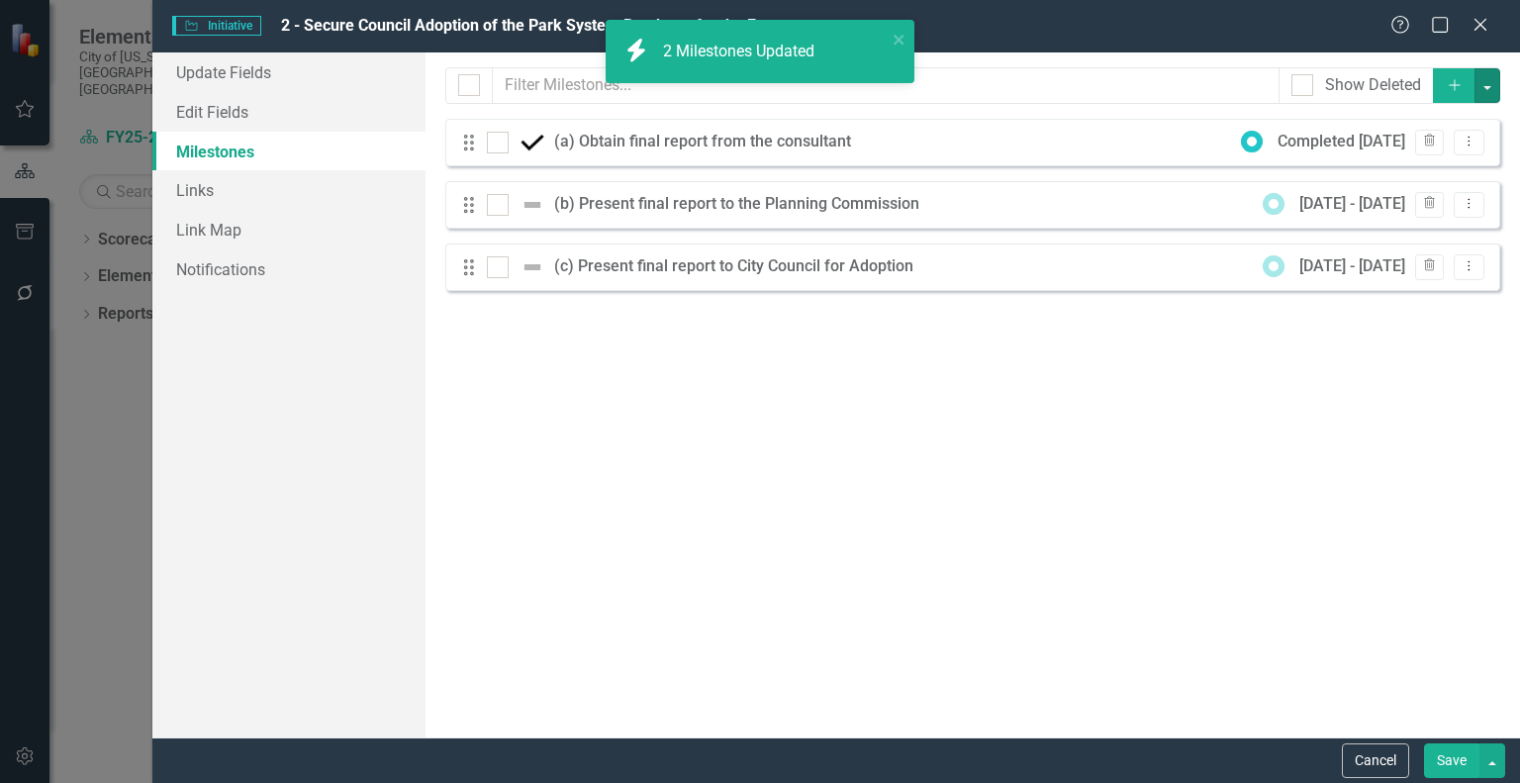
checkbox input "false"
click at [1440, 757] on button "Save" at bounding box center [1451, 760] width 55 height 35
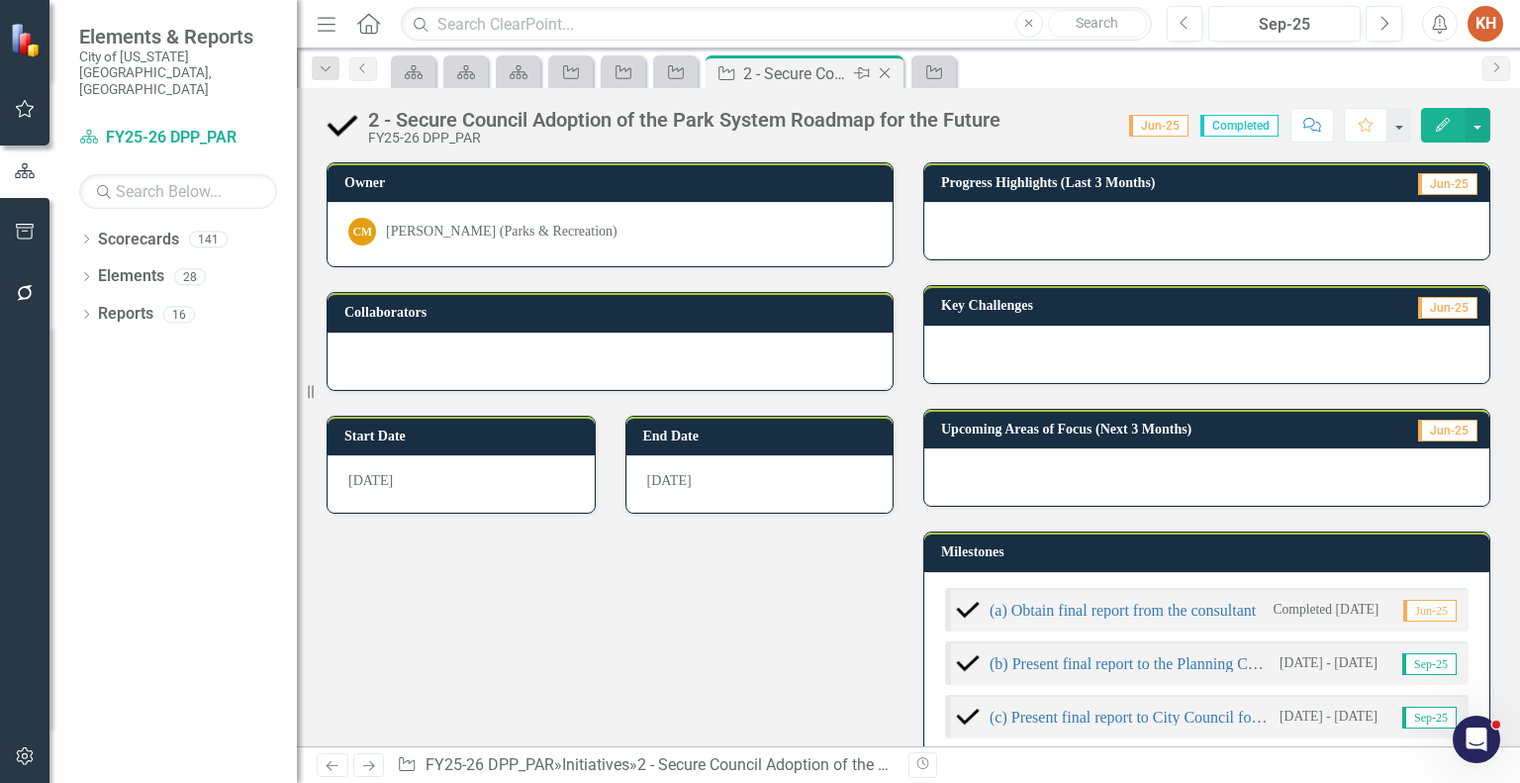
click at [883, 71] on icon at bounding box center [885, 73] width 11 height 11
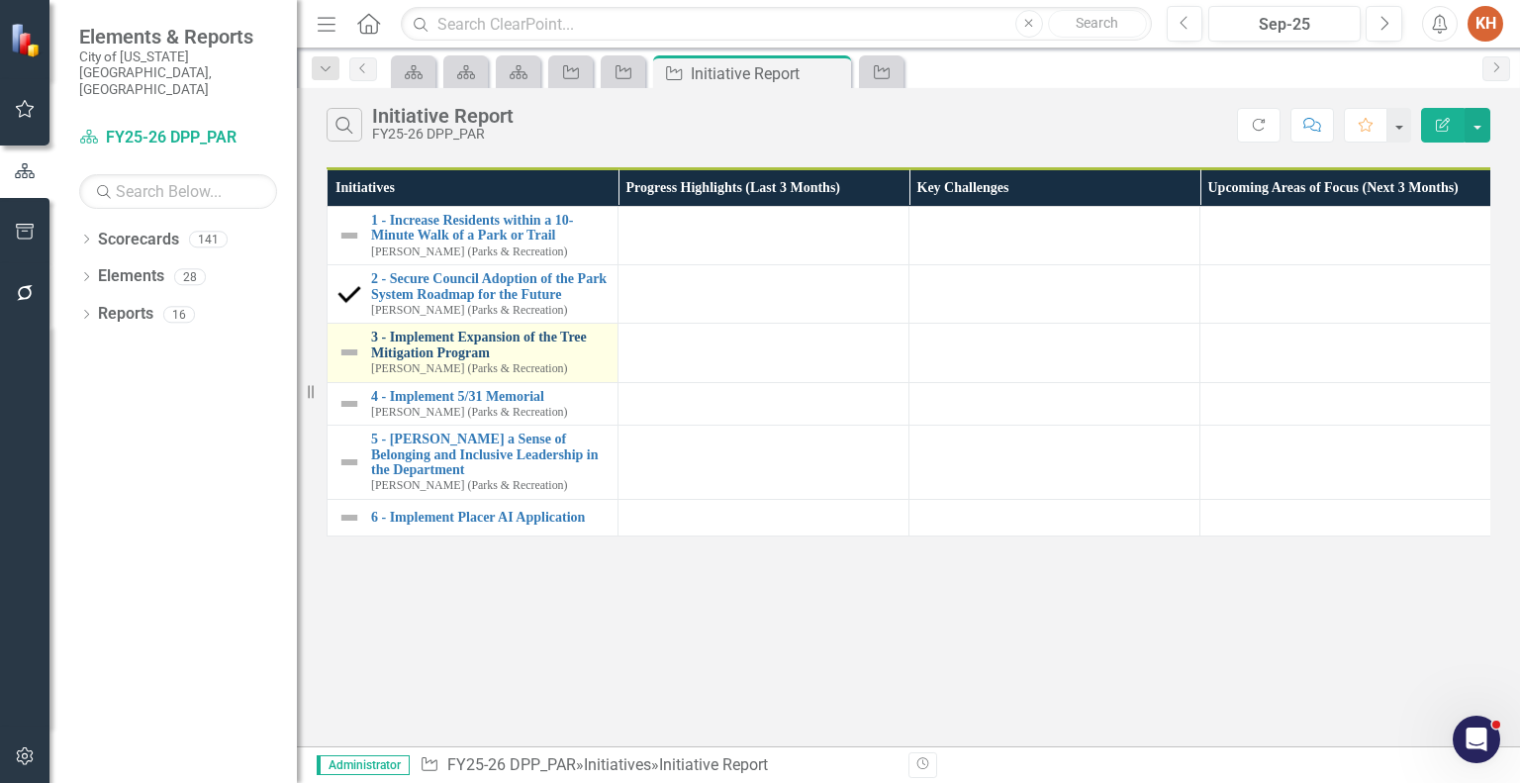
click at [434, 344] on link "3 - Implement Expansion of the Tree Mitigation Program" at bounding box center [489, 345] width 237 height 31
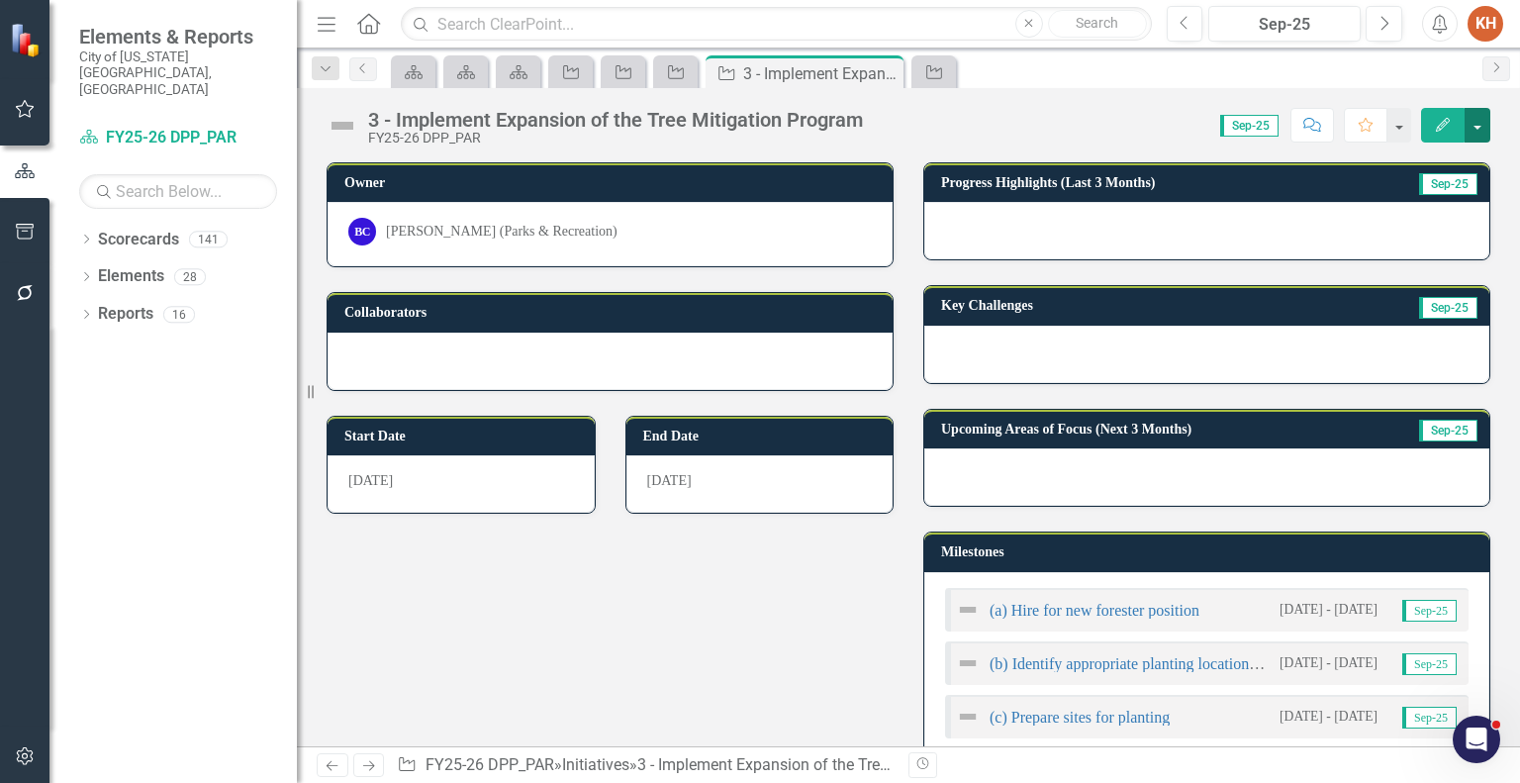
click at [1483, 118] on button "button" at bounding box center [1478, 125] width 26 height 35
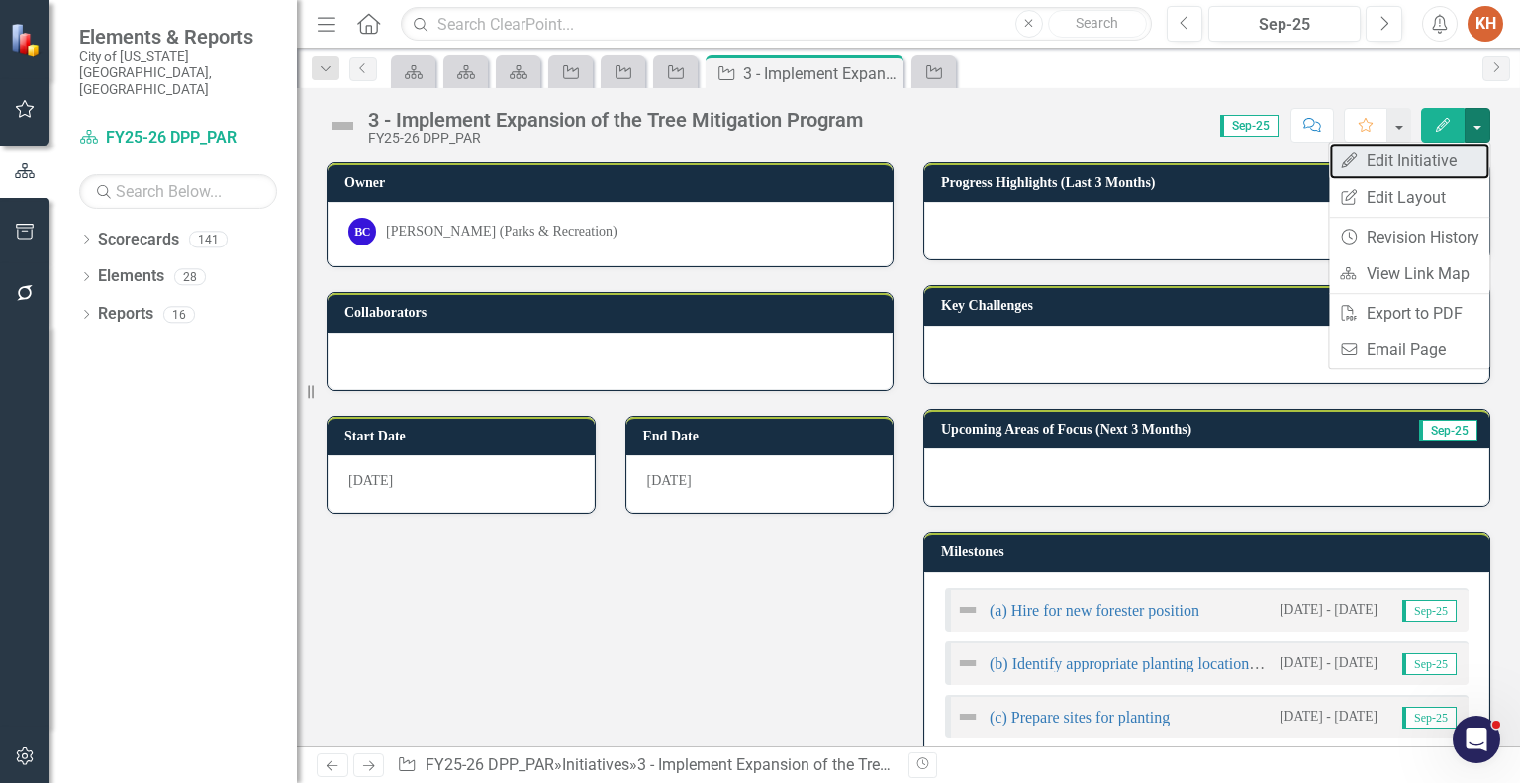
click at [1425, 156] on link "Edit Edit Initiative" at bounding box center [1409, 161] width 160 height 37
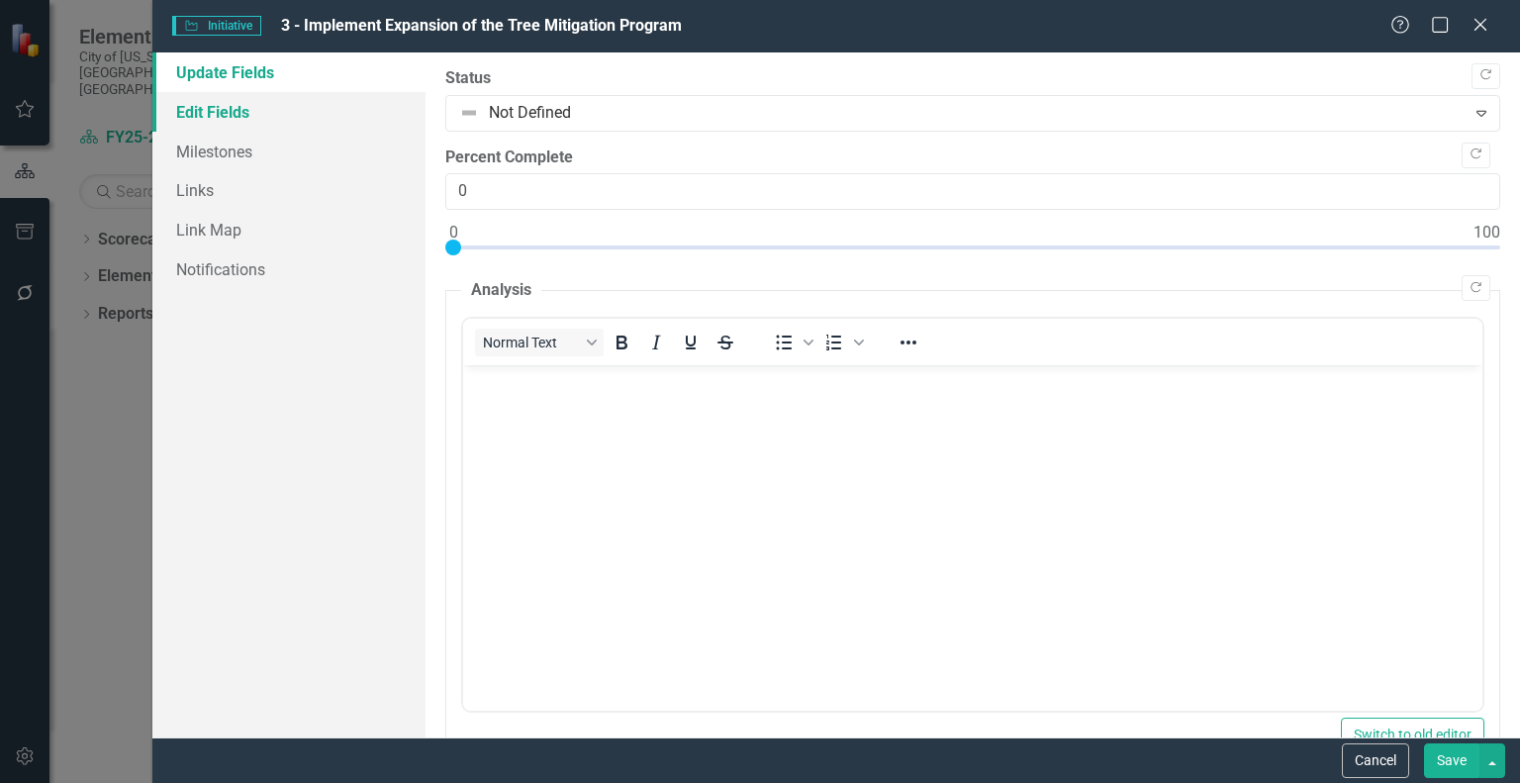
click at [242, 123] on link "Edit Fields" at bounding box center [288, 112] width 273 height 40
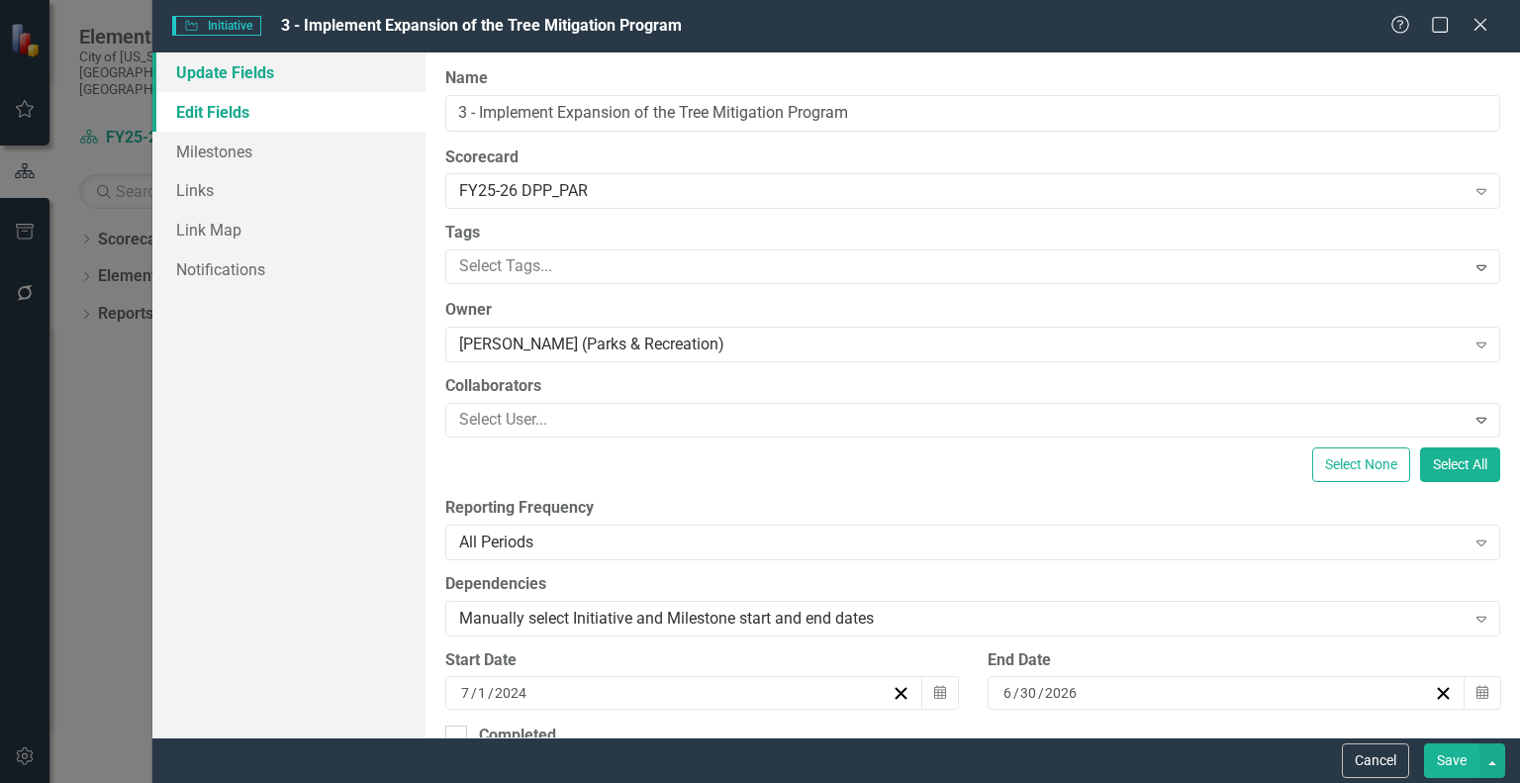
click at [240, 61] on link "Update Fields" at bounding box center [288, 72] width 273 height 40
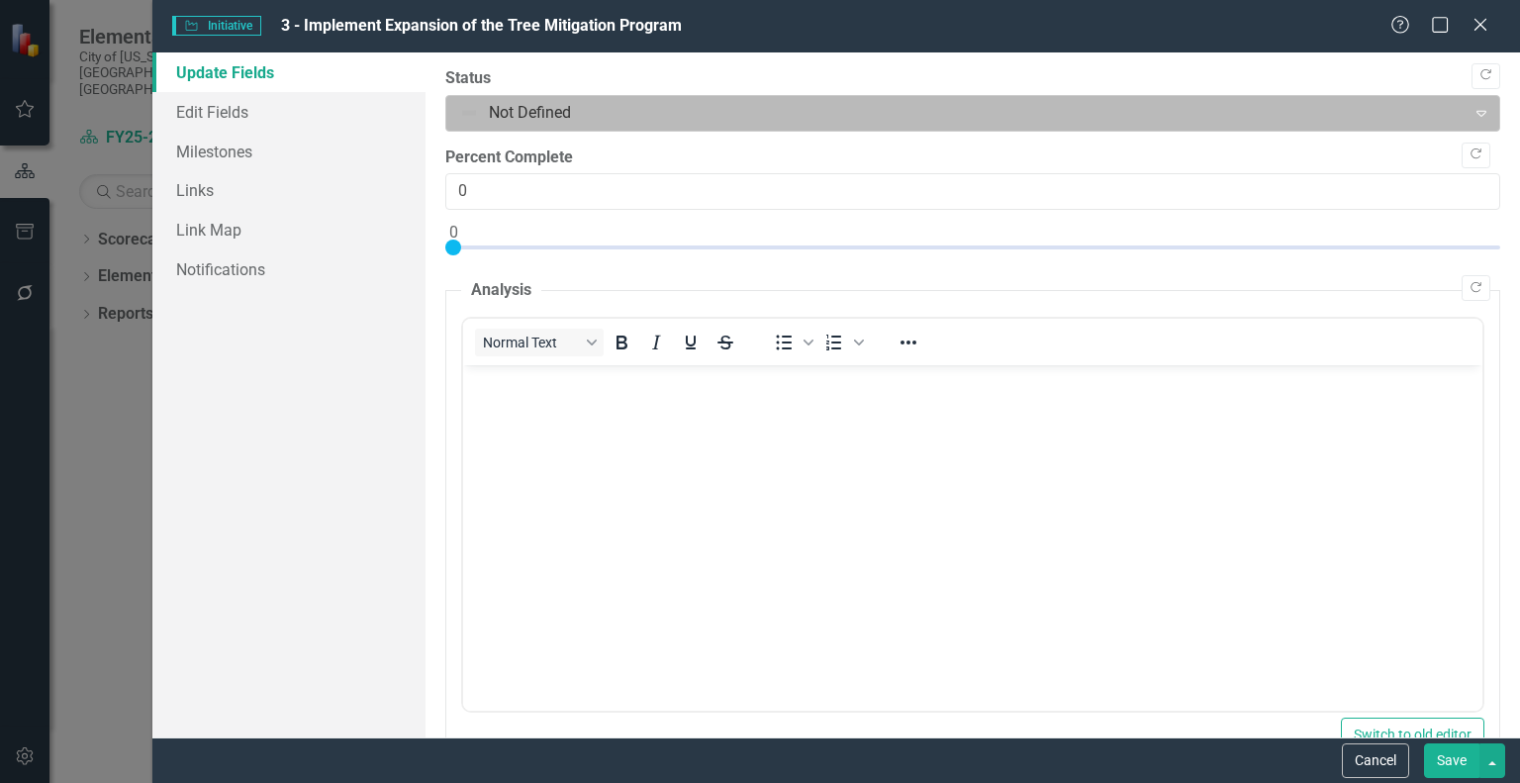
drag, startPoint x: 479, startPoint y: 102, endPoint x: 482, endPoint y: 118, distance: 16.1
click at [479, 104] on div at bounding box center [956, 113] width 994 height 27
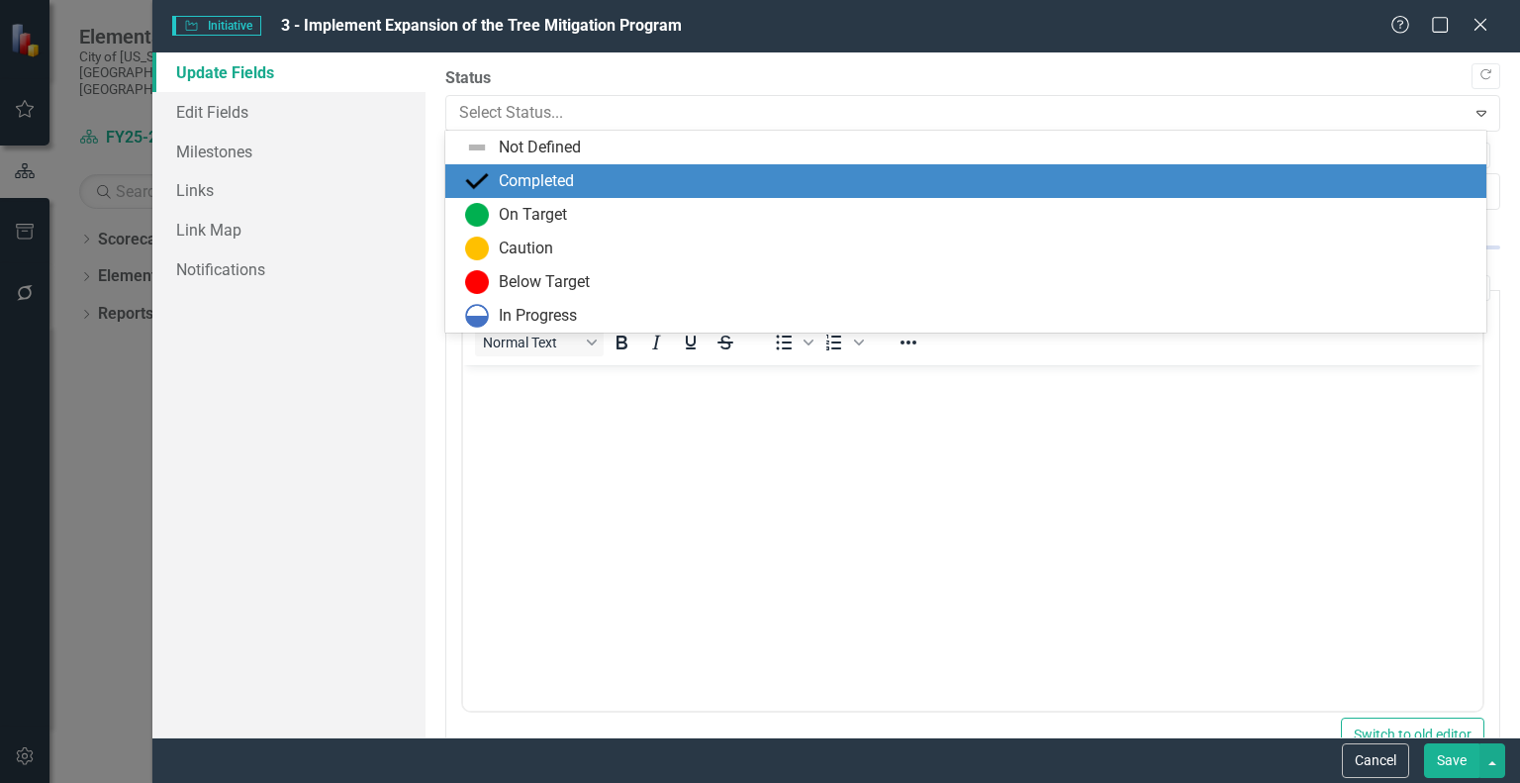
click at [497, 171] on div "Completed" at bounding box center [970, 181] width 1010 height 24
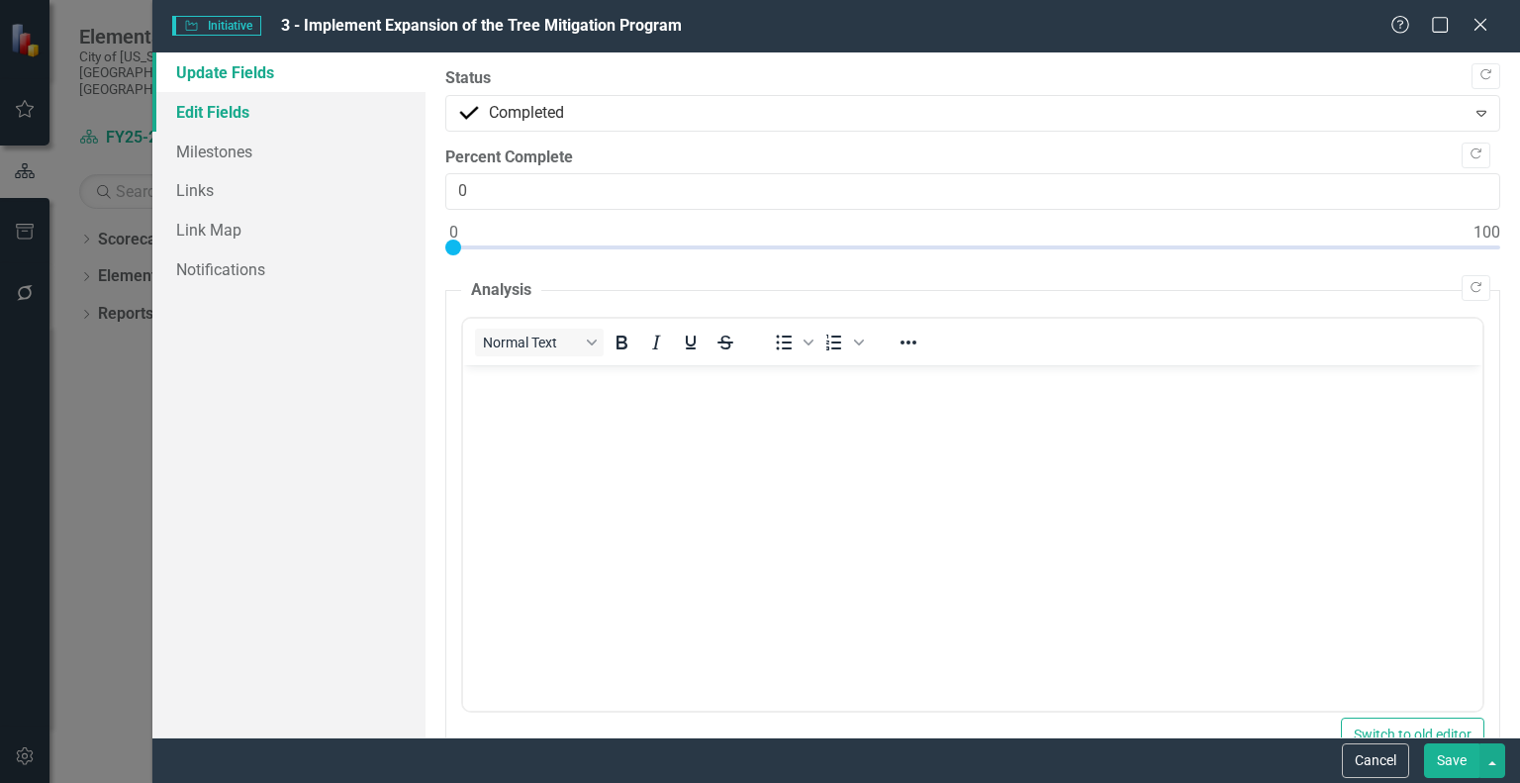
click at [277, 113] on link "Edit Fields" at bounding box center [288, 112] width 273 height 40
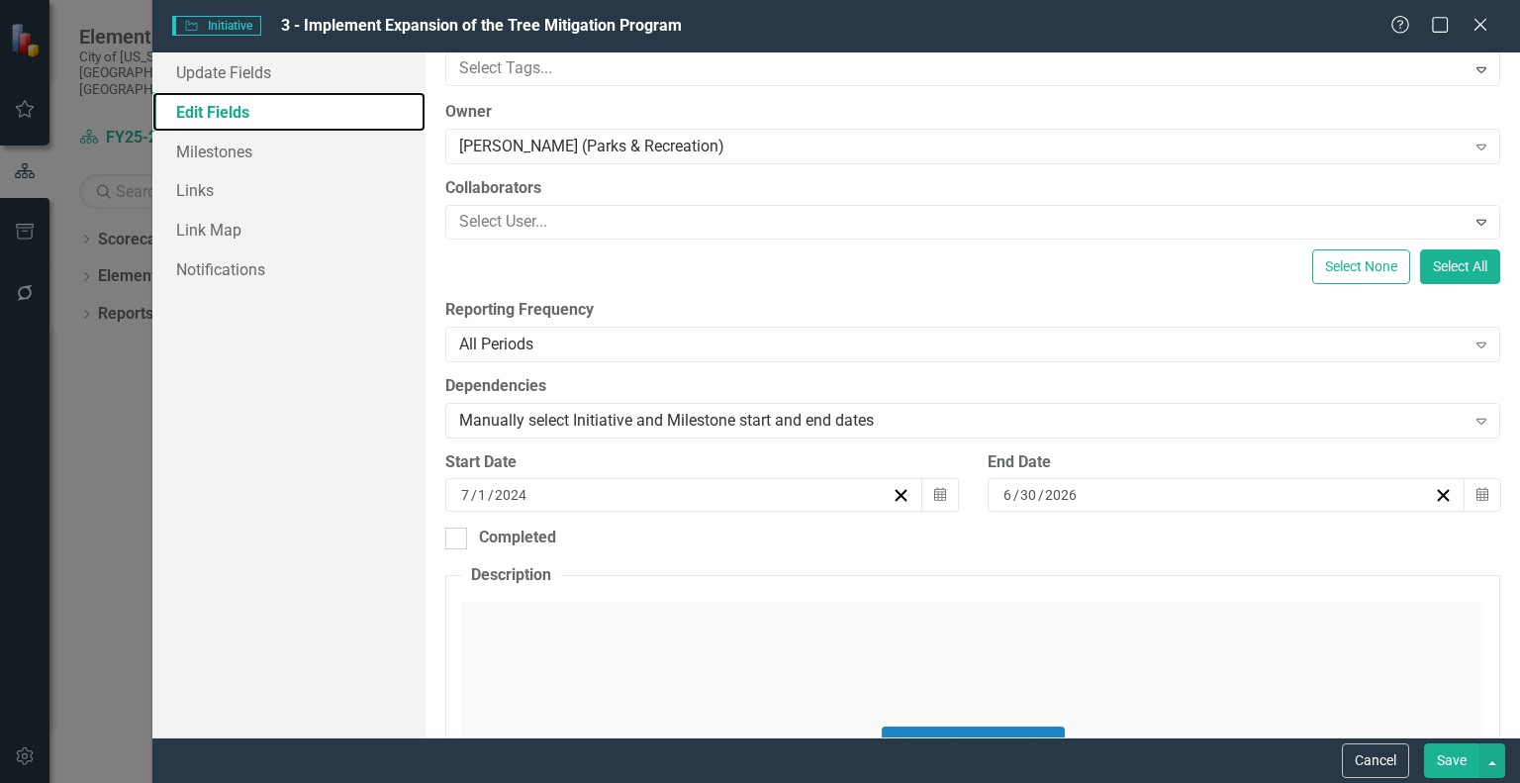
scroll to position [297, 0]
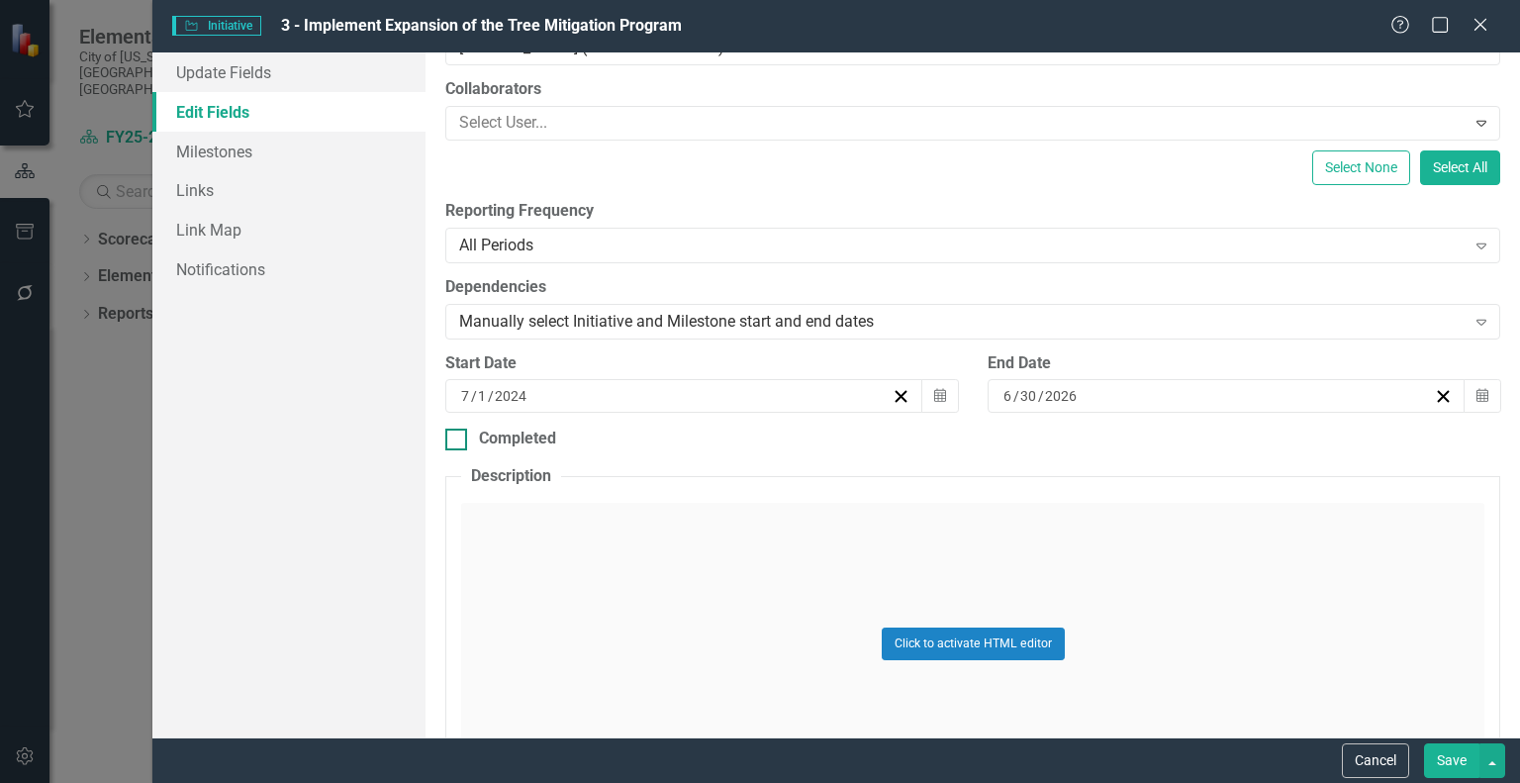
click at [453, 438] on input "Completed" at bounding box center [451, 435] width 13 height 13
checkbox input "true"
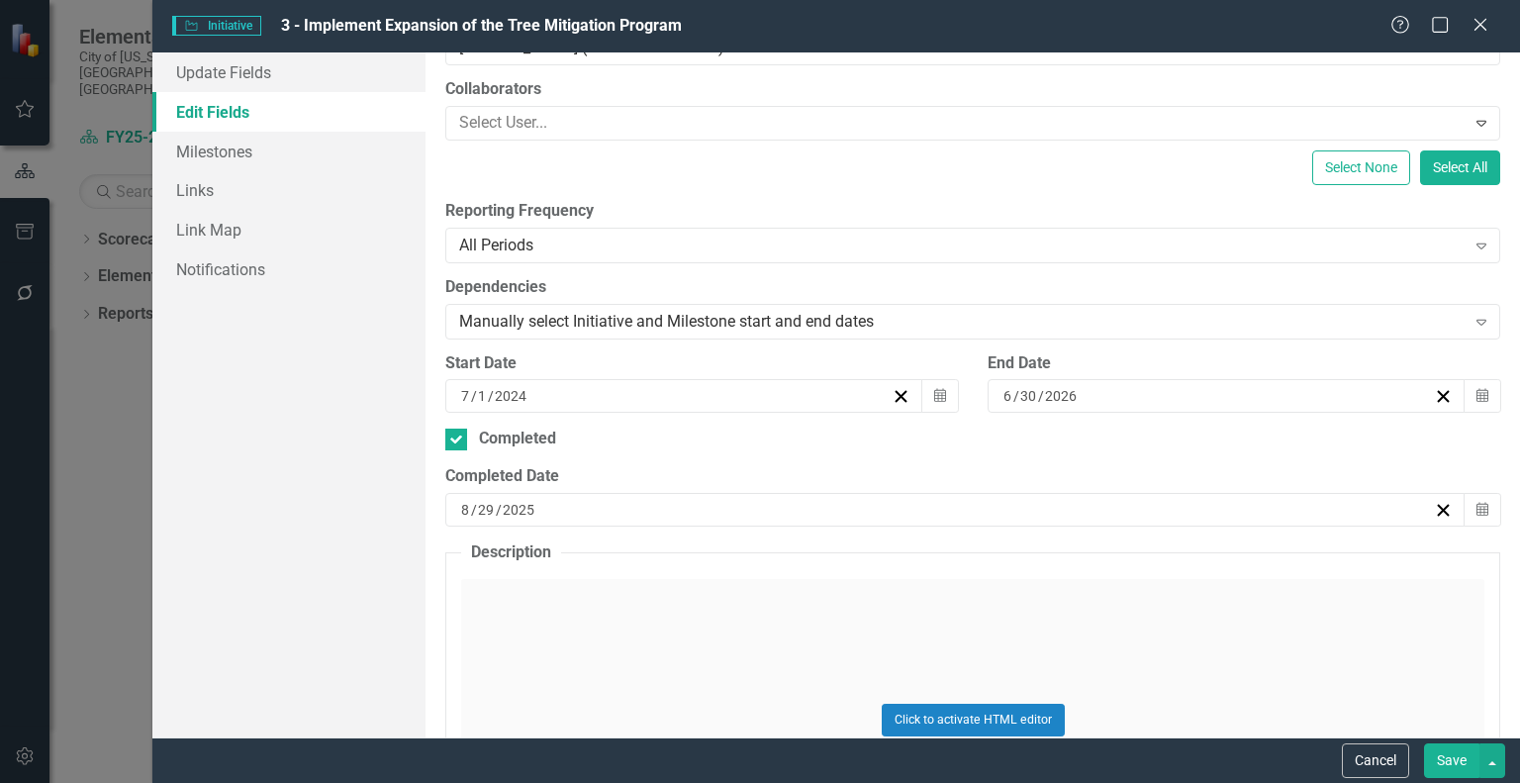
click at [566, 505] on div "[DATE]" at bounding box center [946, 510] width 976 height 20
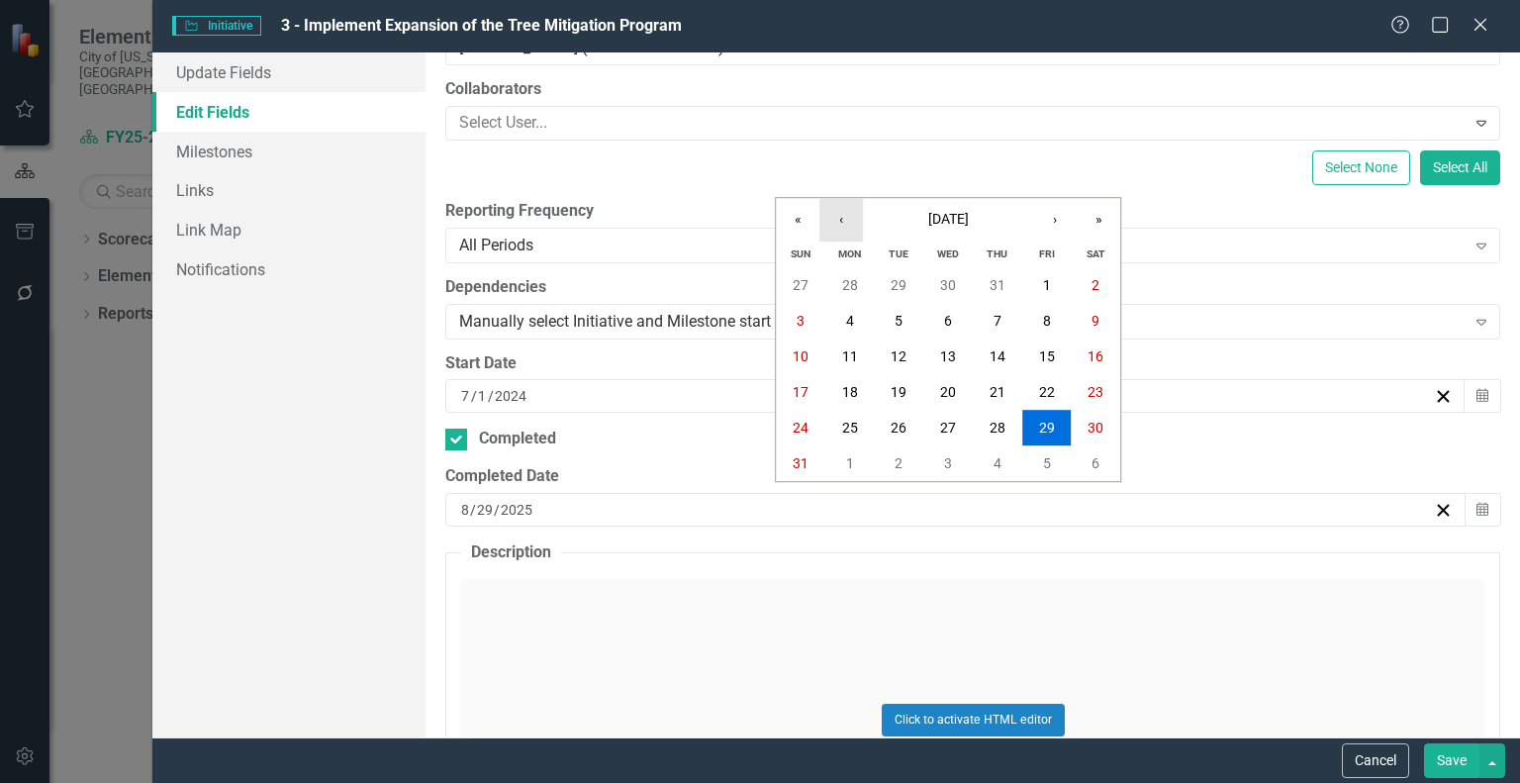
click at [851, 221] on button "‹" at bounding box center [842, 220] width 44 height 44
click at [855, 278] on abbr "30" at bounding box center [850, 285] width 16 height 16
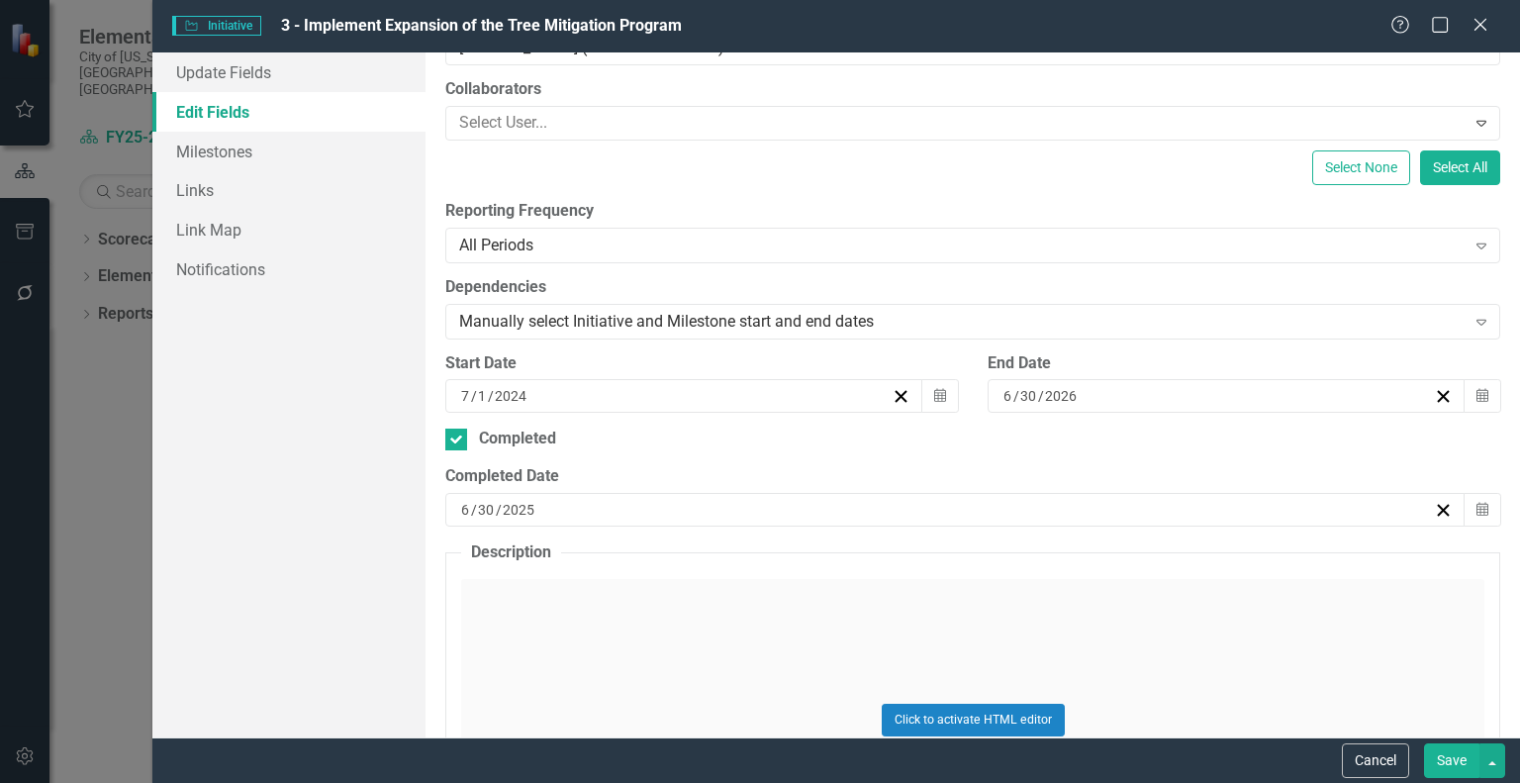
click at [1445, 747] on button "Save" at bounding box center [1451, 760] width 55 height 35
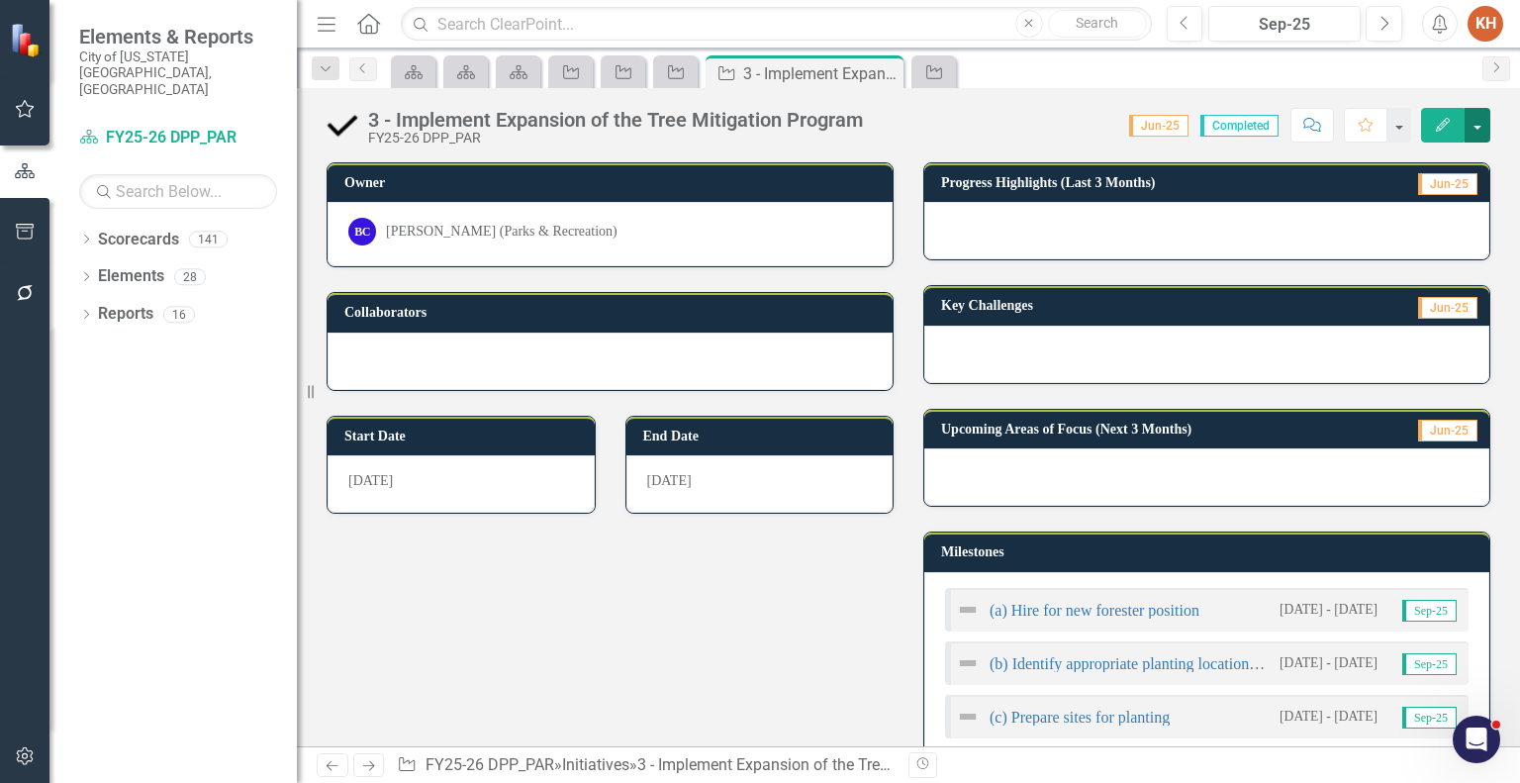
click at [1481, 124] on button "button" at bounding box center [1478, 125] width 26 height 35
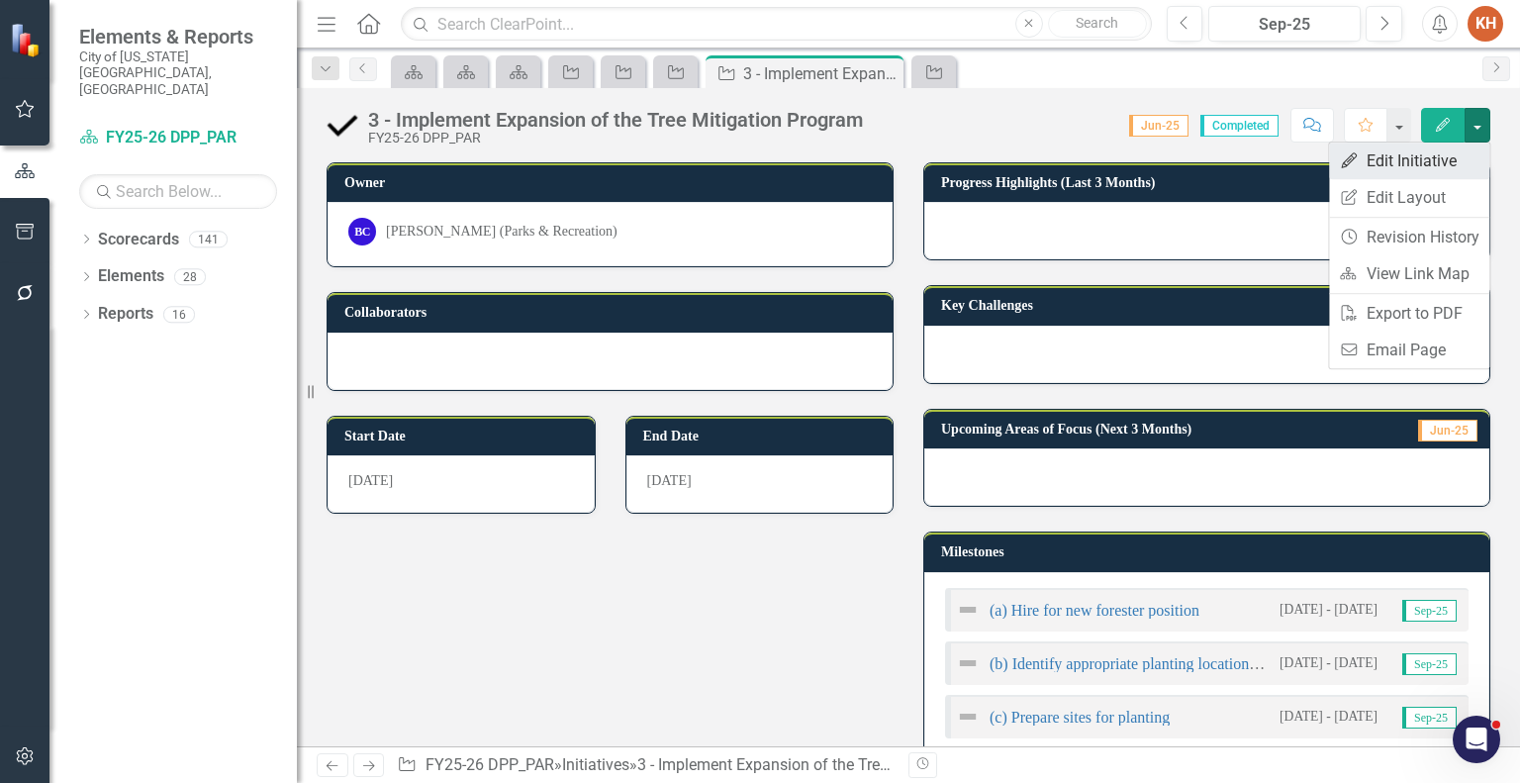
click at [1428, 161] on link "Edit Edit Initiative" at bounding box center [1409, 161] width 160 height 37
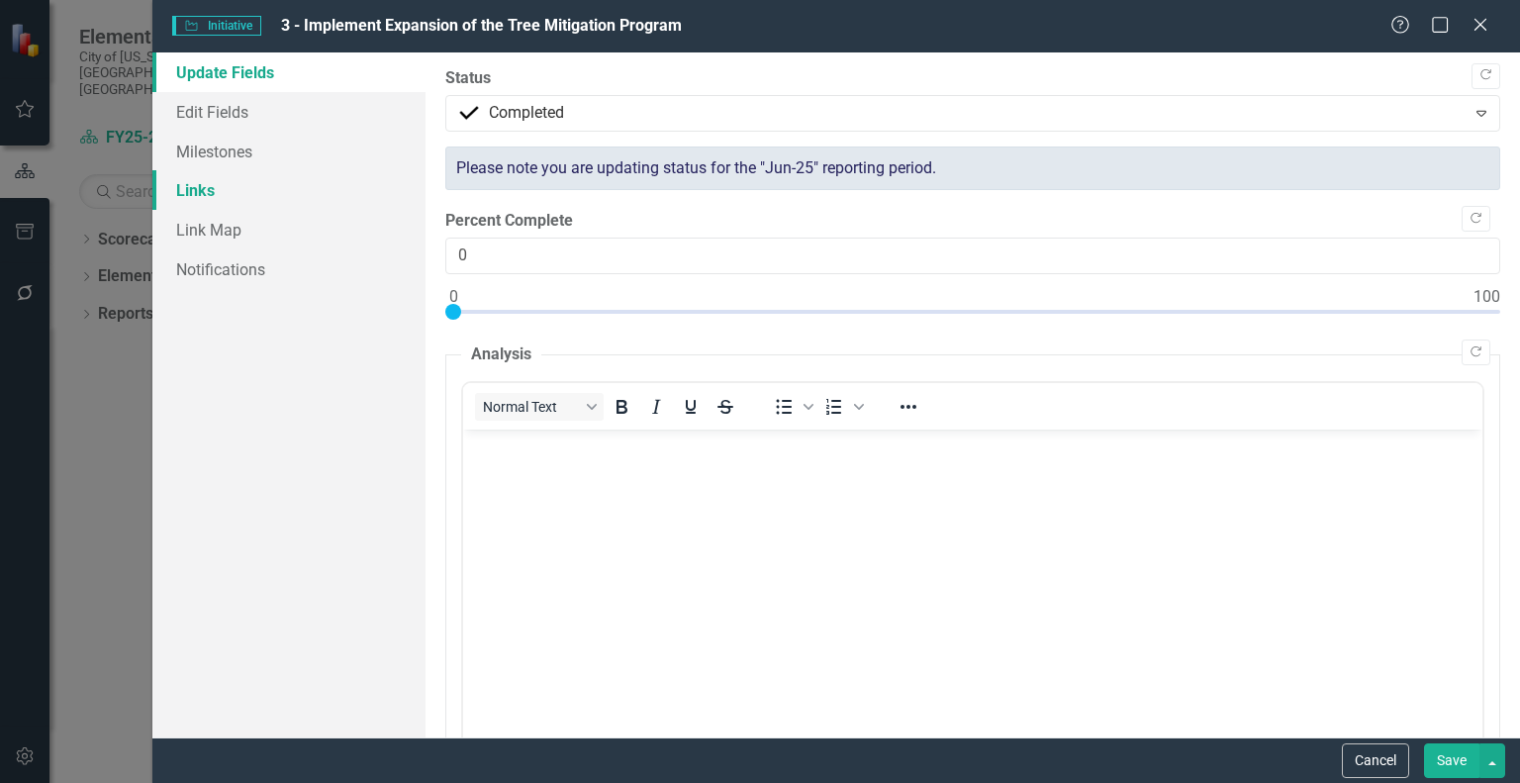
scroll to position [0, 0]
click at [235, 157] on link "Milestones" at bounding box center [288, 152] width 273 height 40
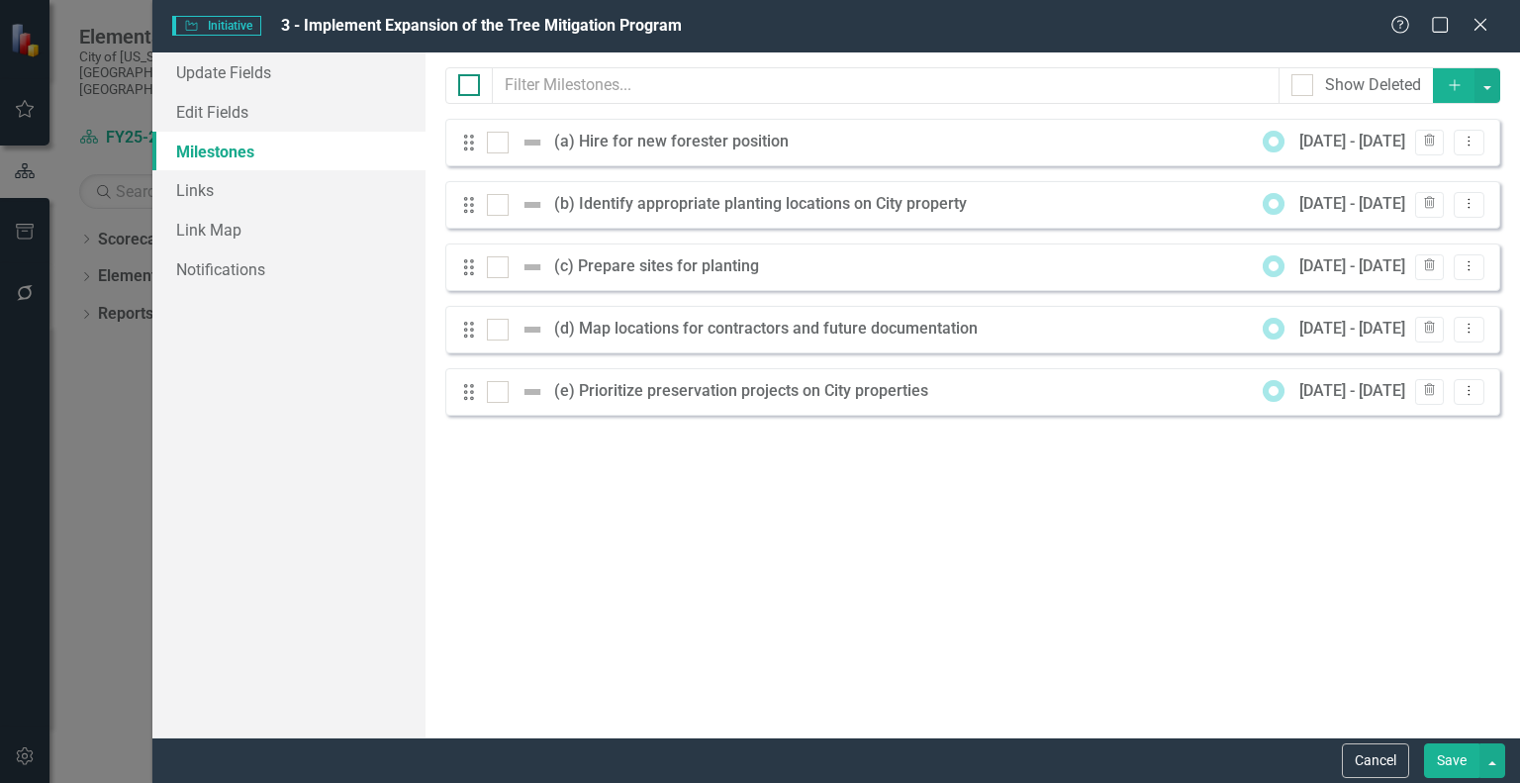
click at [464, 87] on div at bounding box center [469, 85] width 22 height 22
click at [464, 87] on input "checkbox" at bounding box center [464, 80] width 13 height 13
checkbox input "true"
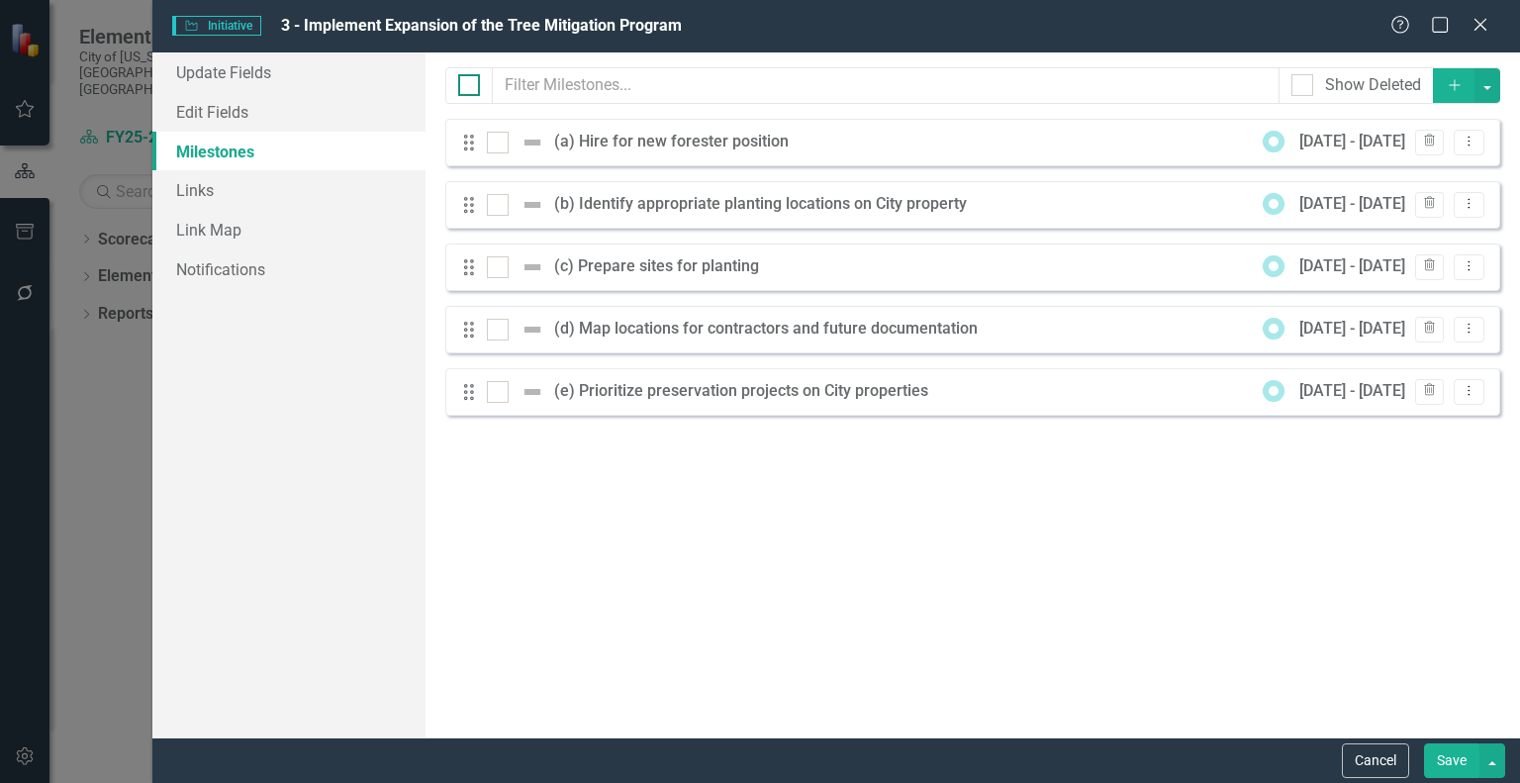
checkbox input "true"
click at [1488, 79] on button "button" at bounding box center [1488, 85] width 26 height 35
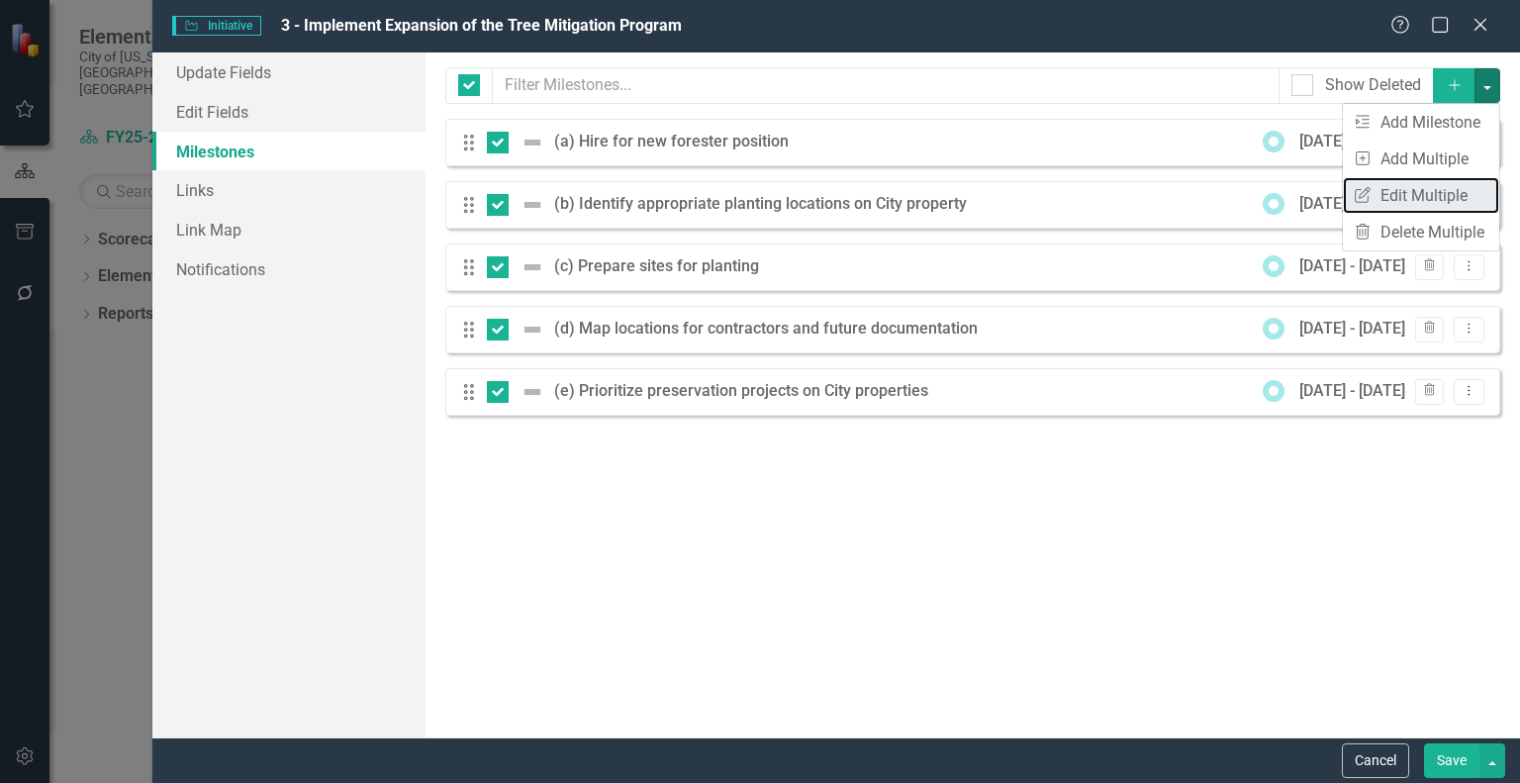
click at [1446, 198] on link "Edit Multiple Edit Multiple" at bounding box center [1421, 195] width 156 height 37
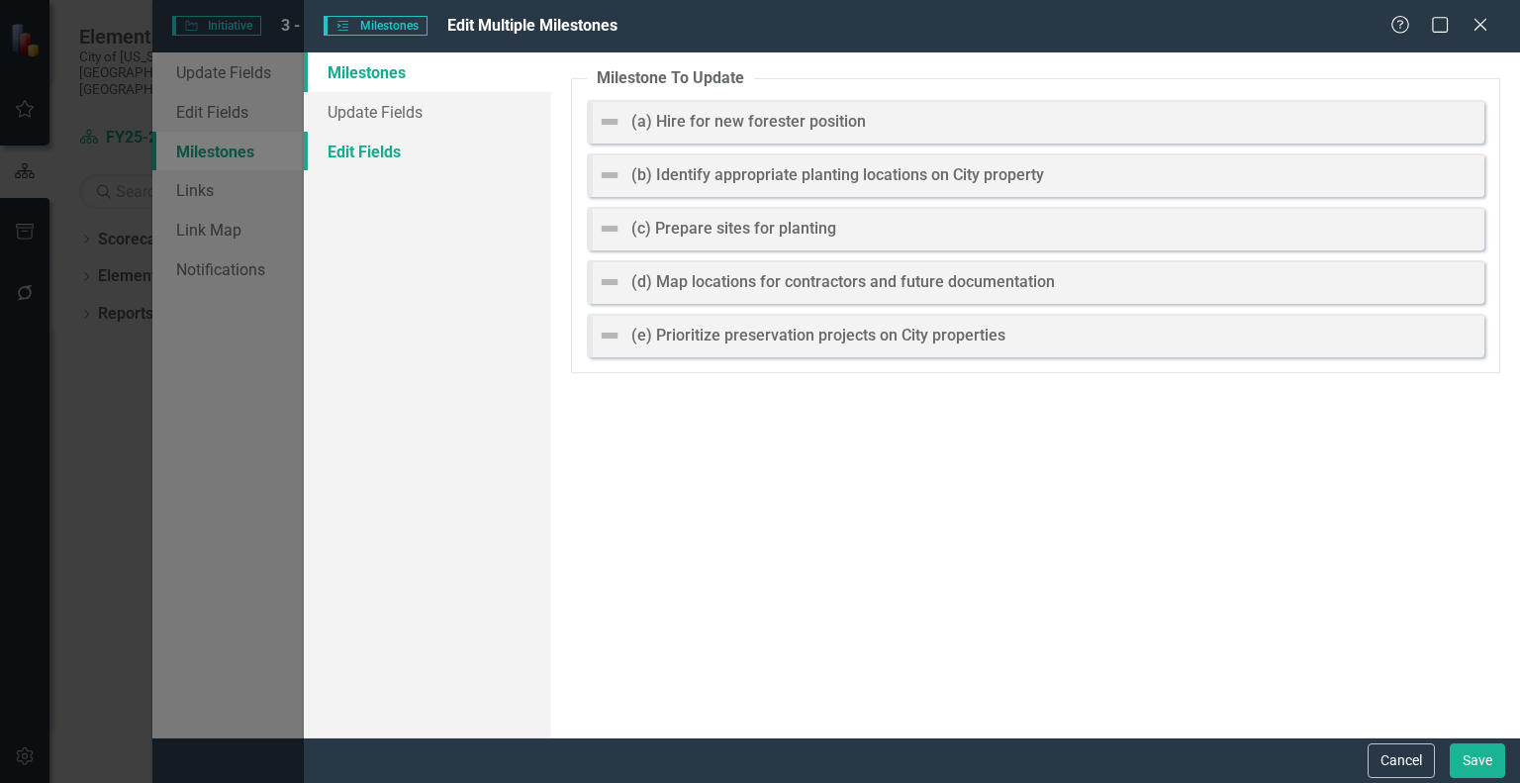
click at [380, 147] on link "Edit Fields" at bounding box center [427, 152] width 247 height 40
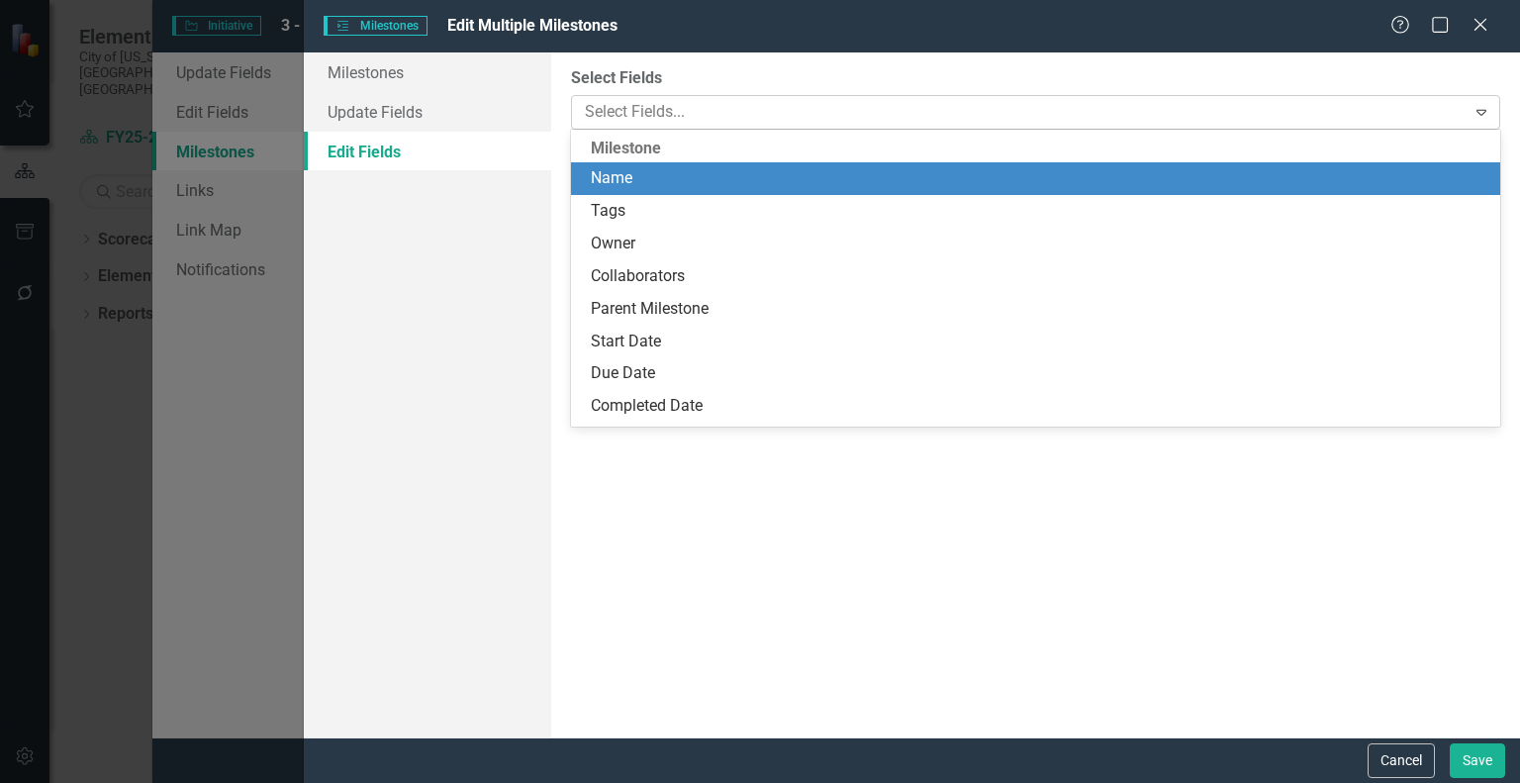
click at [681, 120] on div at bounding box center [1021, 112] width 888 height 27
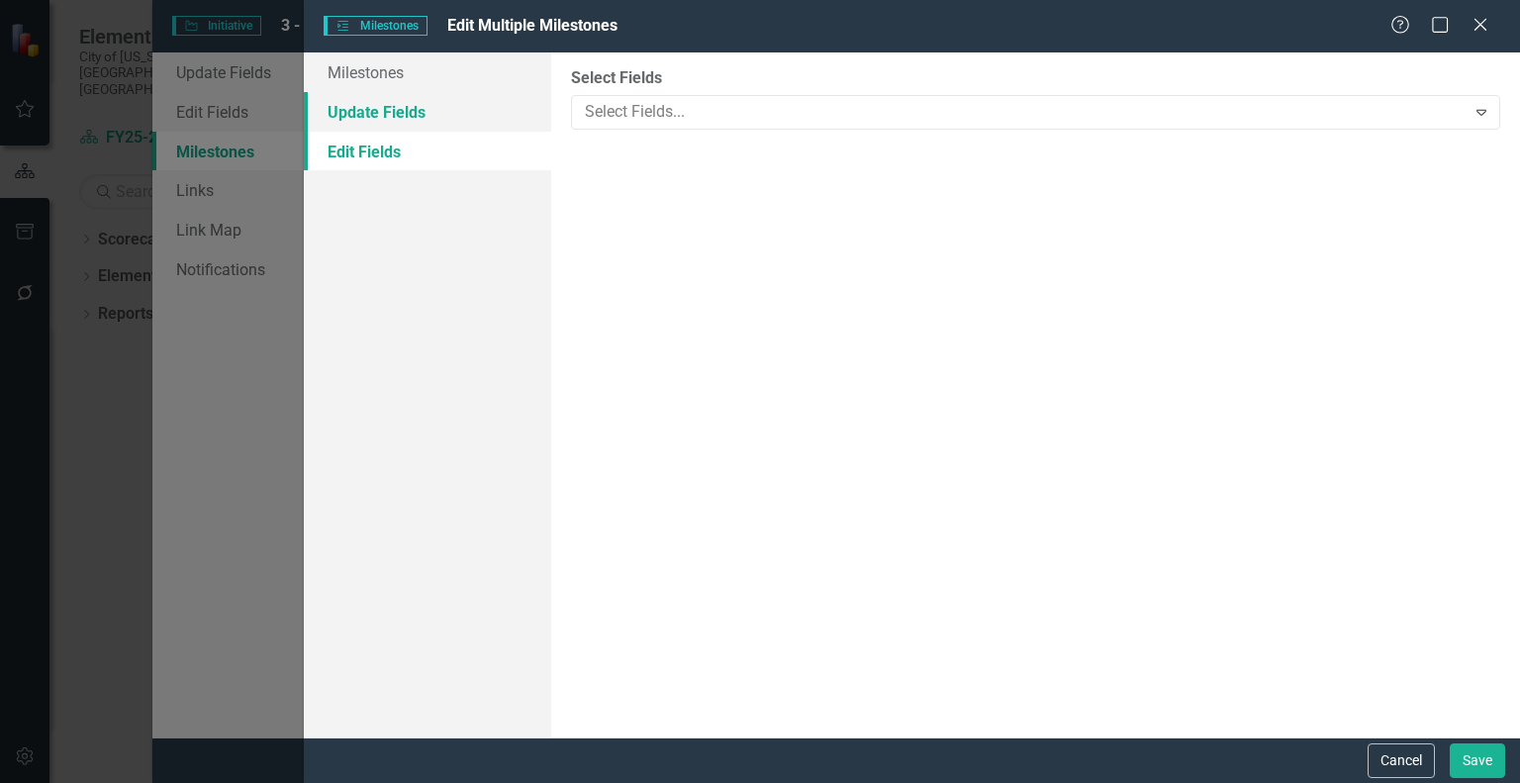
click at [441, 123] on link "Update Fields" at bounding box center [427, 112] width 247 height 40
click at [628, 94] on div at bounding box center [1021, 84] width 888 height 27
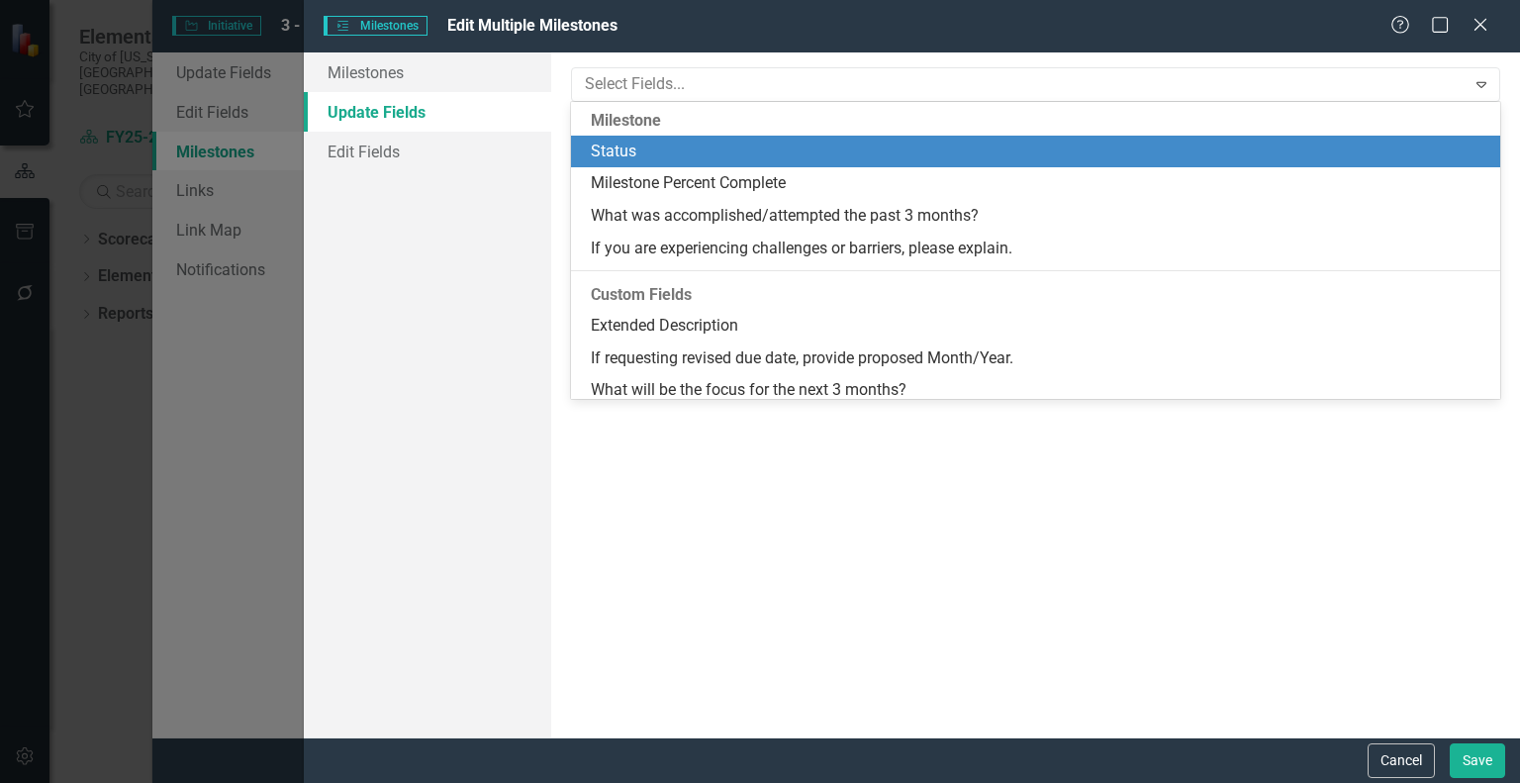
click at [627, 147] on div "Status" at bounding box center [1040, 152] width 898 height 23
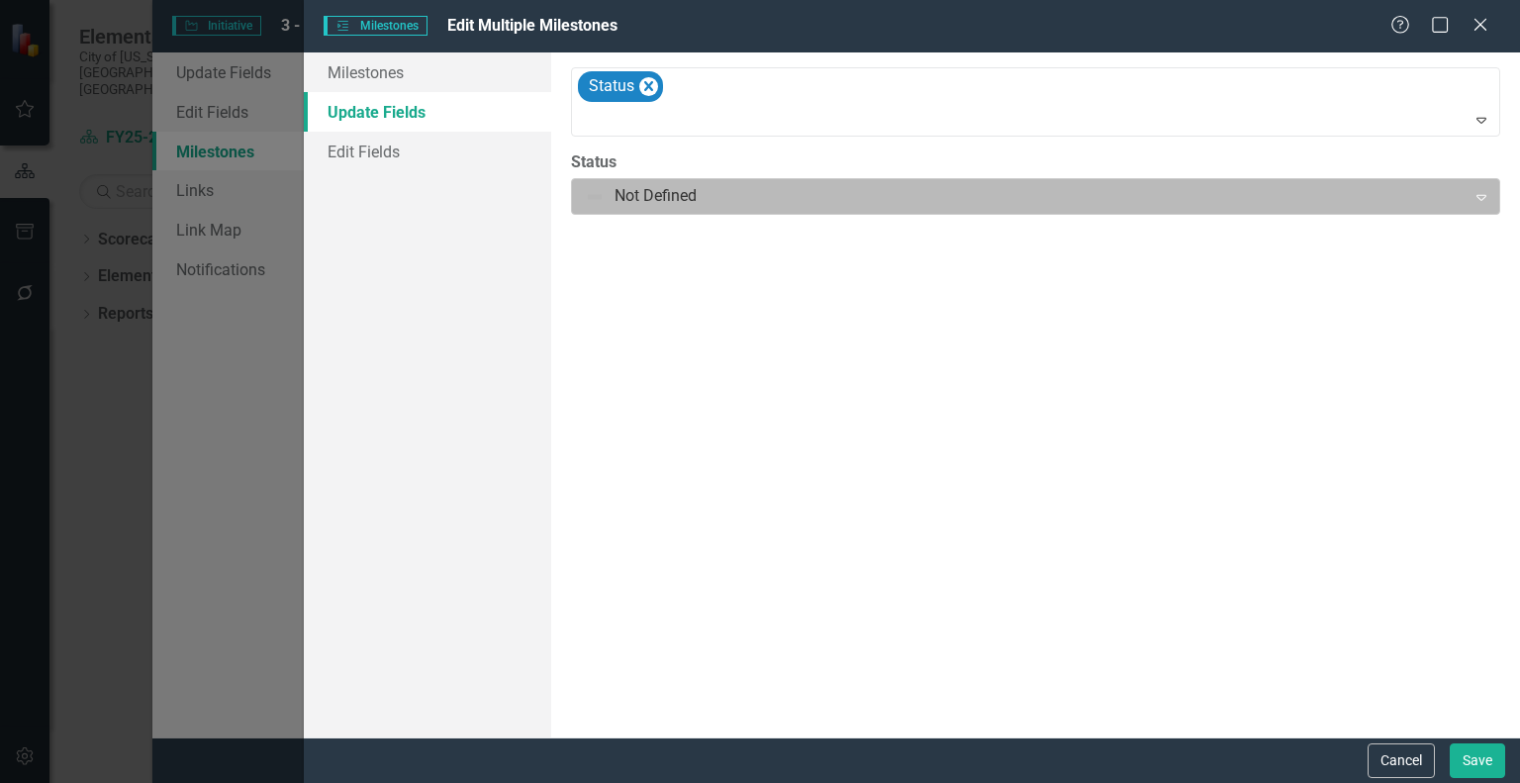
click at [656, 198] on div at bounding box center [1019, 196] width 868 height 27
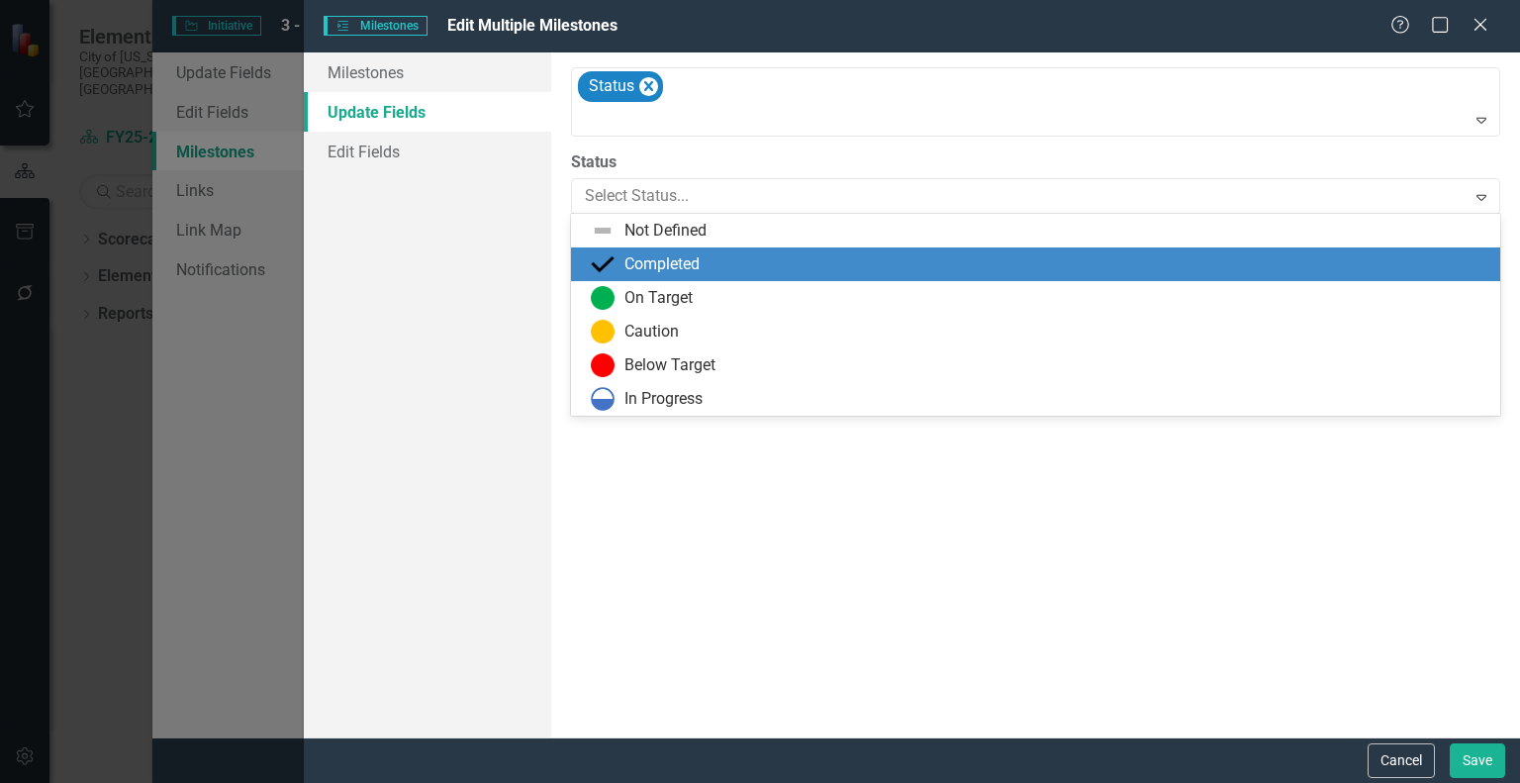
drag, startPoint x: 640, startPoint y: 257, endPoint x: 673, endPoint y: 284, distance: 42.2
click at [640, 256] on div "Completed" at bounding box center [662, 264] width 75 height 23
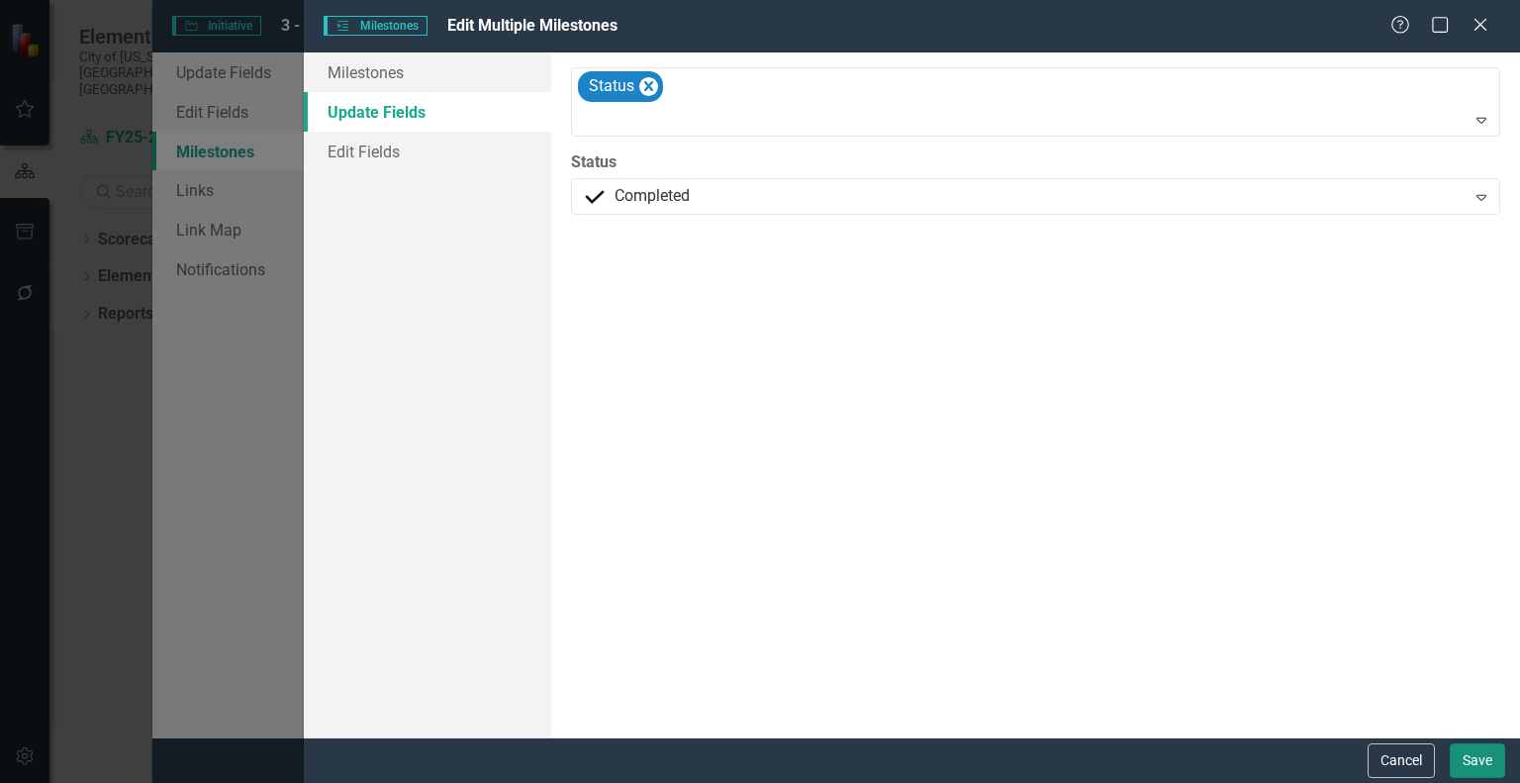
click at [1460, 747] on button "Save" at bounding box center [1477, 760] width 55 height 35
checkbox input "false"
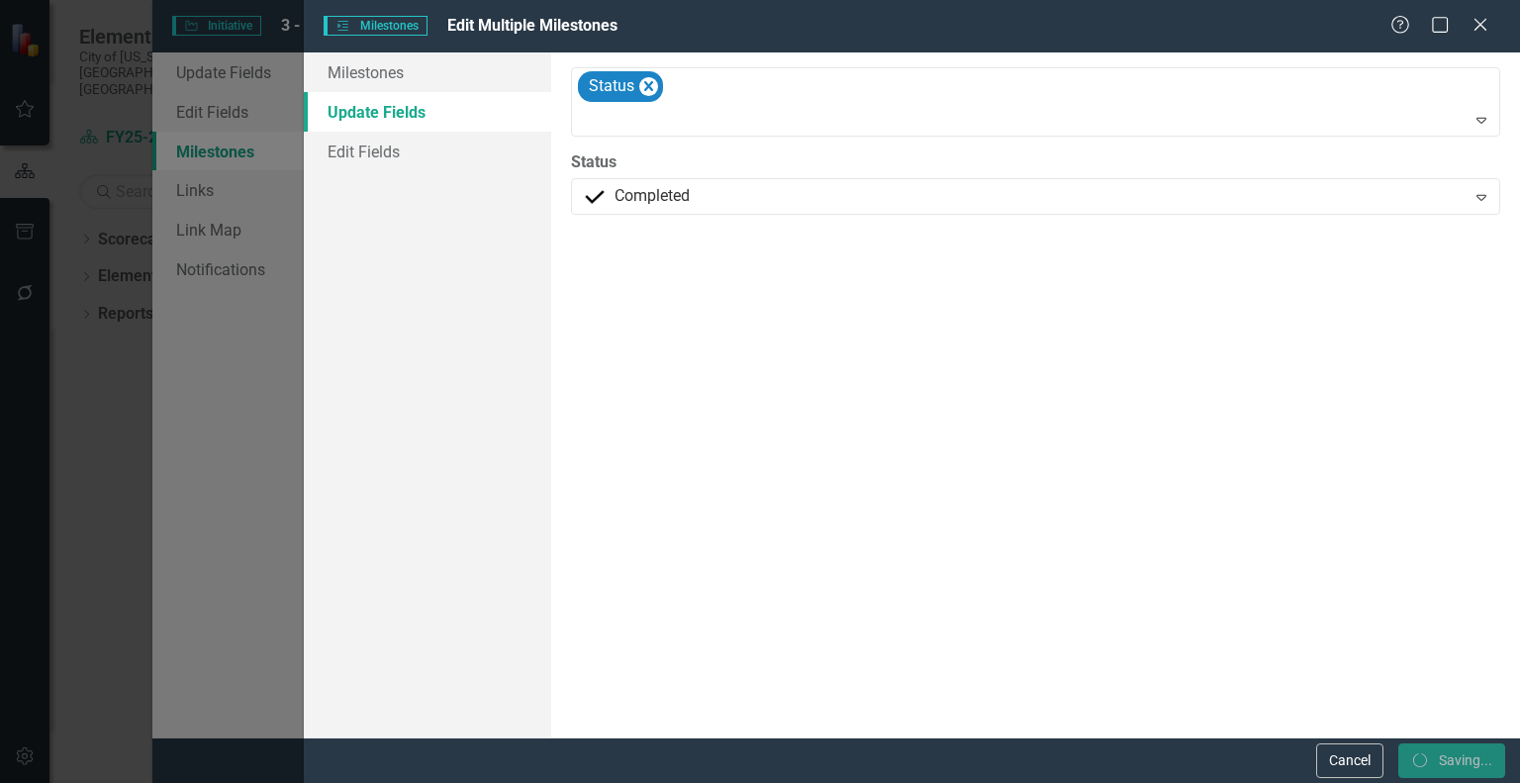
checkbox input "false"
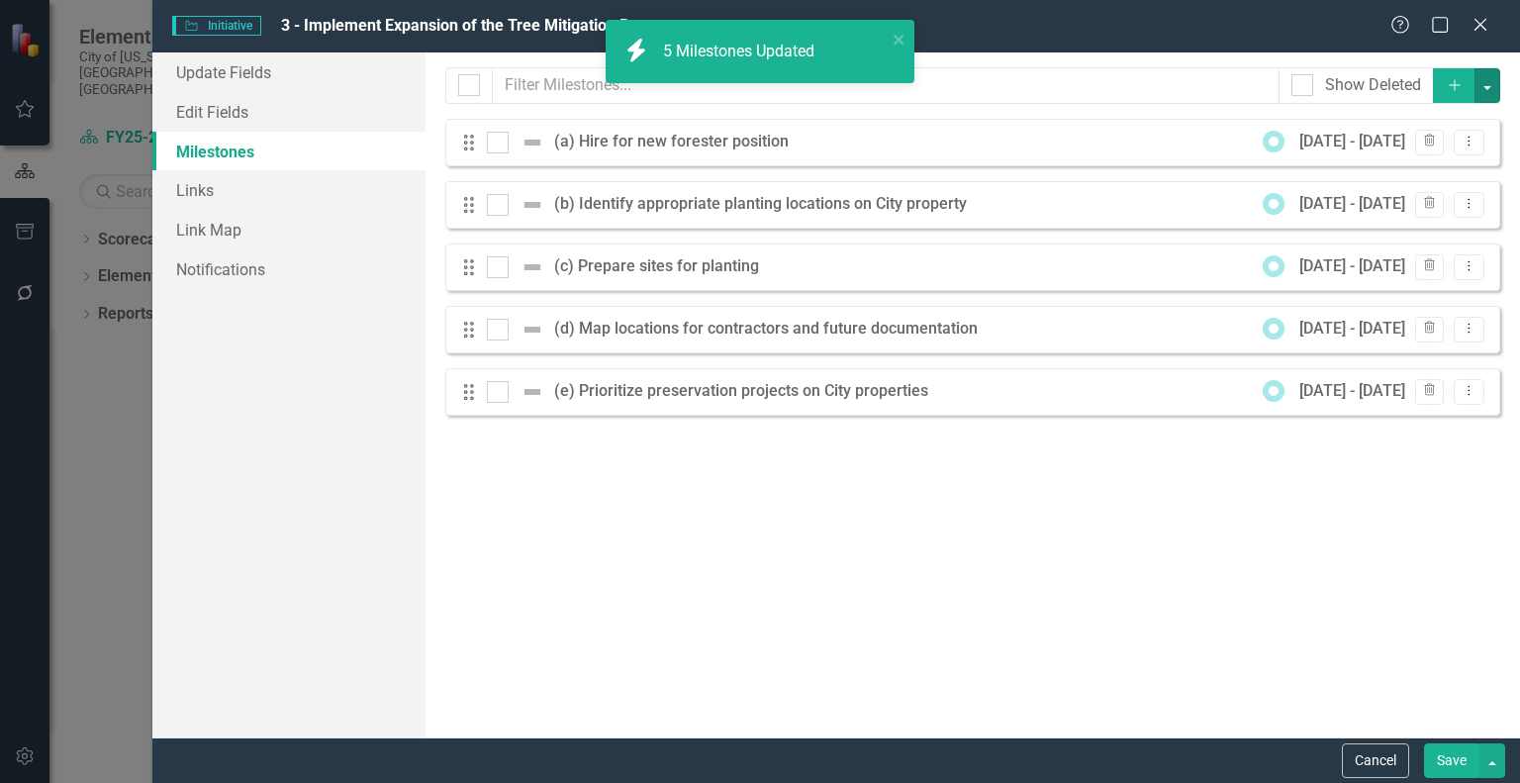
checkbox input "false"
click at [1461, 768] on button "Save" at bounding box center [1451, 760] width 55 height 35
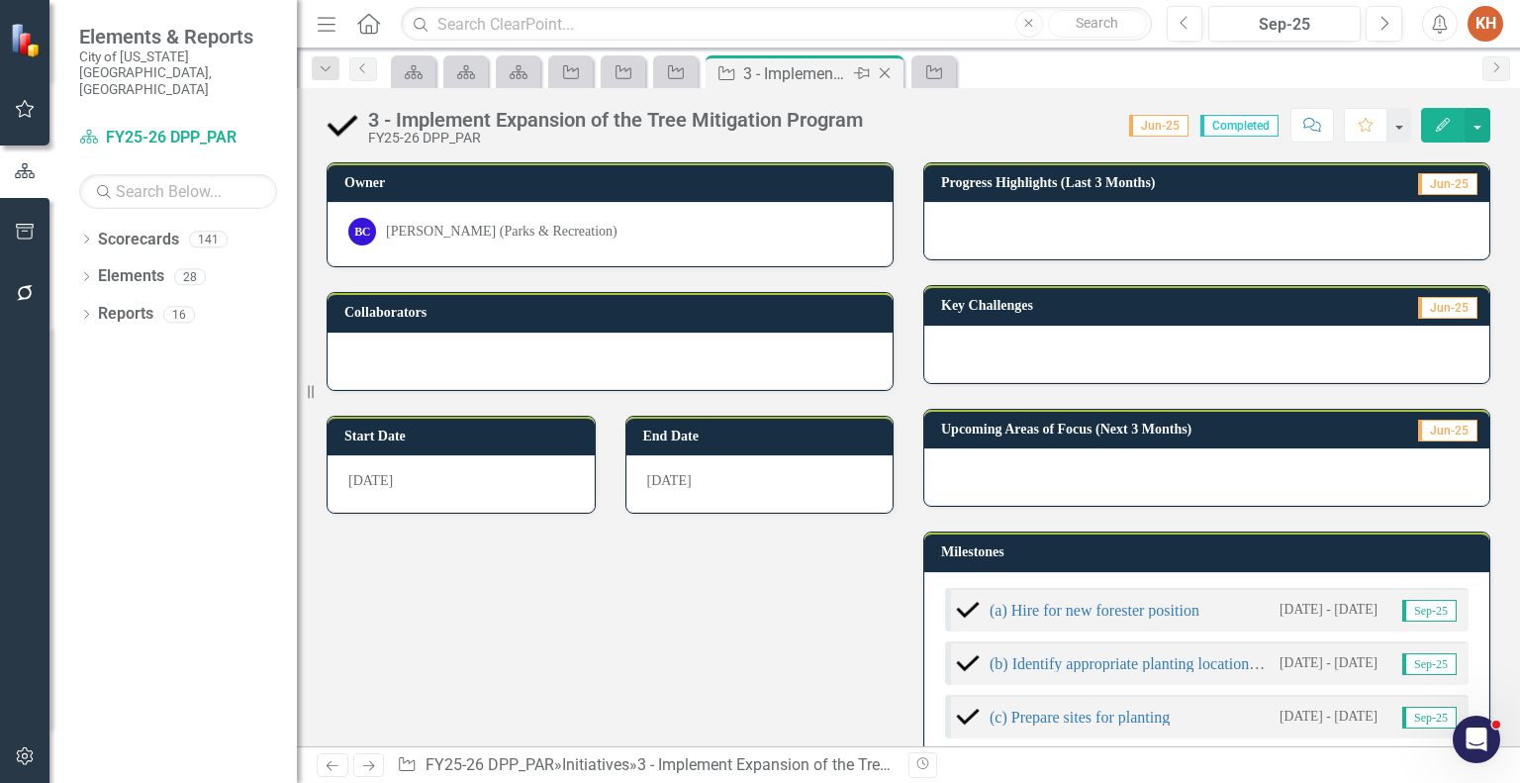
click at [887, 67] on icon "Close" at bounding box center [885, 73] width 20 height 16
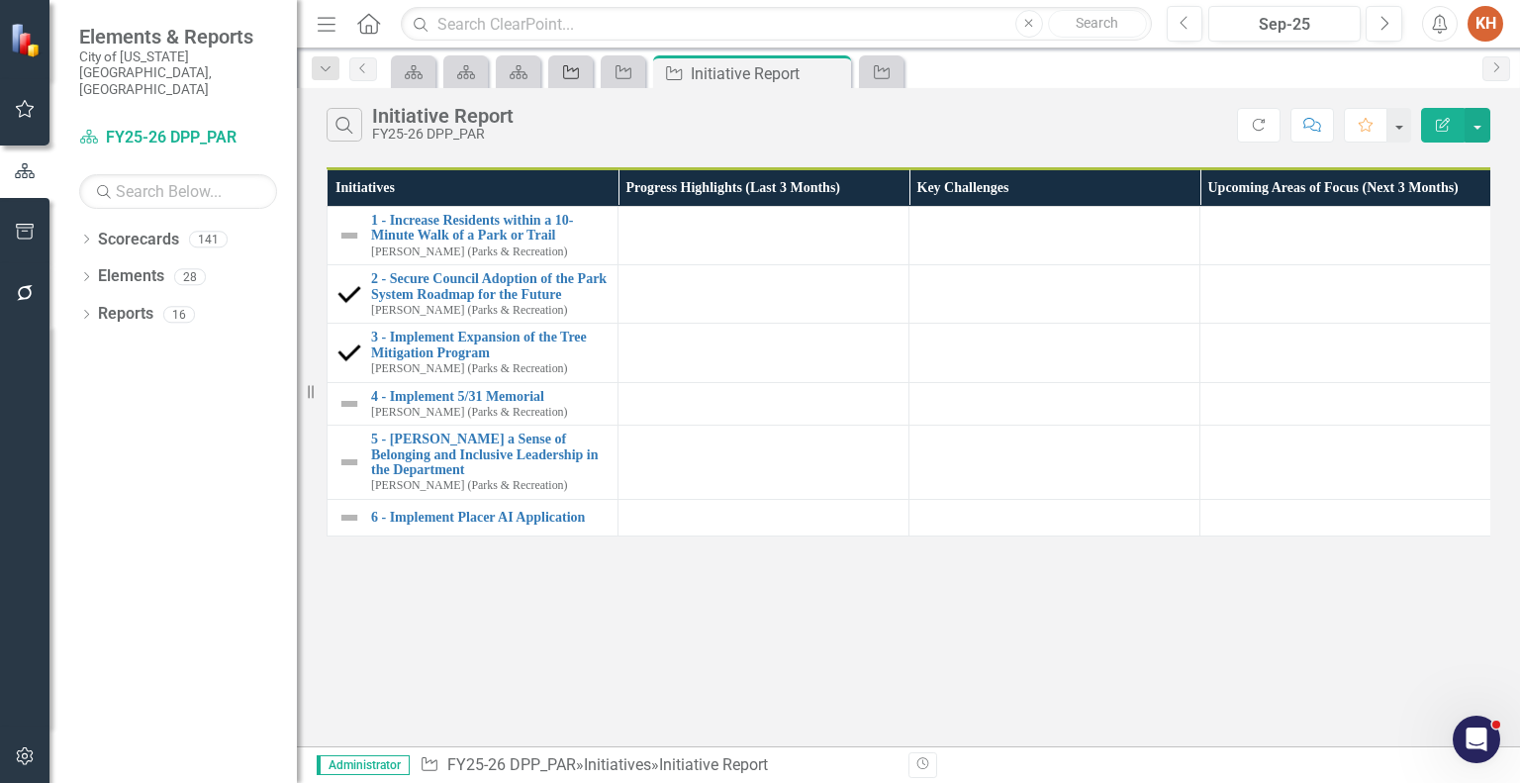
click at [0, 0] on icon "Close" at bounding box center [0, 0] width 0 height 0
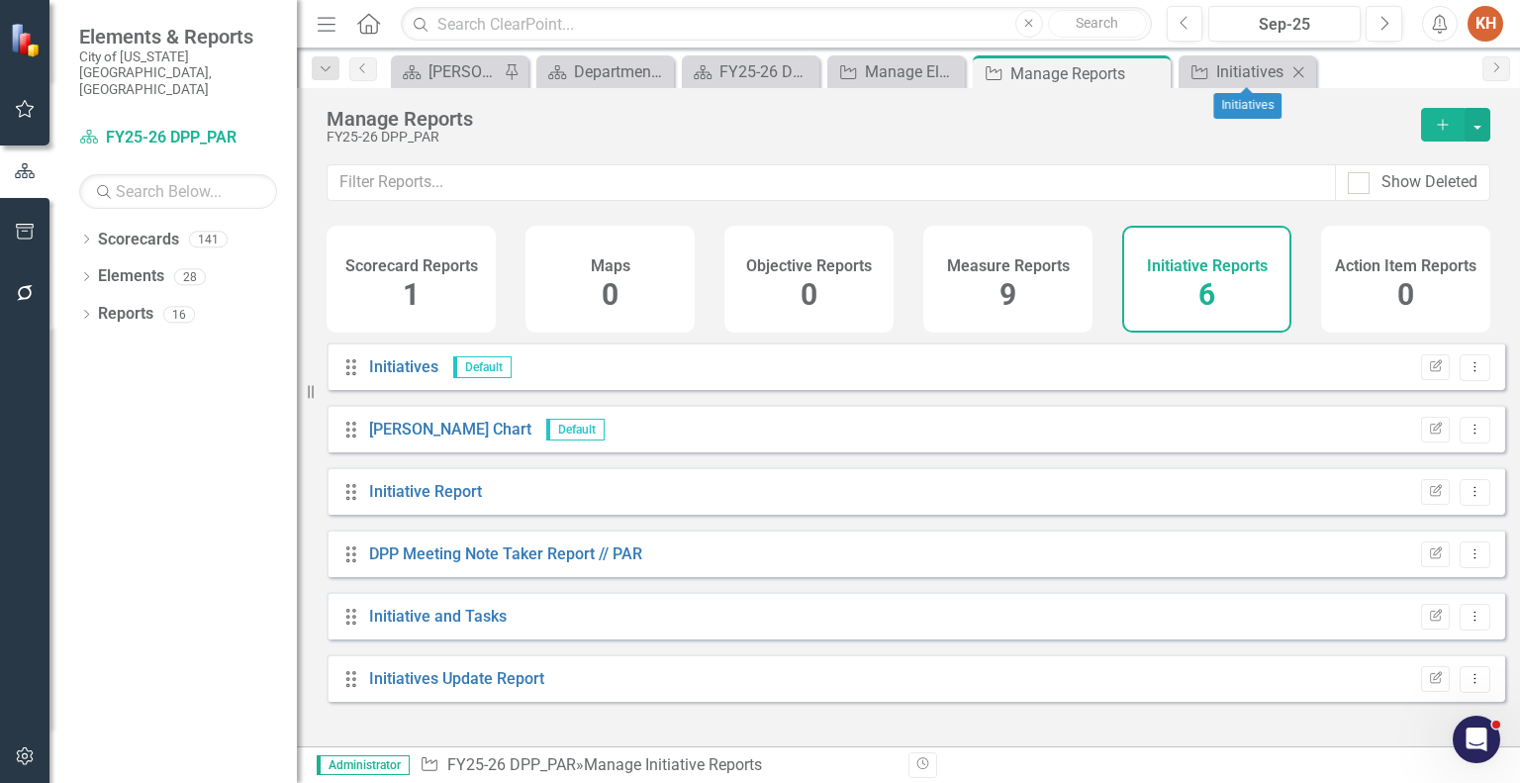
click at [1295, 69] on icon "Close" at bounding box center [1299, 72] width 20 height 16
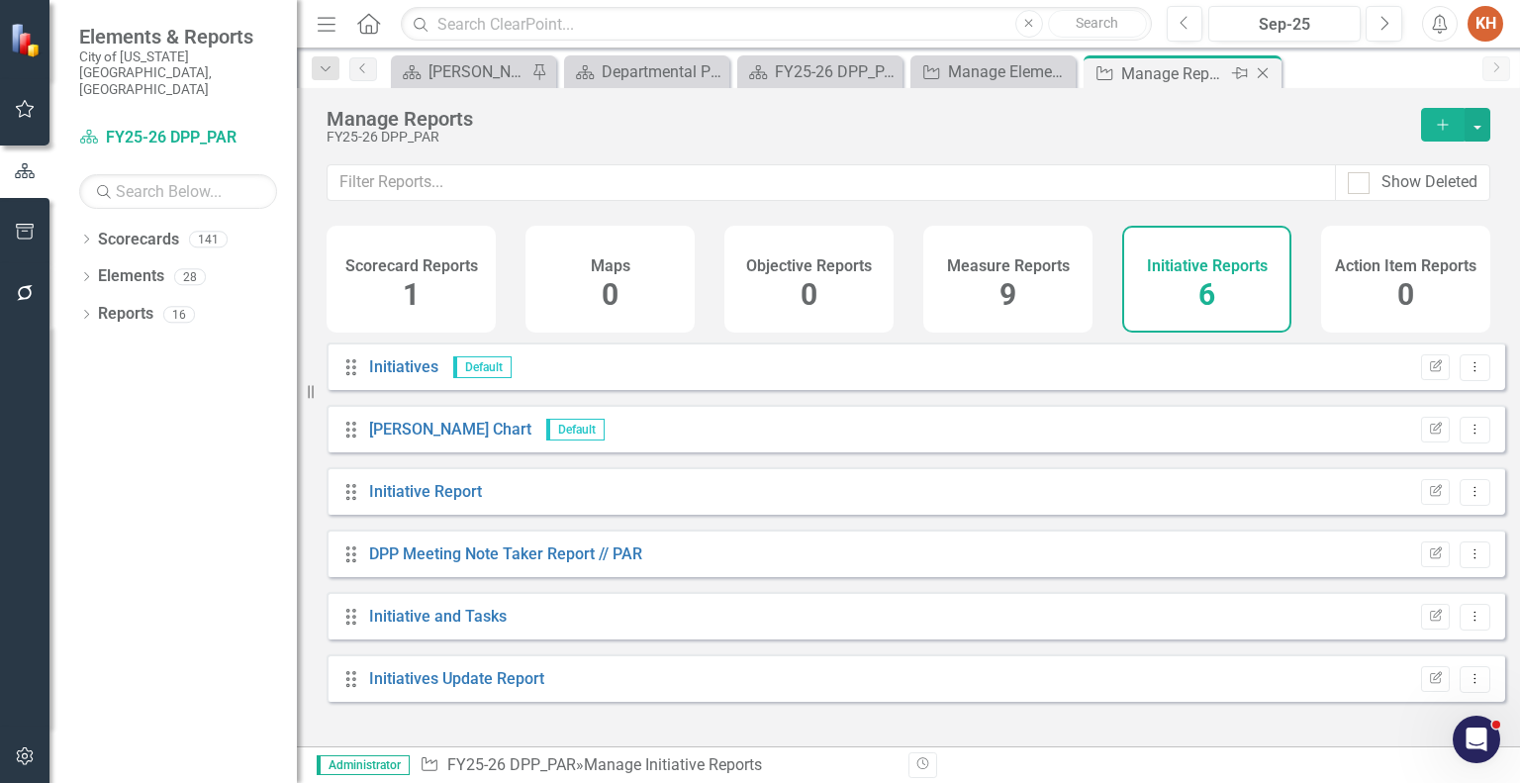
click at [1256, 71] on icon "Close" at bounding box center [1263, 73] width 20 height 16
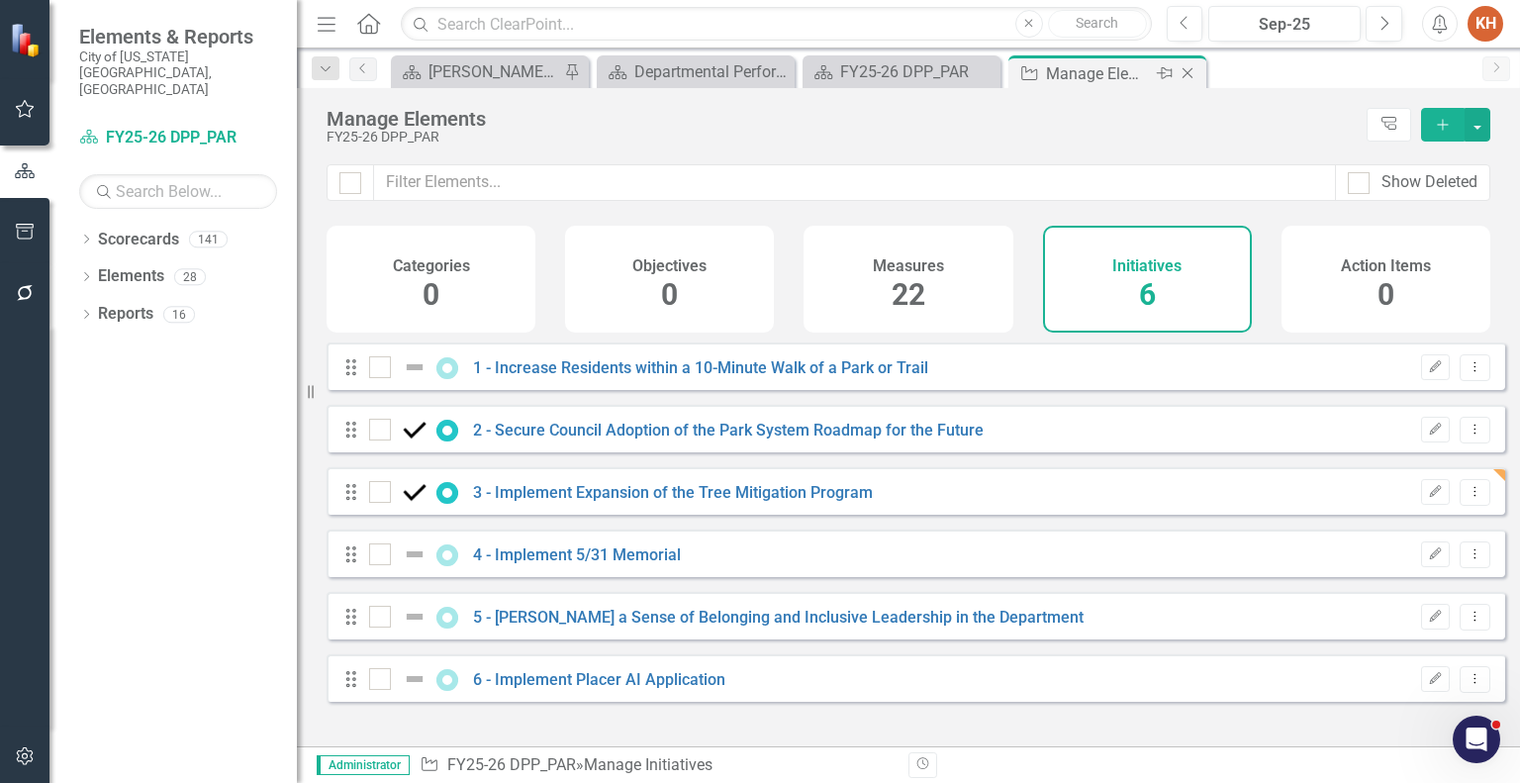
checkbox input "false"
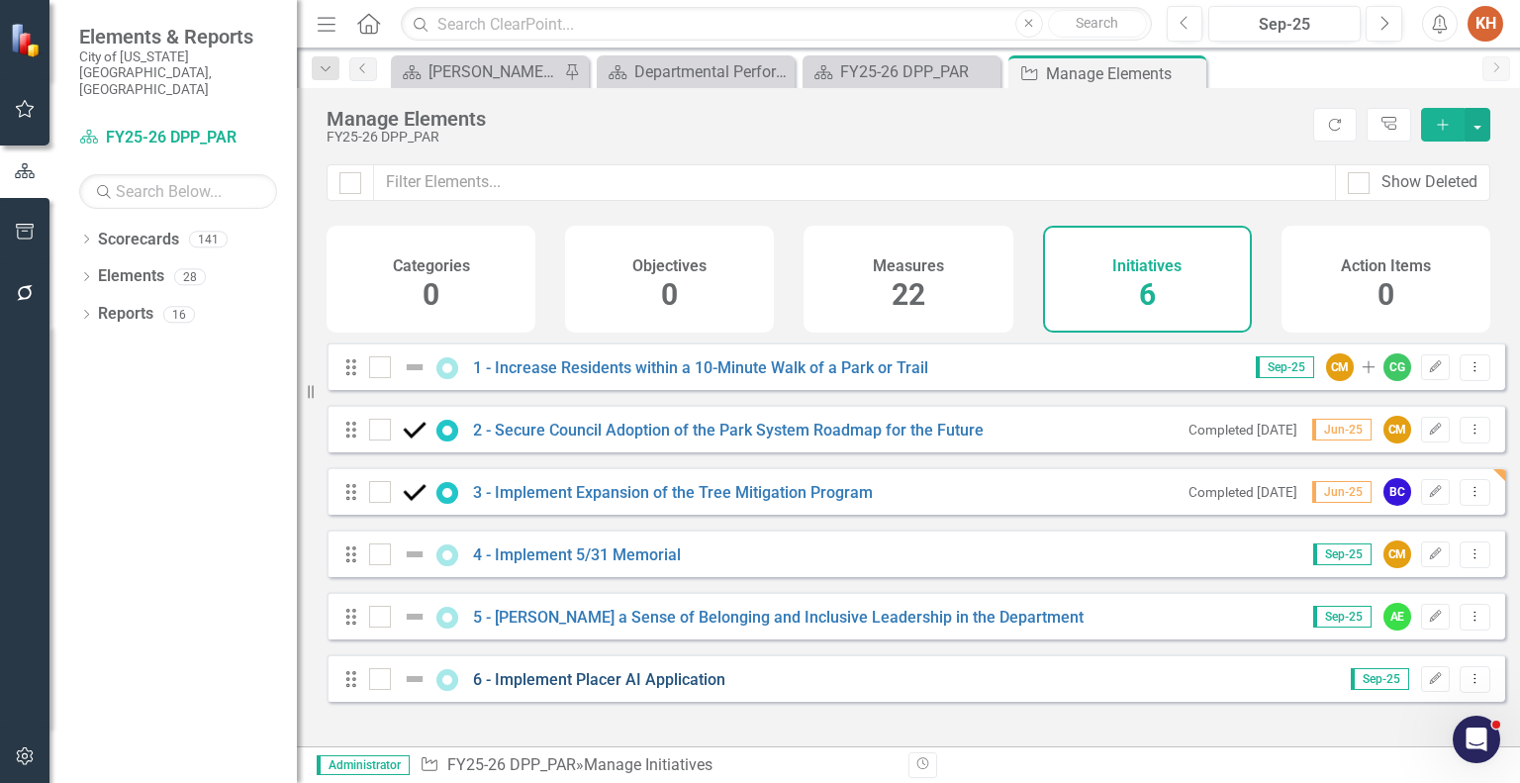
click at [652, 686] on link "6 - Implement Placer AI Application" at bounding box center [599, 679] width 252 height 19
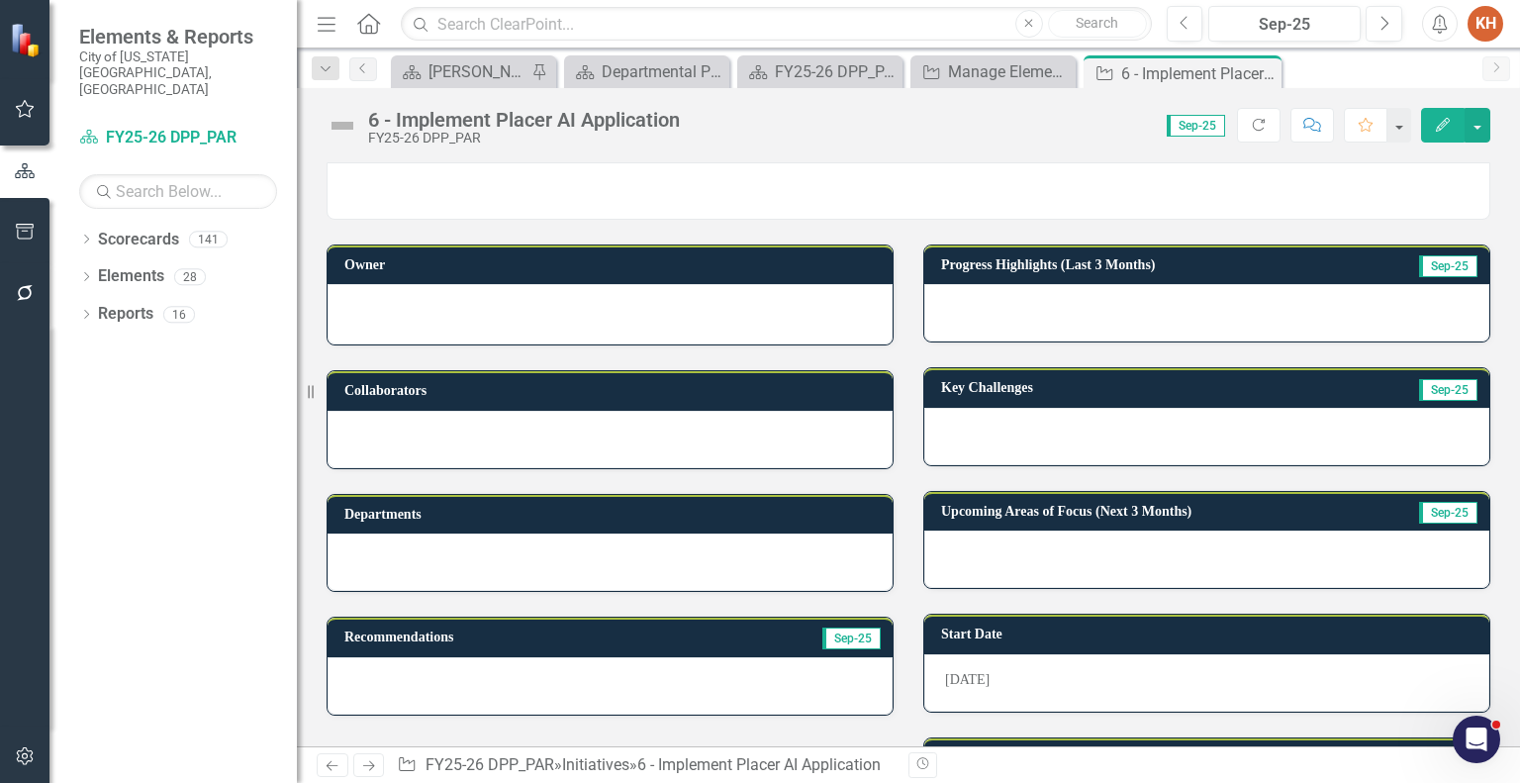
click at [616, 312] on div at bounding box center [610, 312] width 524 height 24
click at [617, 312] on div at bounding box center [610, 312] width 524 height 24
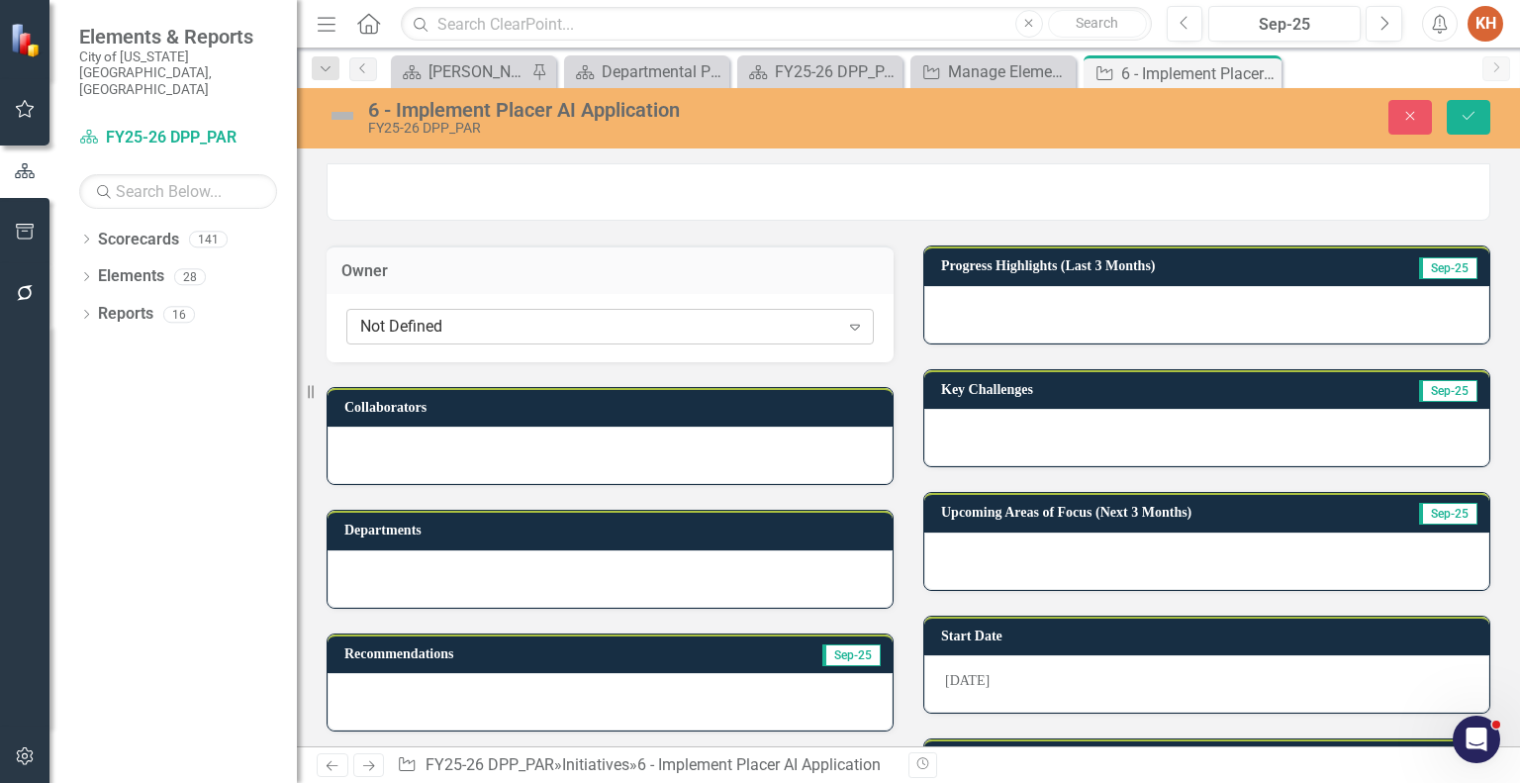
click at [637, 332] on div "Not Defined" at bounding box center [599, 327] width 479 height 23
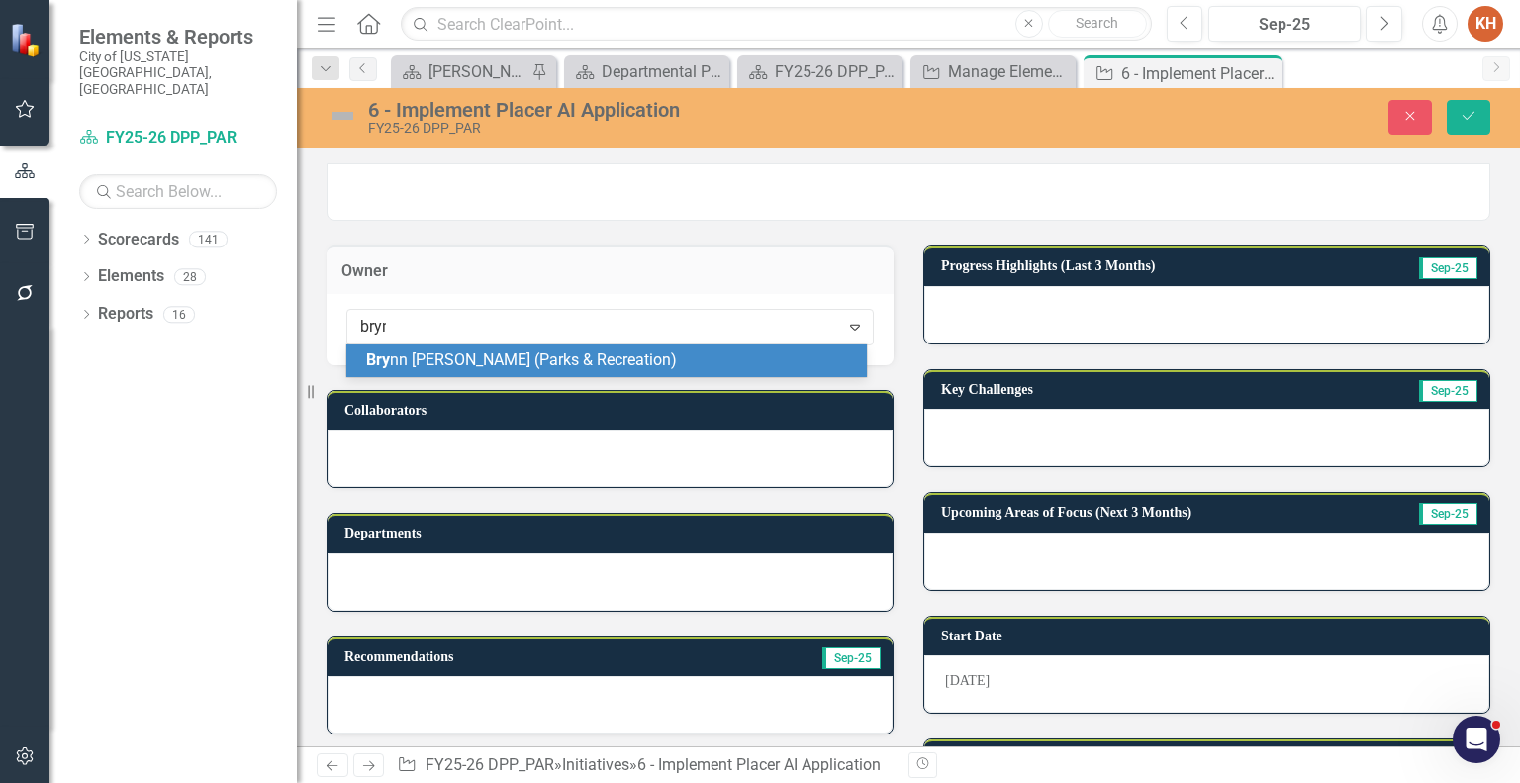
type input "brynn"
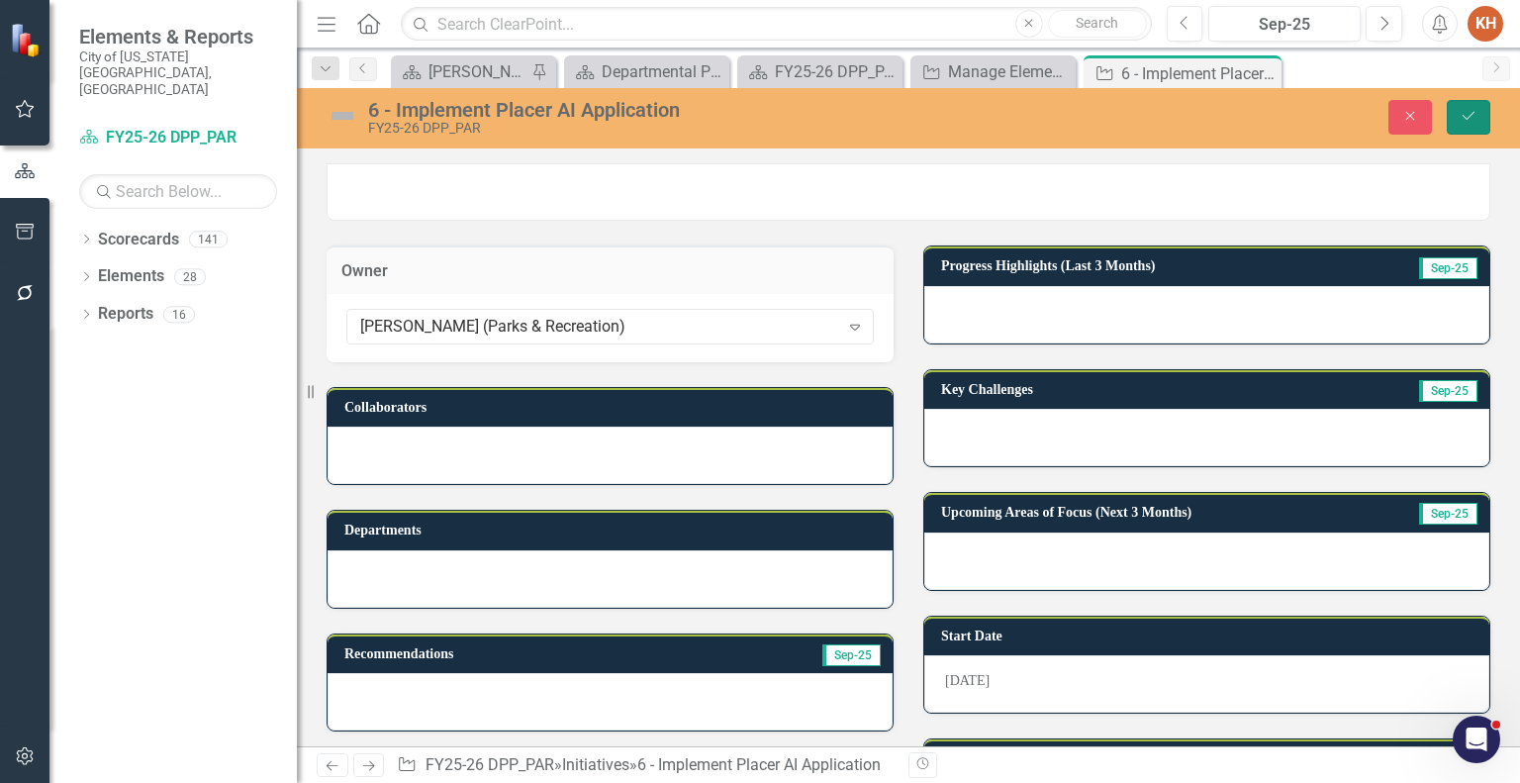
click at [1465, 108] on button "Save" at bounding box center [1469, 117] width 44 height 35
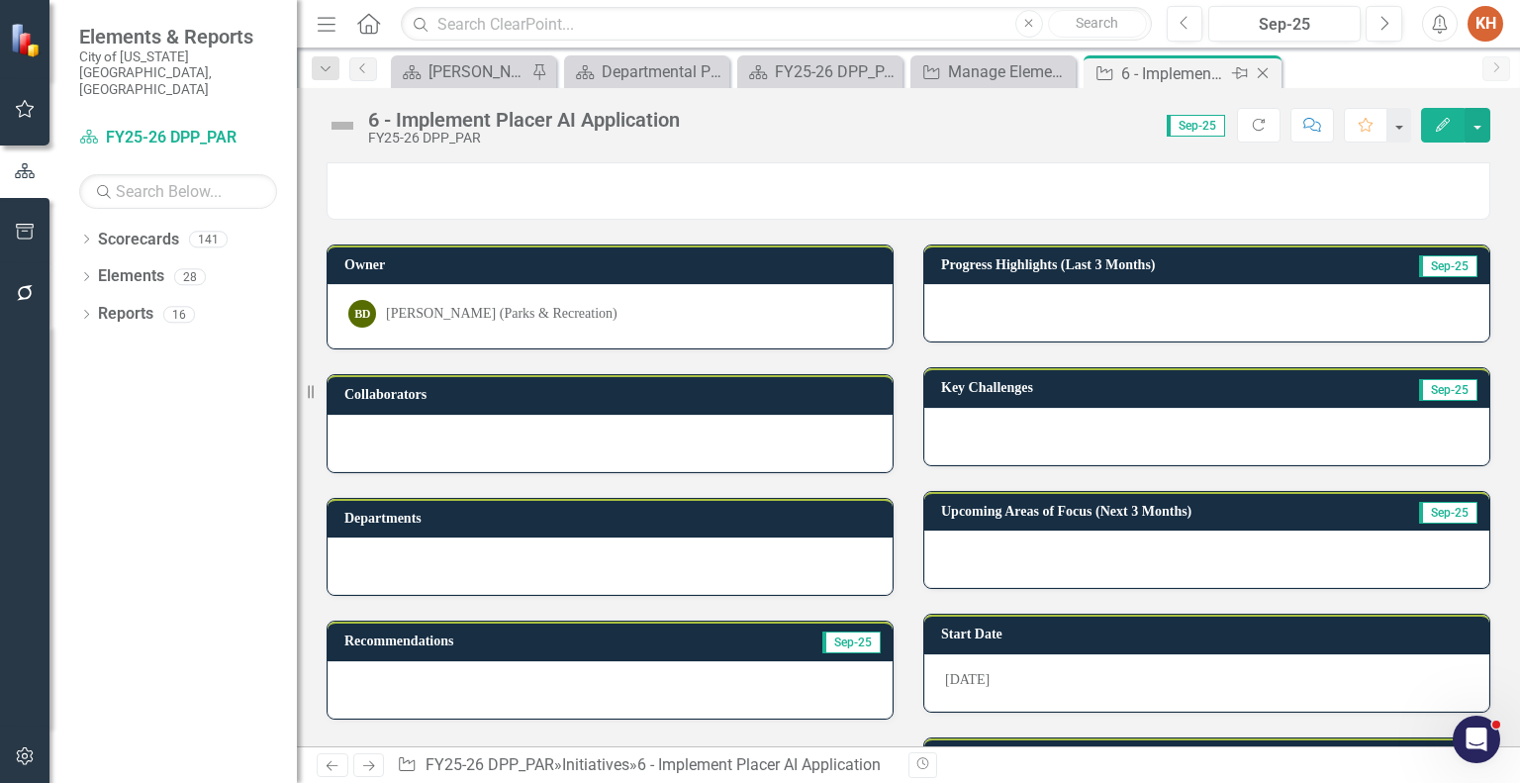
click at [1260, 73] on icon "Close" at bounding box center [1263, 73] width 20 height 16
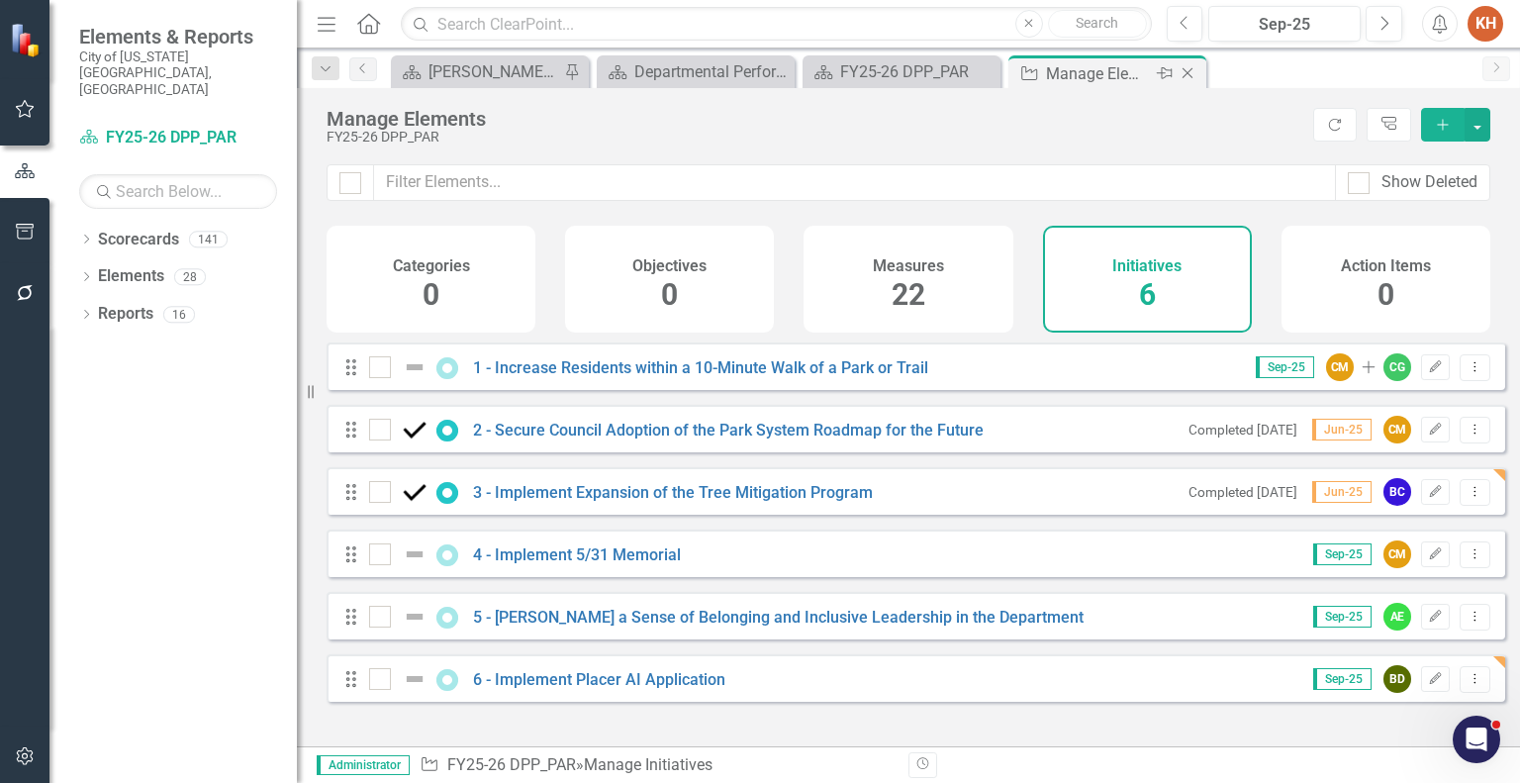
click at [1186, 73] on icon "Close" at bounding box center [1188, 73] width 20 height 16
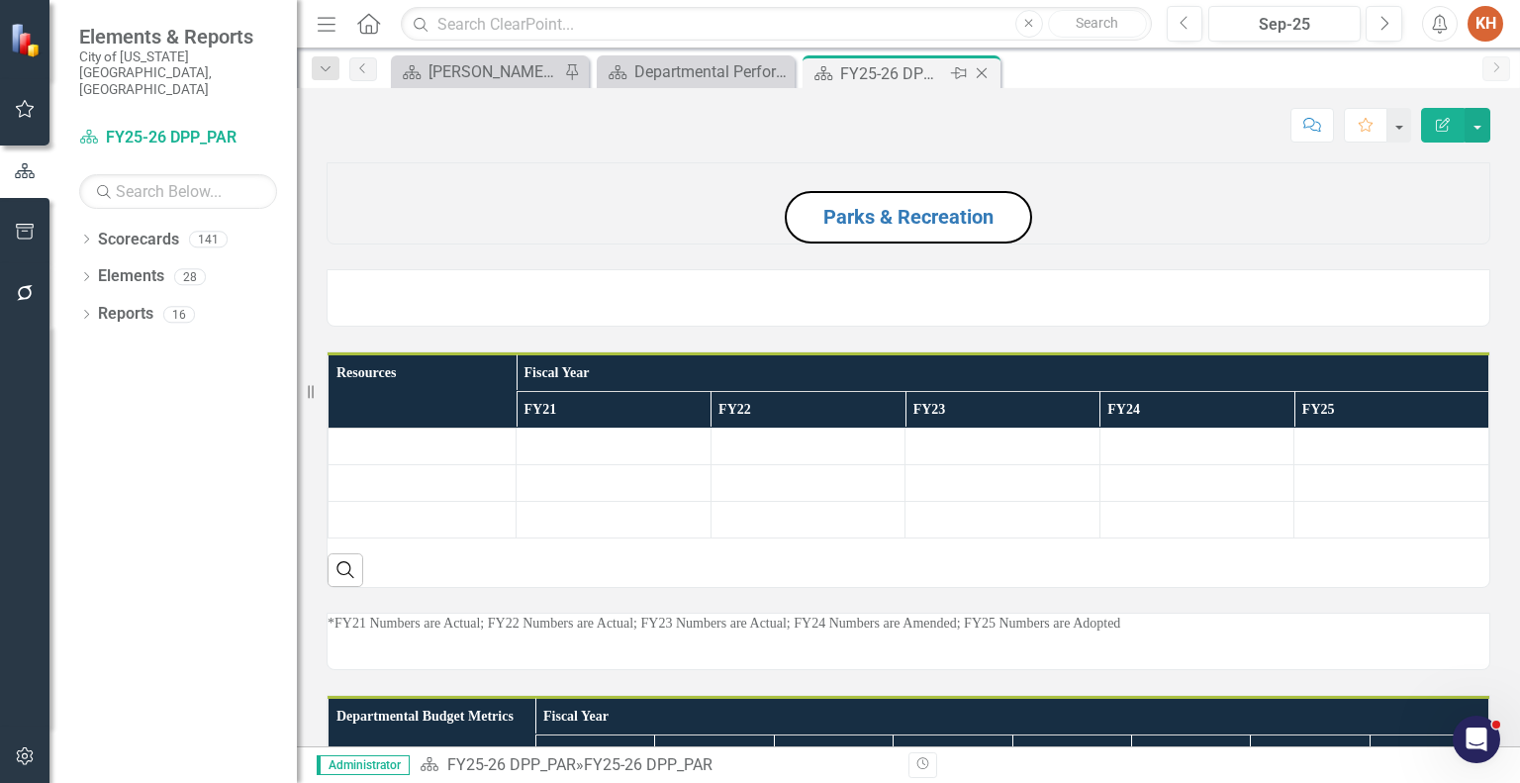
click at [981, 76] on icon "Close" at bounding box center [982, 73] width 20 height 16
